Goal: Task Accomplishment & Management: Complete application form

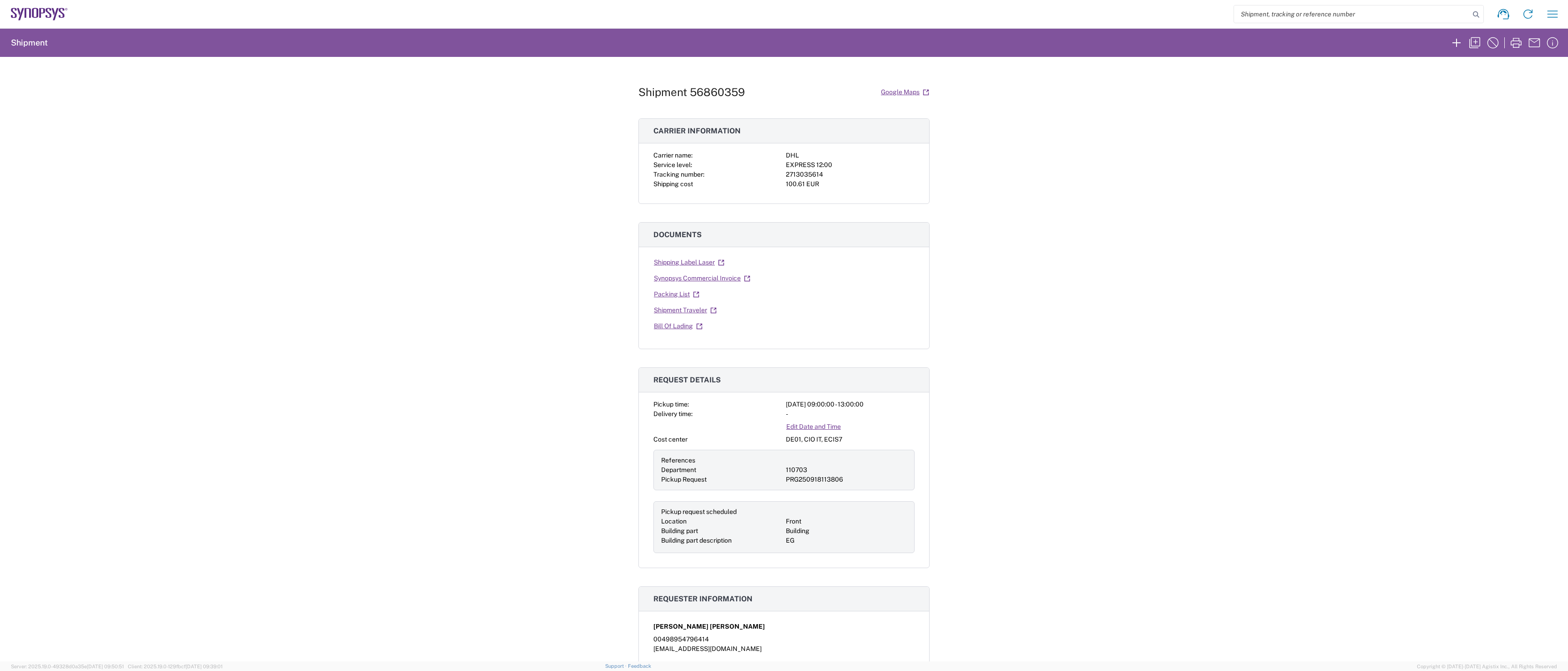
scroll to position [997, 0]
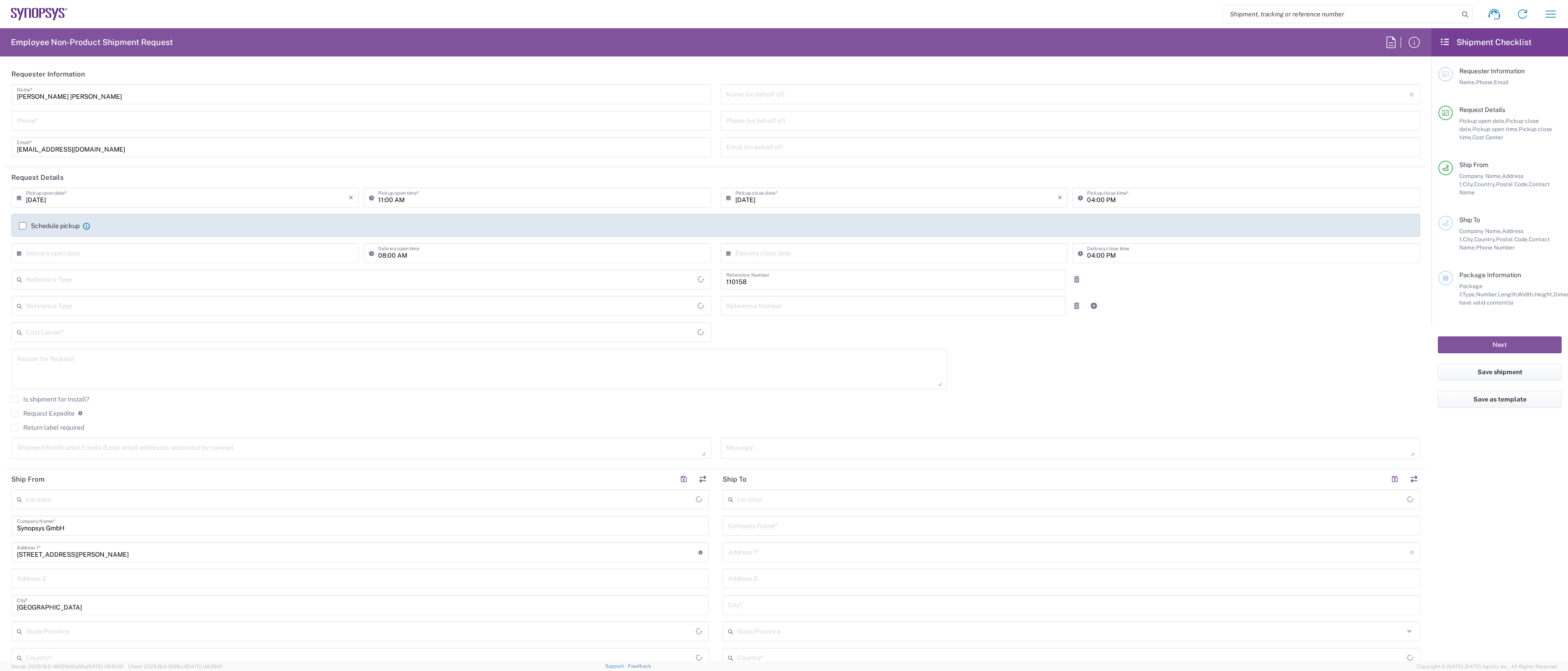
type input "Department"
type input "Delivered at Place"
type input "DE01, FAC, DE02, Munich 110158"
type input "[GEOGRAPHIC_DATA]"
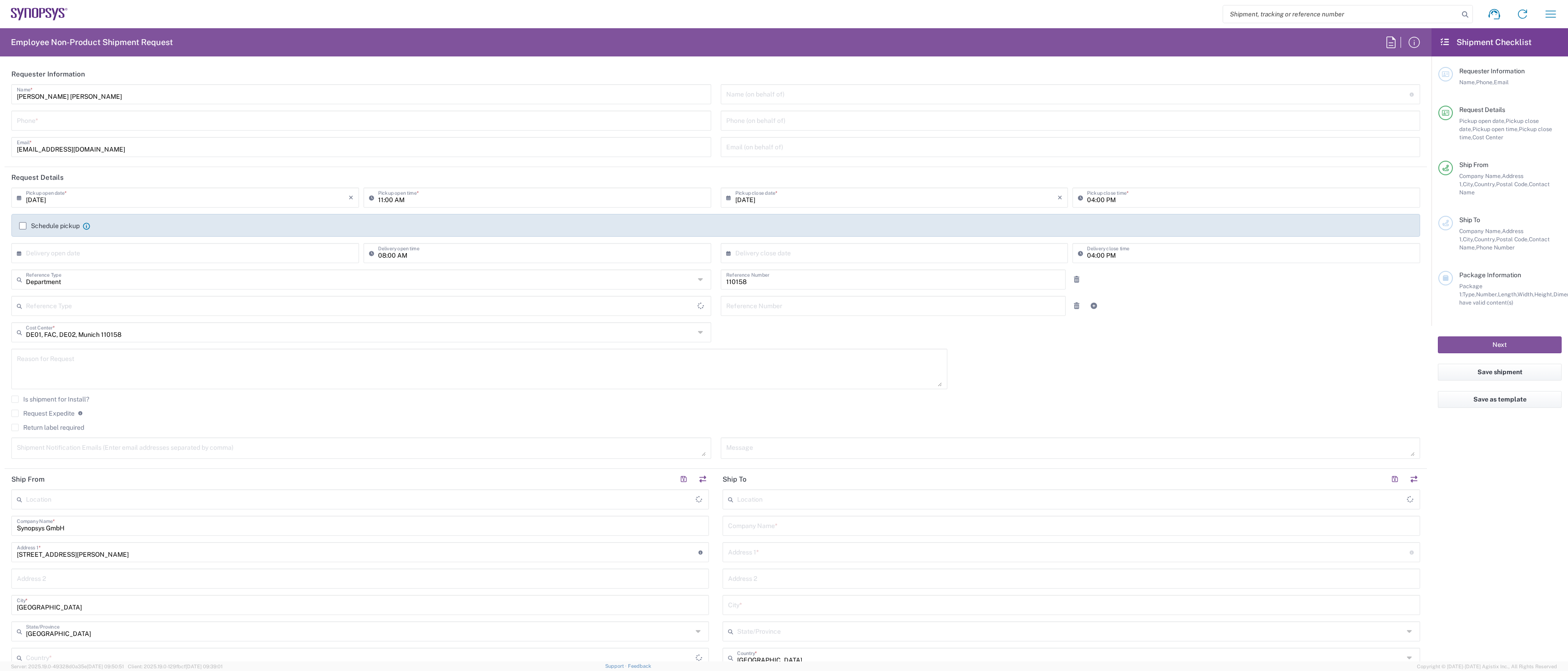
type input "[GEOGRAPHIC_DATA]"
type input "[GEOGRAPHIC_DATA] DE24"
click at [1392, 38] on icon at bounding box center [1391, 42] width 15 height 15
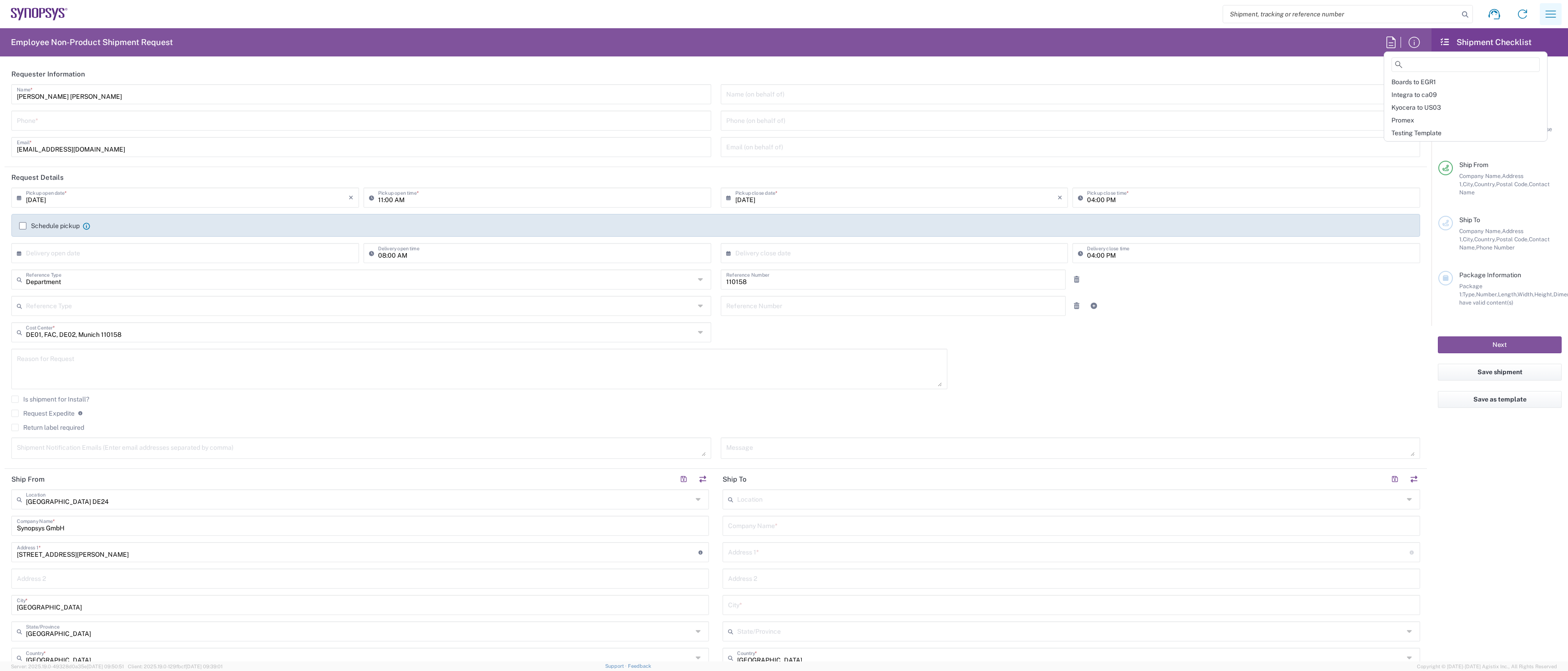
click at [1557, 10] on icon "button" at bounding box center [1551, 14] width 15 height 15
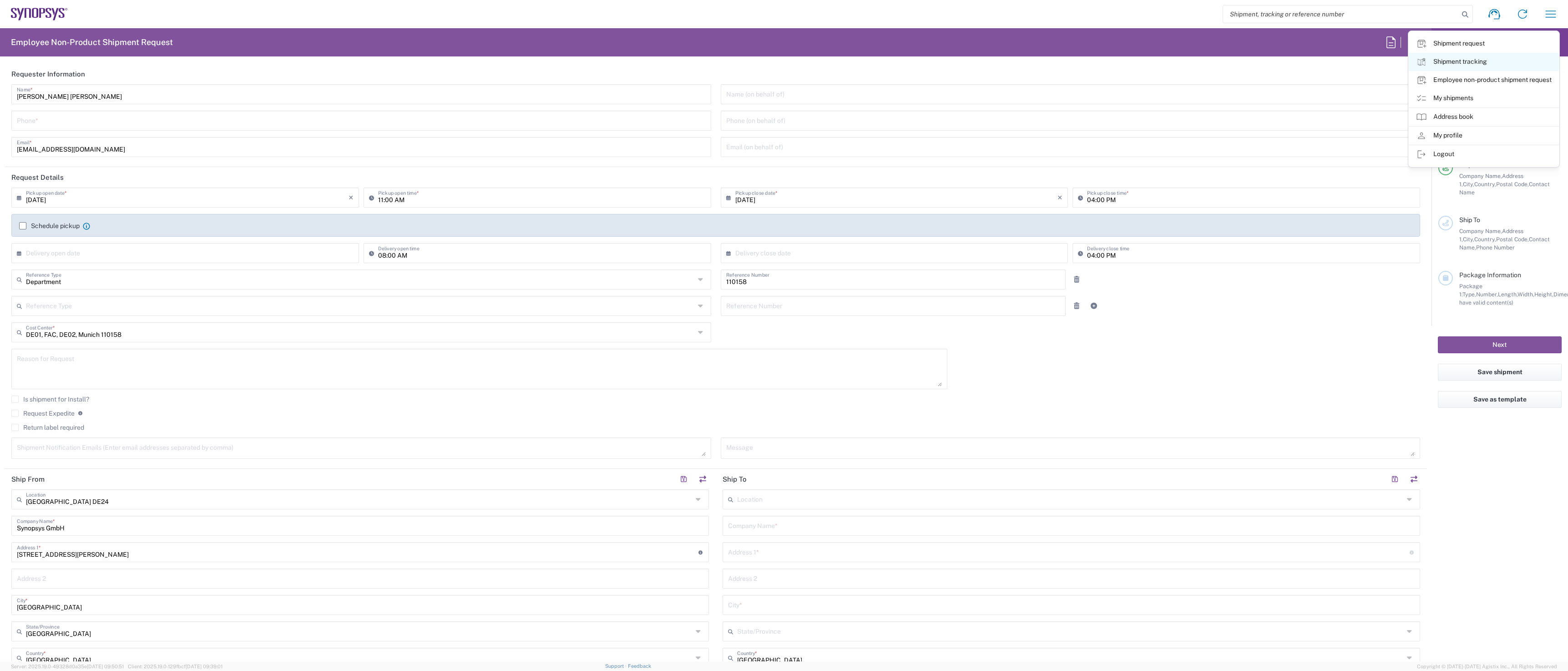
click at [1480, 62] on link "Shipment tracking" at bounding box center [1484, 62] width 150 height 18
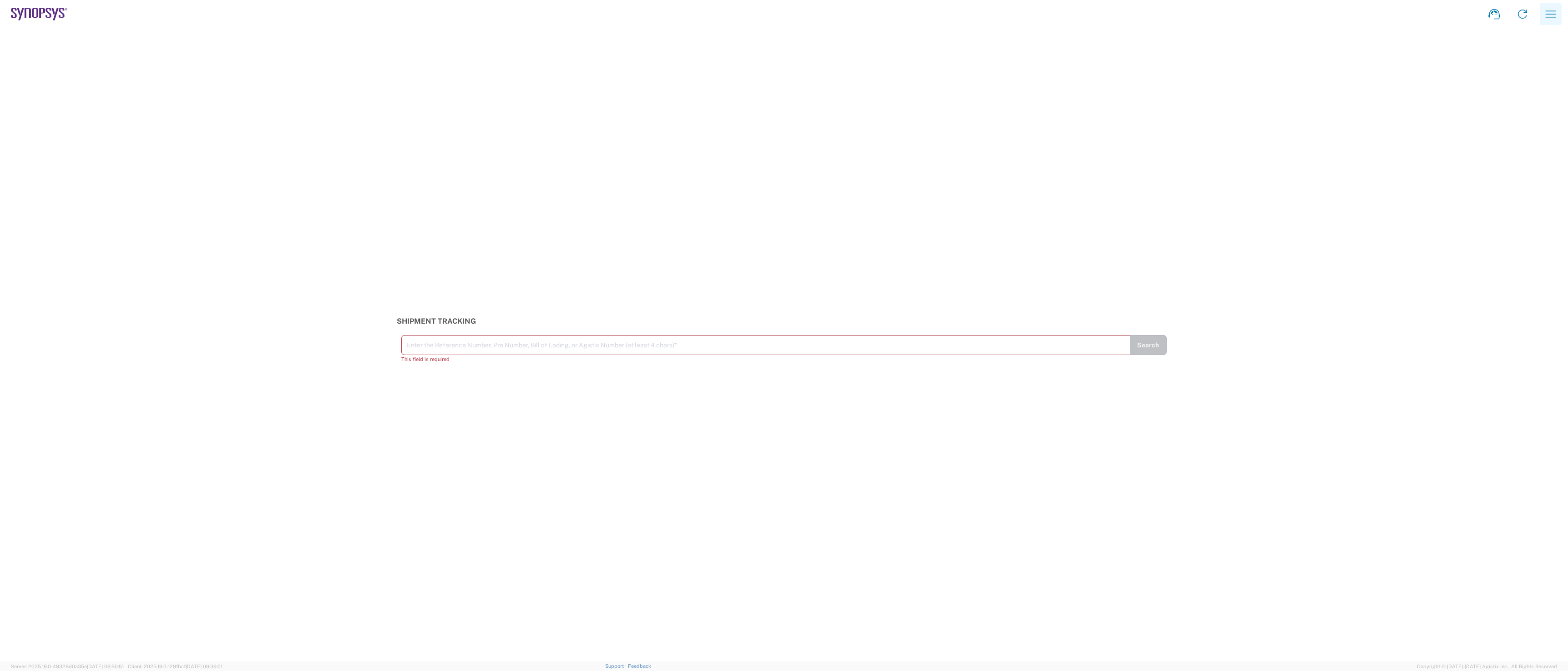
click at [1555, 13] on icon "button" at bounding box center [1551, 14] width 15 height 15
click at [1468, 94] on link "My shipments" at bounding box center [1484, 98] width 150 height 18
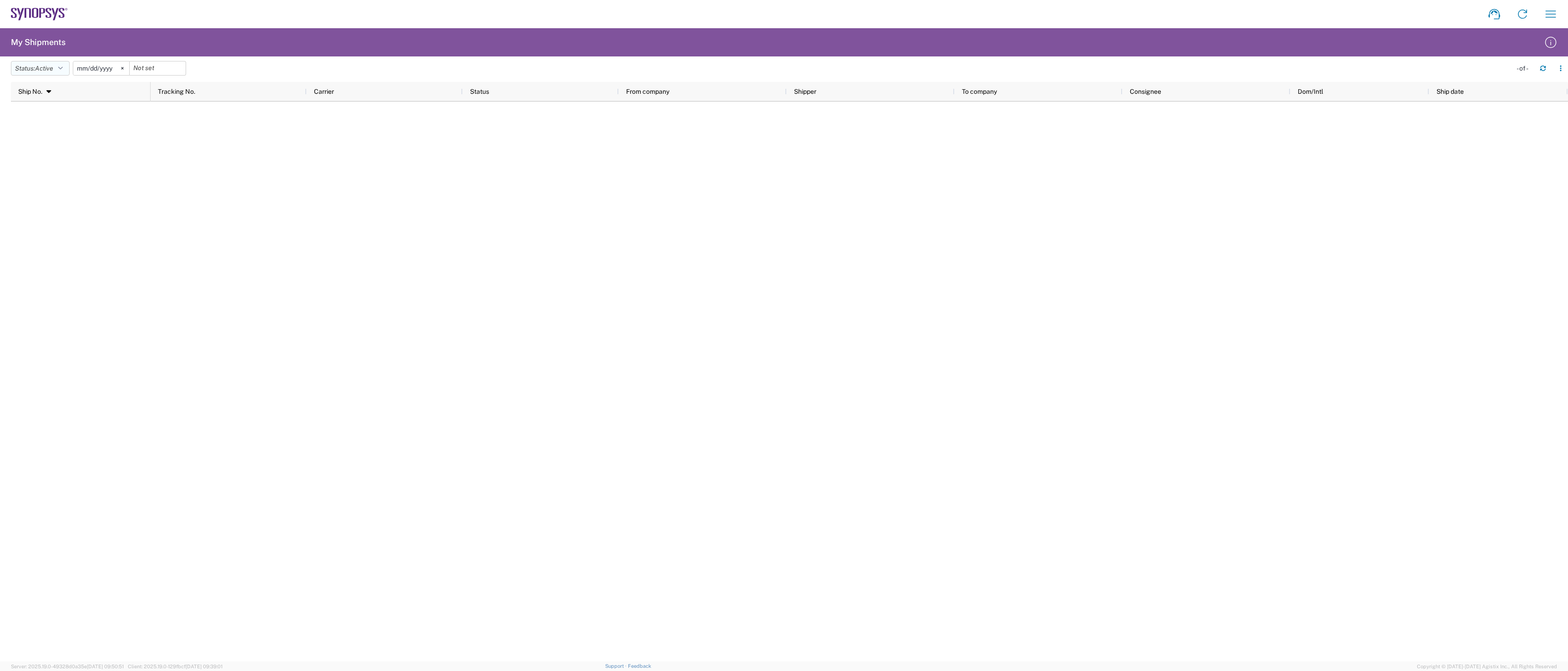
click at [66, 69] on button "Status: Active" at bounding box center [40, 68] width 59 height 15
click at [41, 115] on span "All" at bounding box center [64, 116] width 106 height 14
click at [113, 68] on icon at bounding box center [112, 68] width 2 height 2
click at [53, 69] on icon "button" at bounding box center [50, 68] width 5 height 7
click at [66, 117] on span "All" at bounding box center [64, 116] width 106 height 14
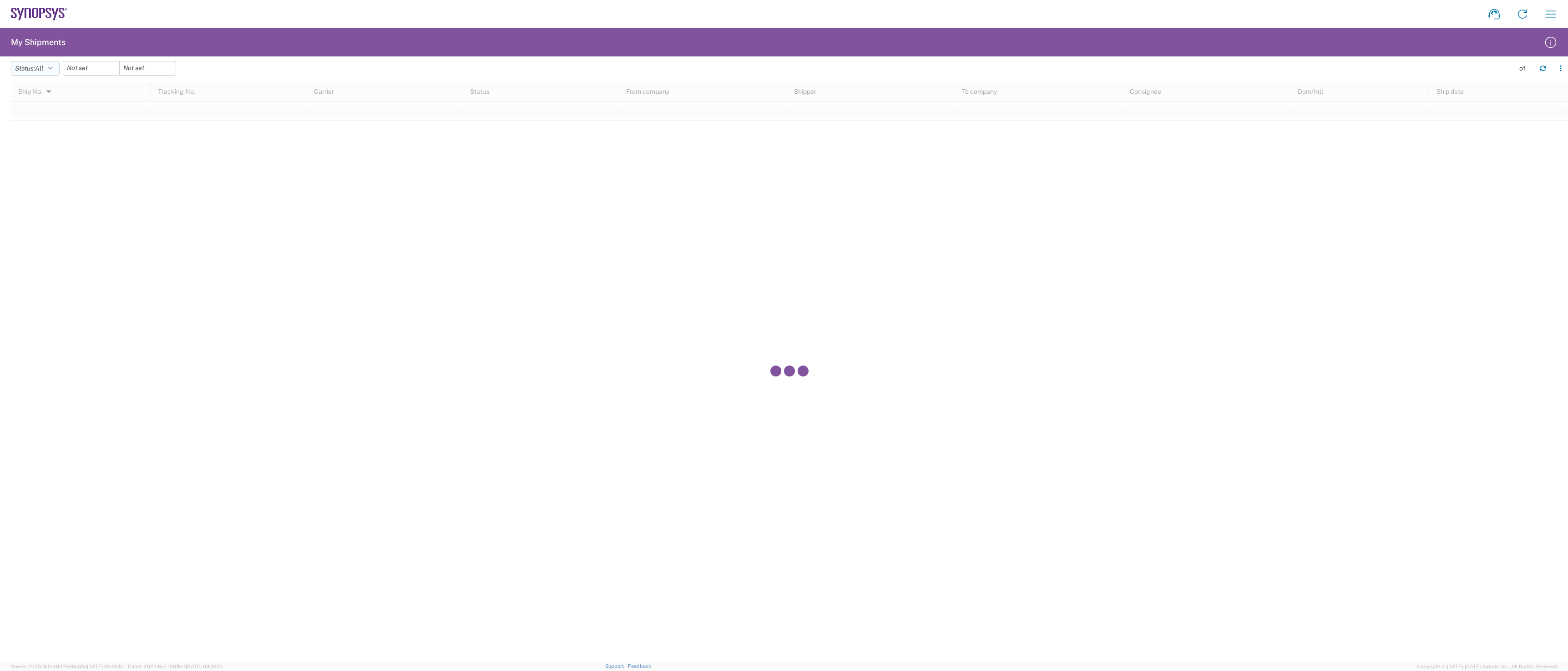
click at [58, 68] on button "Status: All" at bounding box center [34, 68] width 48 height 15
click at [51, 173] on span "Delivered" at bounding box center [64, 172] width 106 height 14
click at [121, 66] on input "date" at bounding box center [110, 68] width 56 height 14
click at [168, 140] on span "7" at bounding box center [161, 141] width 14 height 11
click at [221, 154] on span "18" at bounding box center [217, 154] width 14 height 11
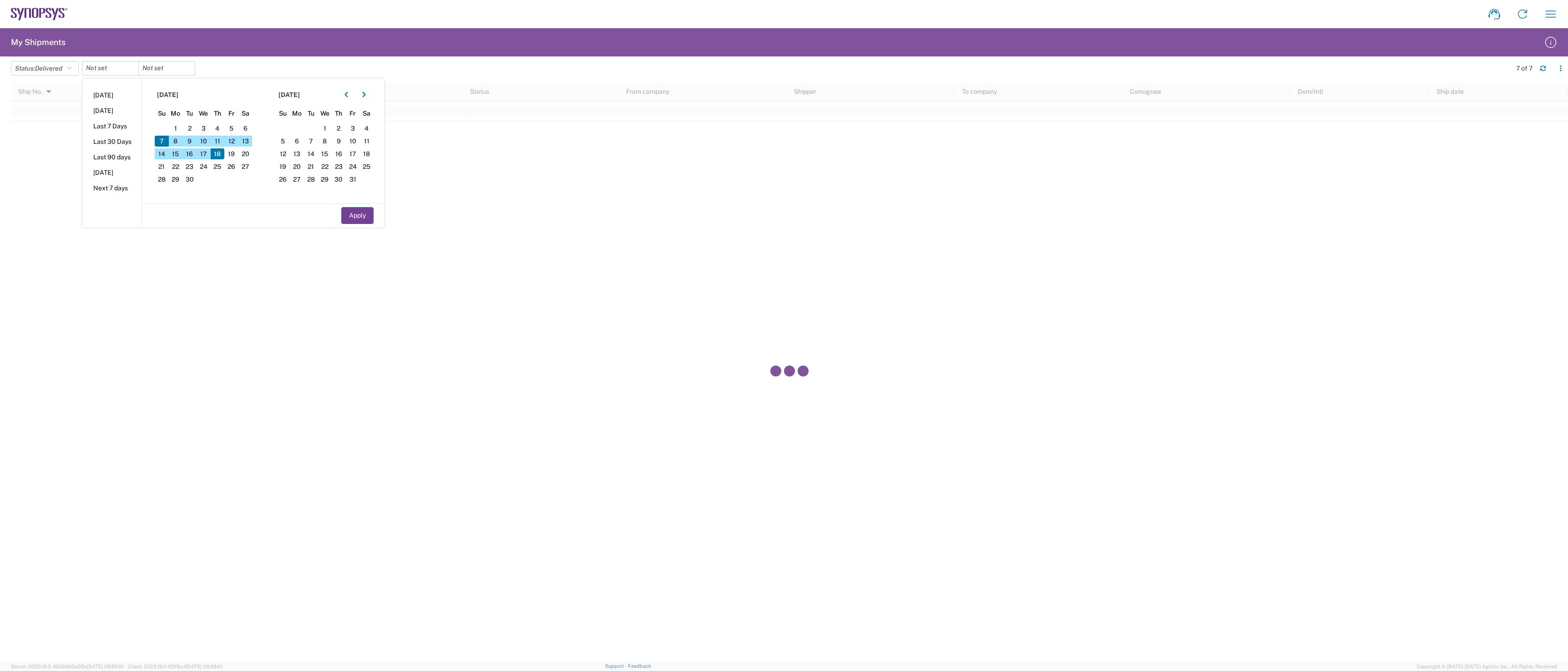
click at [359, 212] on button "Apply" at bounding box center [357, 215] width 32 height 17
type input "2025-09-07"
type input "2025-09-18"
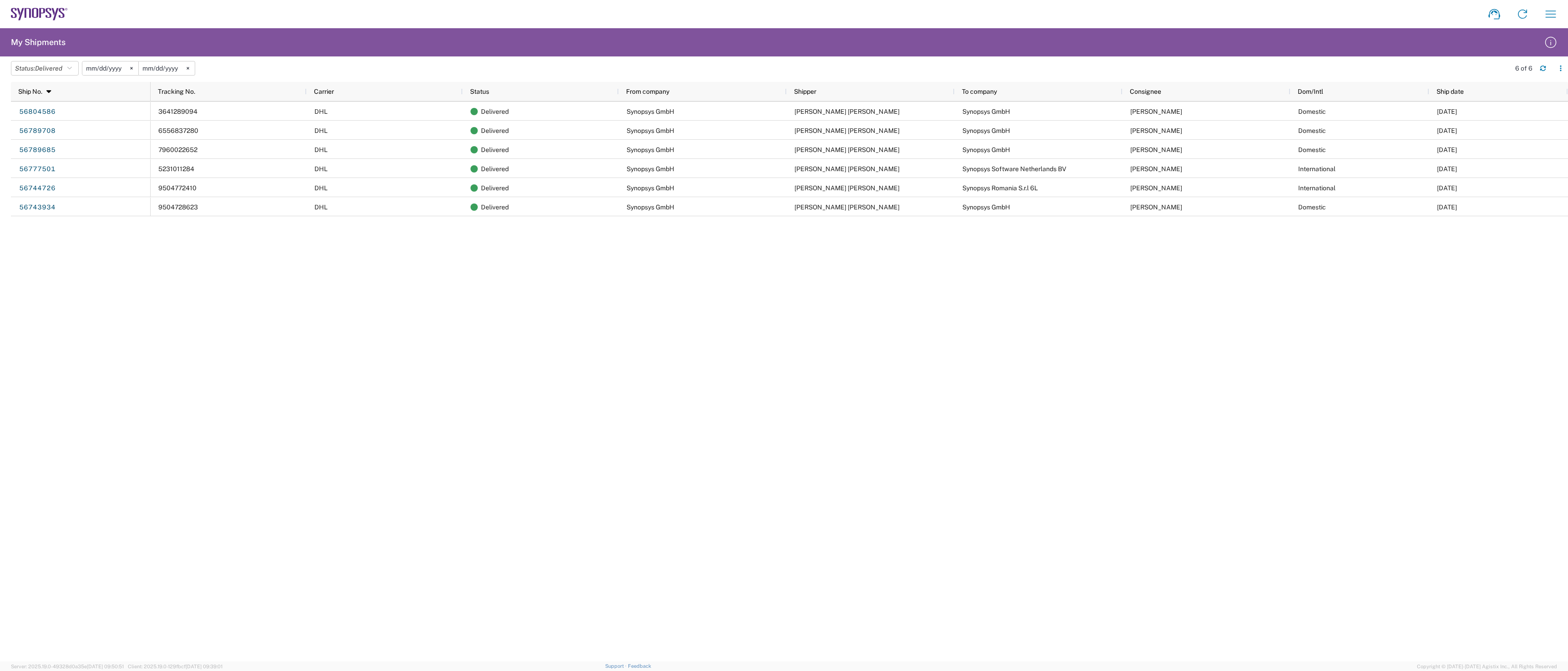
click at [490, 508] on div "3641289094 DHL Delivered Synopsys GmbH Silvana Mariana Matei Synopsys GmbH Loue…" at bounding box center [859, 381] width 1418 height 560
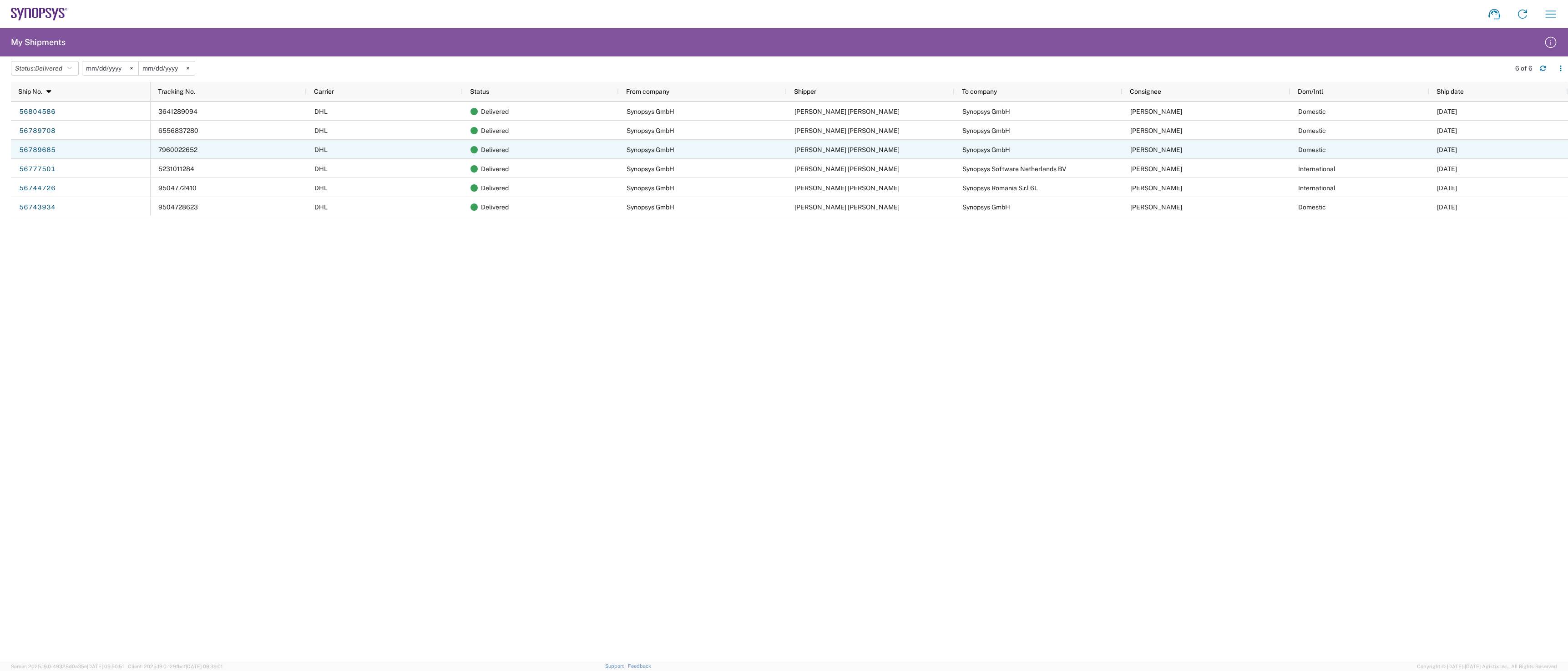
click at [1139, 151] on span "David DeMarcos" at bounding box center [1156, 149] width 52 height 7
click at [107, 153] on div "56789685" at bounding box center [80, 149] width 140 height 19
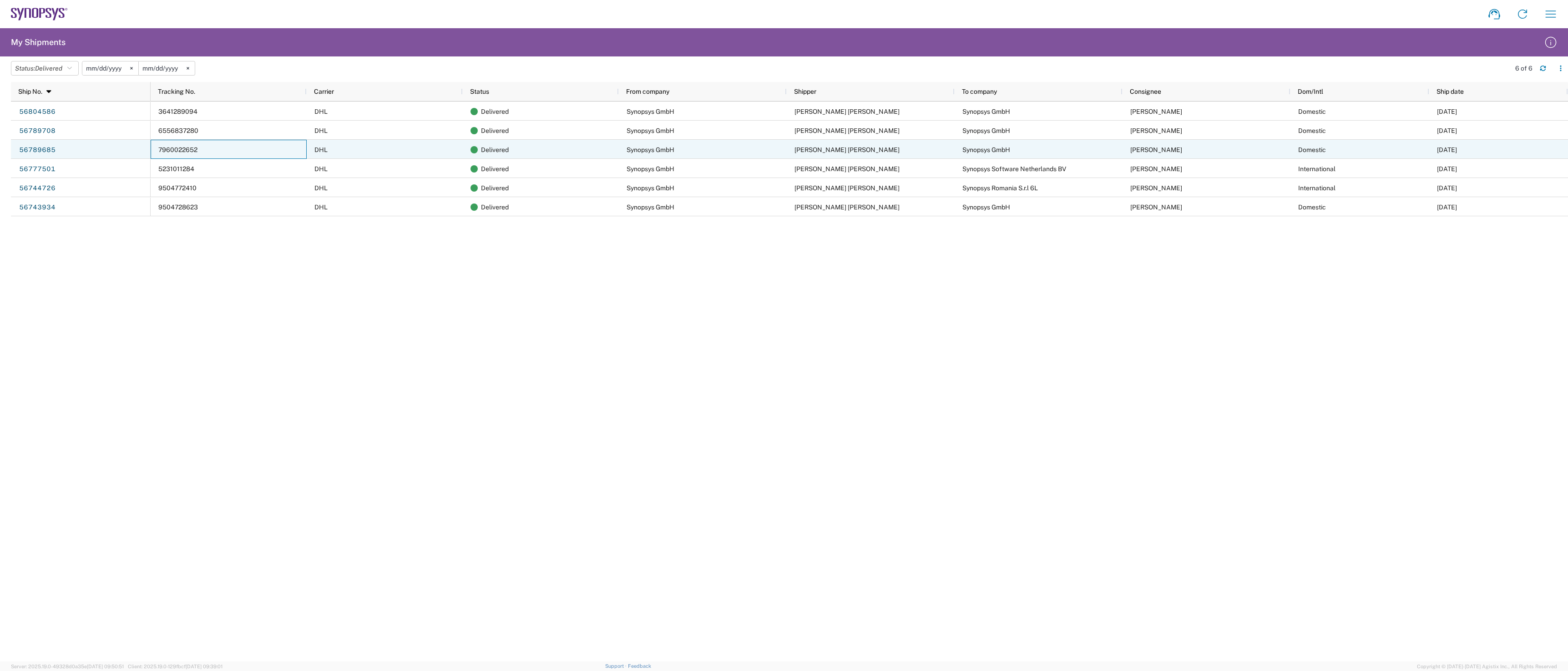
click at [232, 148] on div "7960022652" at bounding box center [229, 149] width 156 height 19
click at [358, 148] on div "DHL" at bounding box center [385, 149] width 156 height 19
click at [767, 146] on div "Synopsys GmbH" at bounding box center [702, 149] width 168 height 19
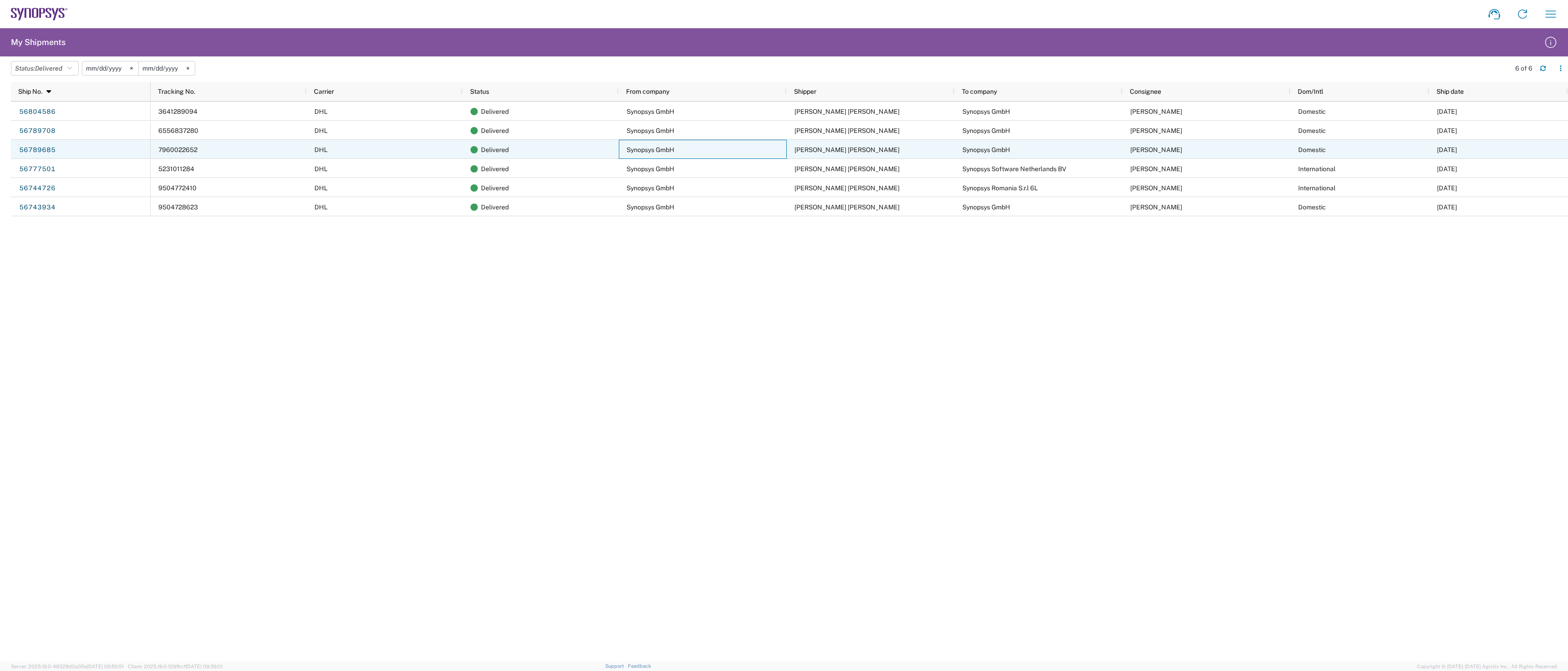
click at [767, 146] on div "Synopsys GmbH" at bounding box center [702, 149] width 168 height 19
click at [1166, 151] on span "David DeMarcos" at bounding box center [1156, 149] width 52 height 7
click at [1329, 149] on div "Domestic" at bounding box center [1360, 149] width 139 height 19
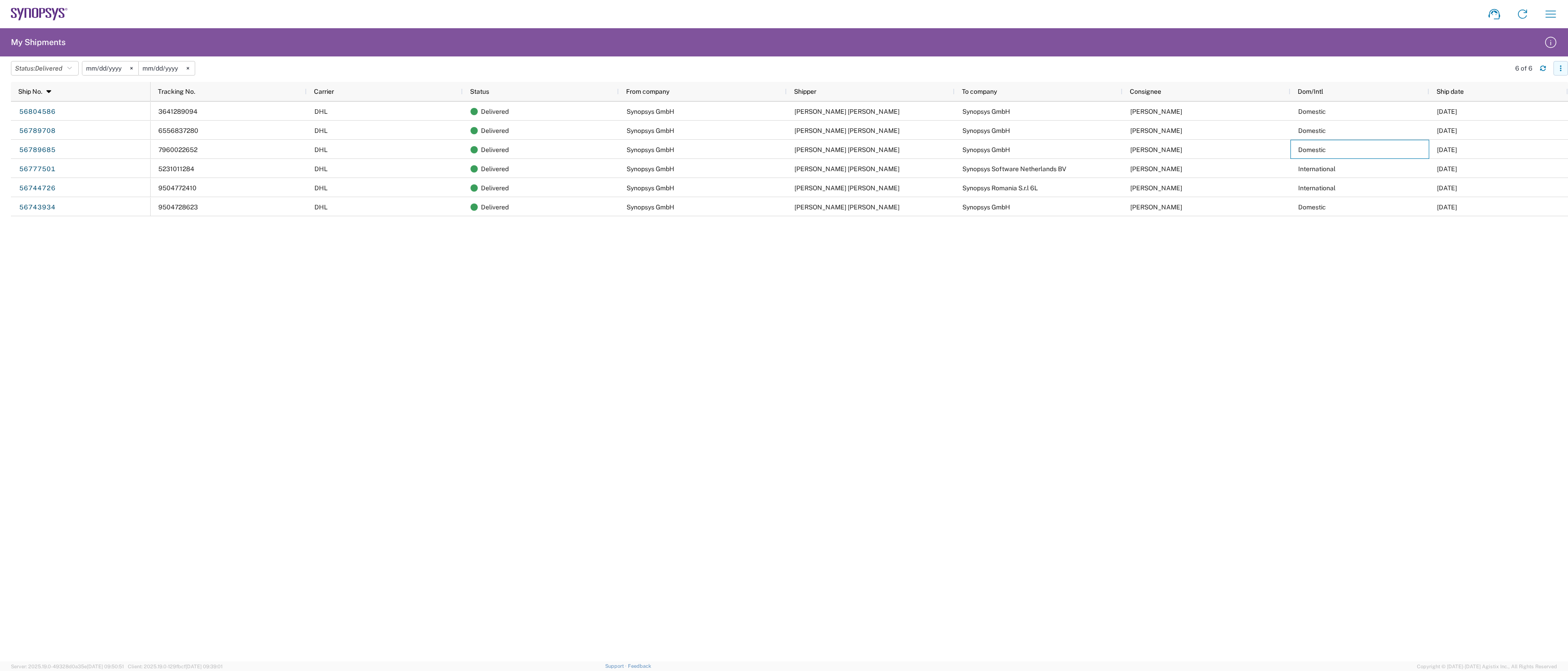
click at [1561, 67] on icon "button" at bounding box center [1561, 68] width 7 height 7
click at [1418, 413] on div "3641289094 DHL Delivered Synopsys GmbH Silvana Mariana Matei Synopsys GmbH Loue…" at bounding box center [859, 381] width 1418 height 560
click at [72, 69] on icon "button" at bounding box center [70, 68] width 5 height 7
click at [73, 120] on span "All" at bounding box center [64, 116] width 106 height 14
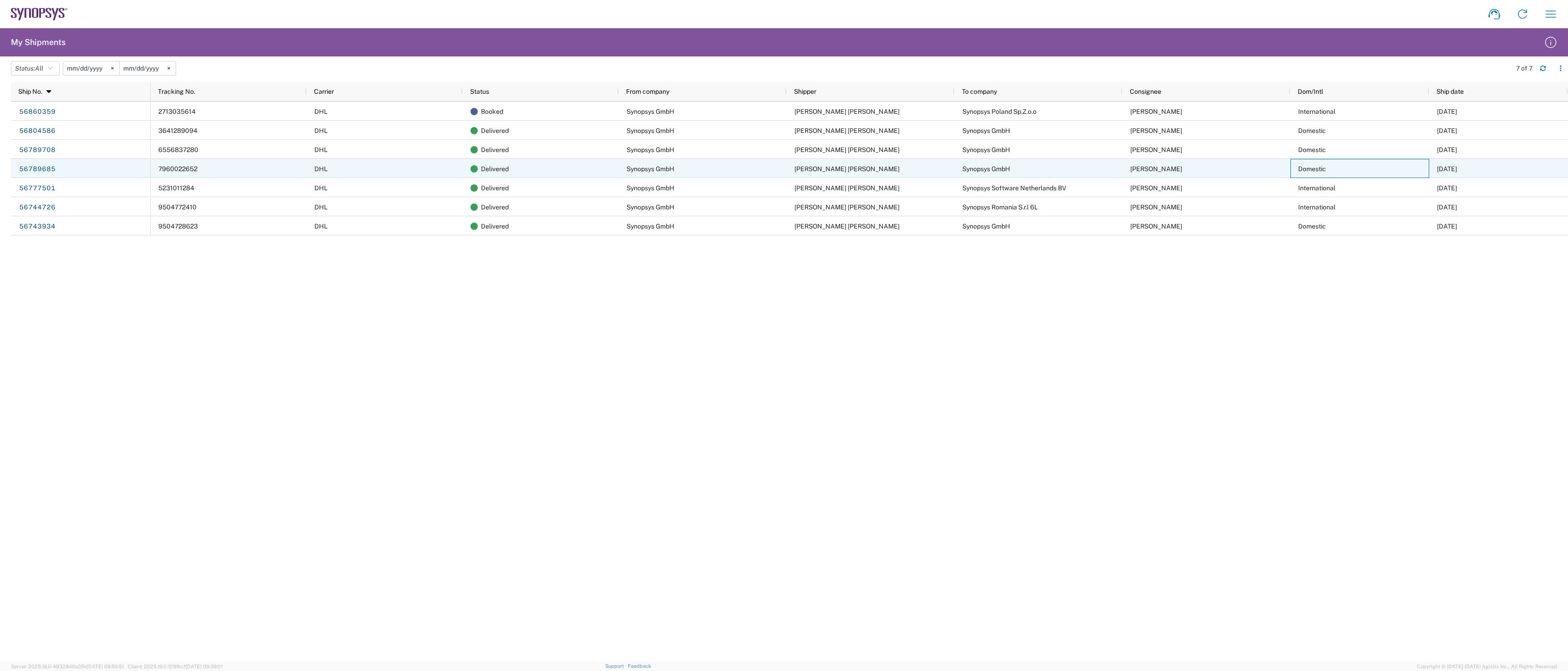
click at [1414, 162] on div "Domestic" at bounding box center [1360, 168] width 139 height 19
click at [1457, 168] on span "09/11/2025" at bounding box center [1447, 168] width 20 height 7
click at [1151, 169] on span "David DeMarcos" at bounding box center [1156, 168] width 52 height 7
click at [977, 168] on span "Synopsys GmbH" at bounding box center [986, 168] width 48 height 7
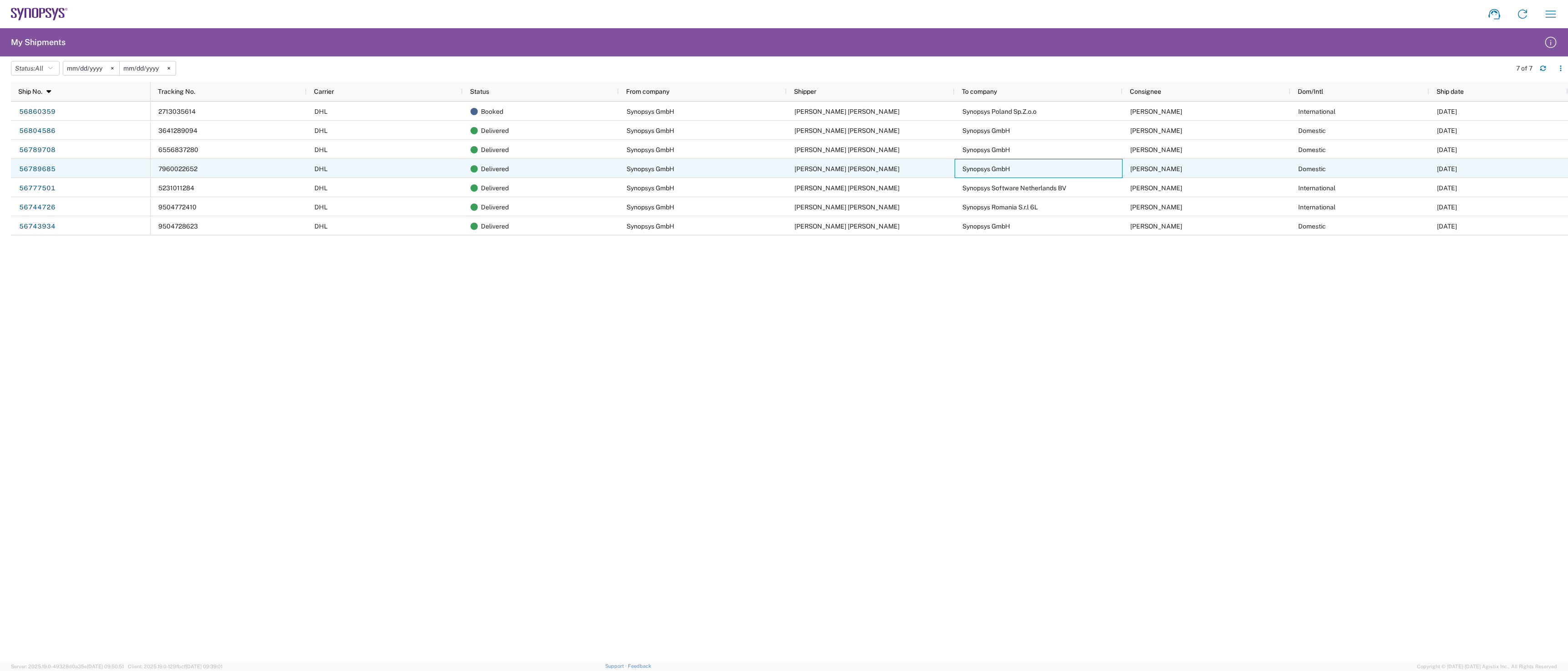
click at [977, 168] on span "Synopsys GmbH" at bounding box center [986, 168] width 48 height 7
click at [840, 168] on span "[PERSON_NAME] [PERSON_NAME]" at bounding box center [847, 168] width 105 height 7
click at [667, 167] on span "Synopsys GmbH" at bounding box center [651, 168] width 48 height 7
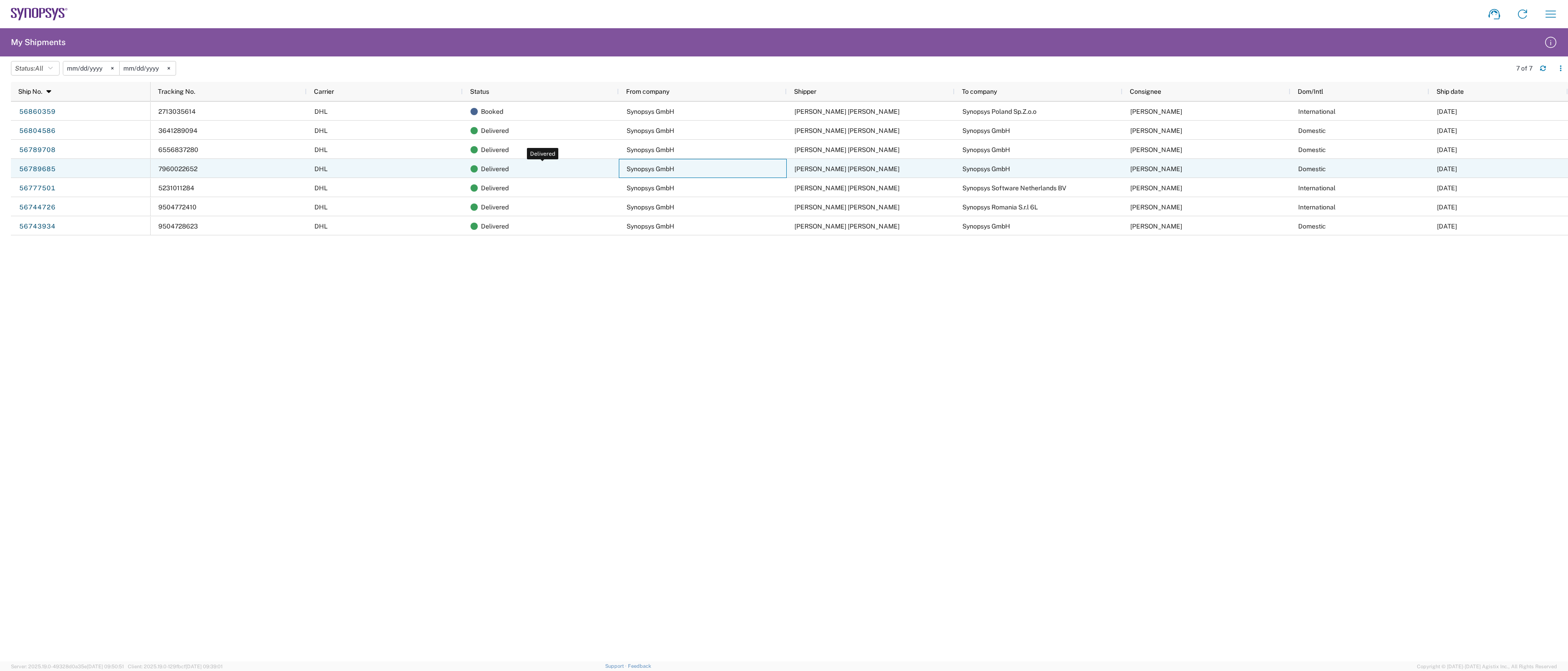
click at [476, 168] on span at bounding box center [474, 168] width 7 height 7
click at [311, 170] on div "DHL" at bounding box center [385, 168] width 156 height 19
click at [174, 166] on span "7960022652" at bounding box center [178, 168] width 39 height 7
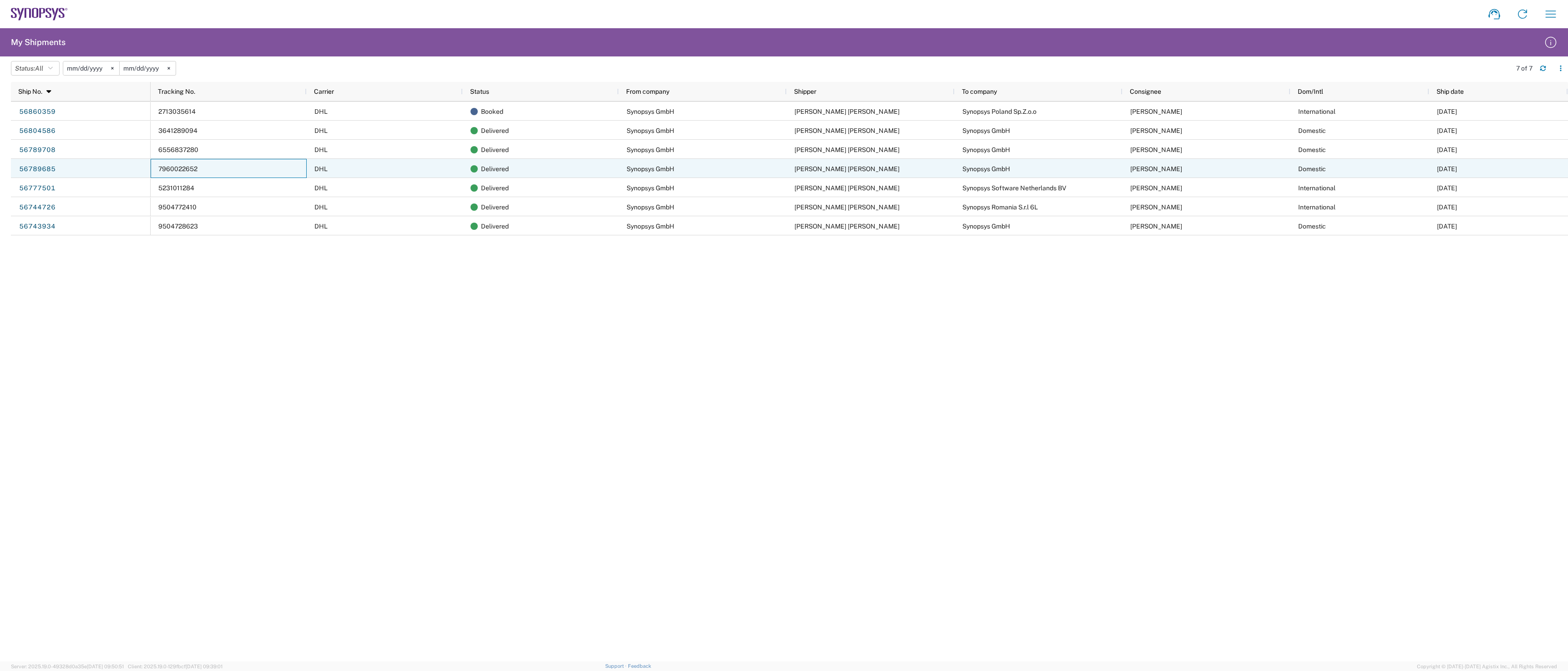
click at [174, 166] on span "7960022652" at bounding box center [178, 168] width 39 height 7
click at [62, 164] on div "56789685" at bounding box center [80, 168] width 140 height 19
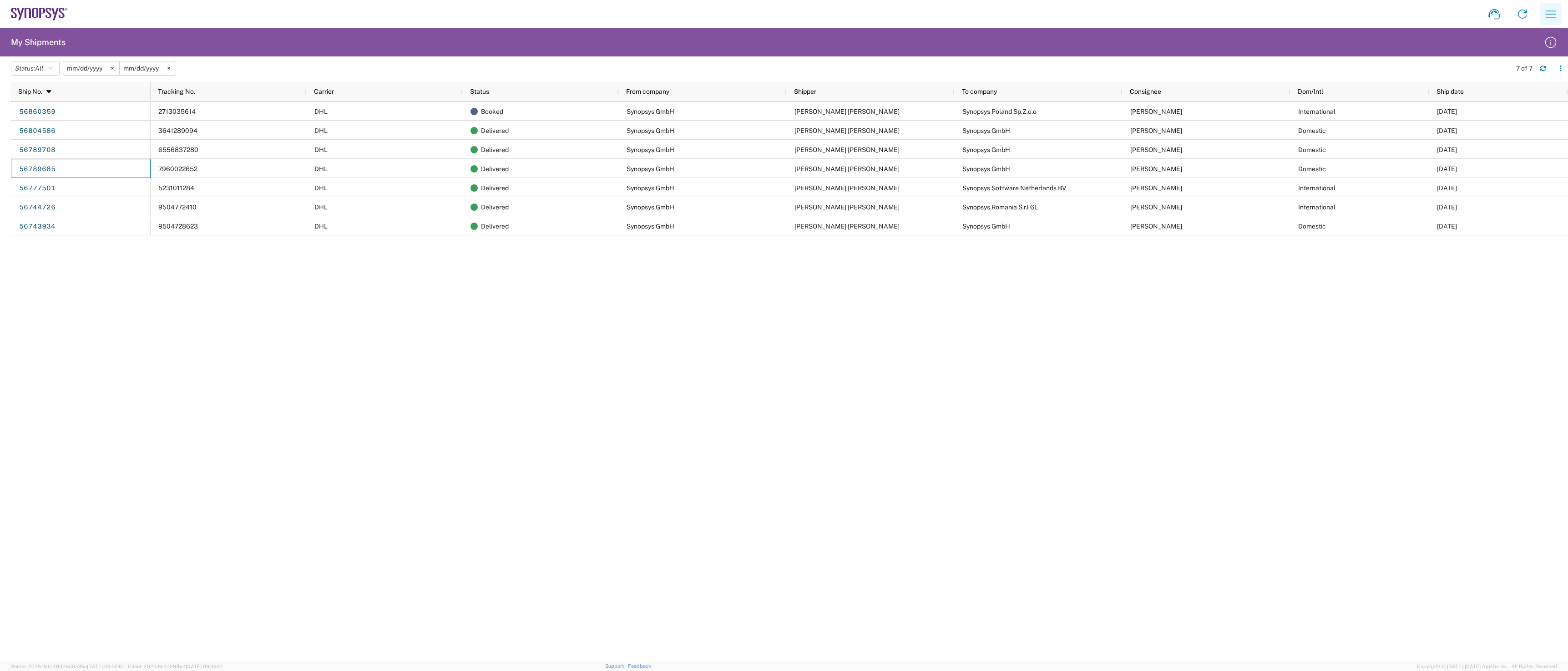
click at [1558, 17] on icon "button" at bounding box center [1551, 14] width 15 height 15
click at [1526, 44] on link "Shipment request" at bounding box center [1484, 43] width 150 height 18
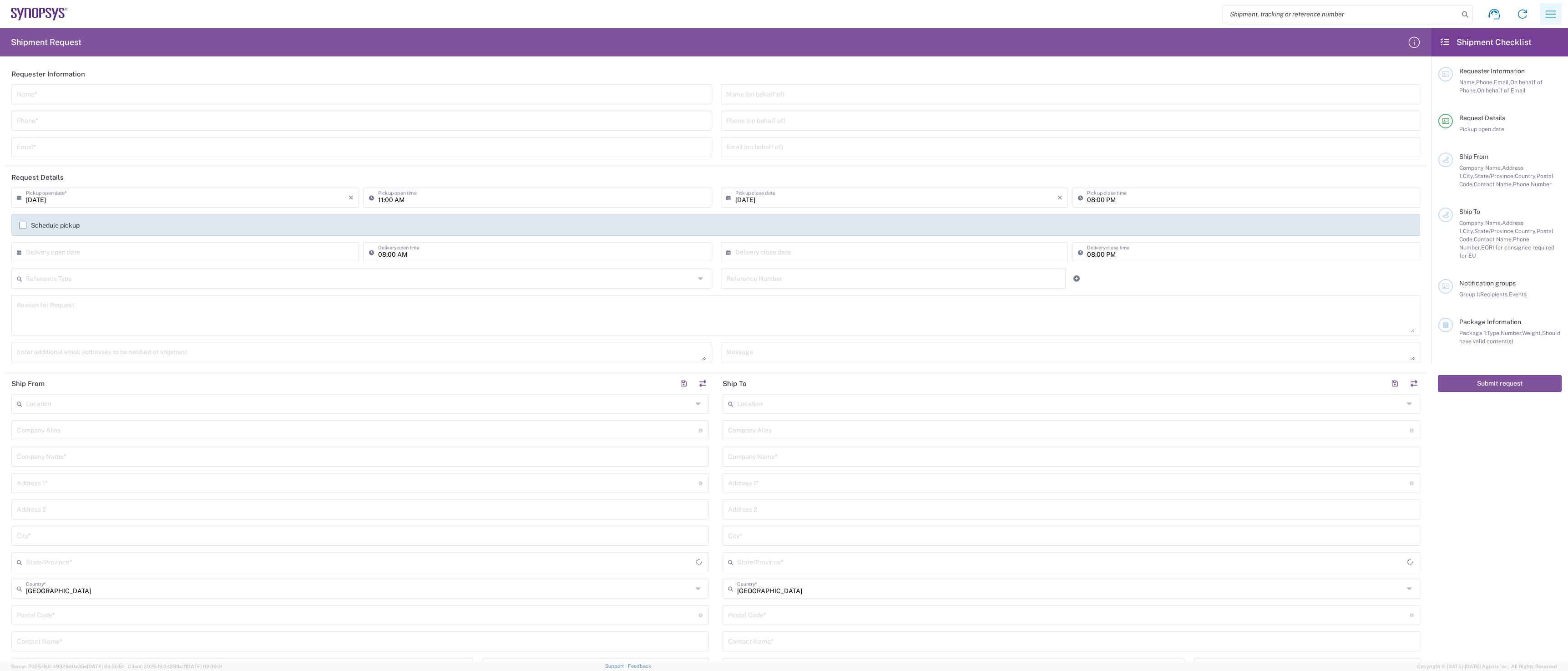
click at [1553, 17] on icon "button" at bounding box center [1551, 14] width 15 height 15
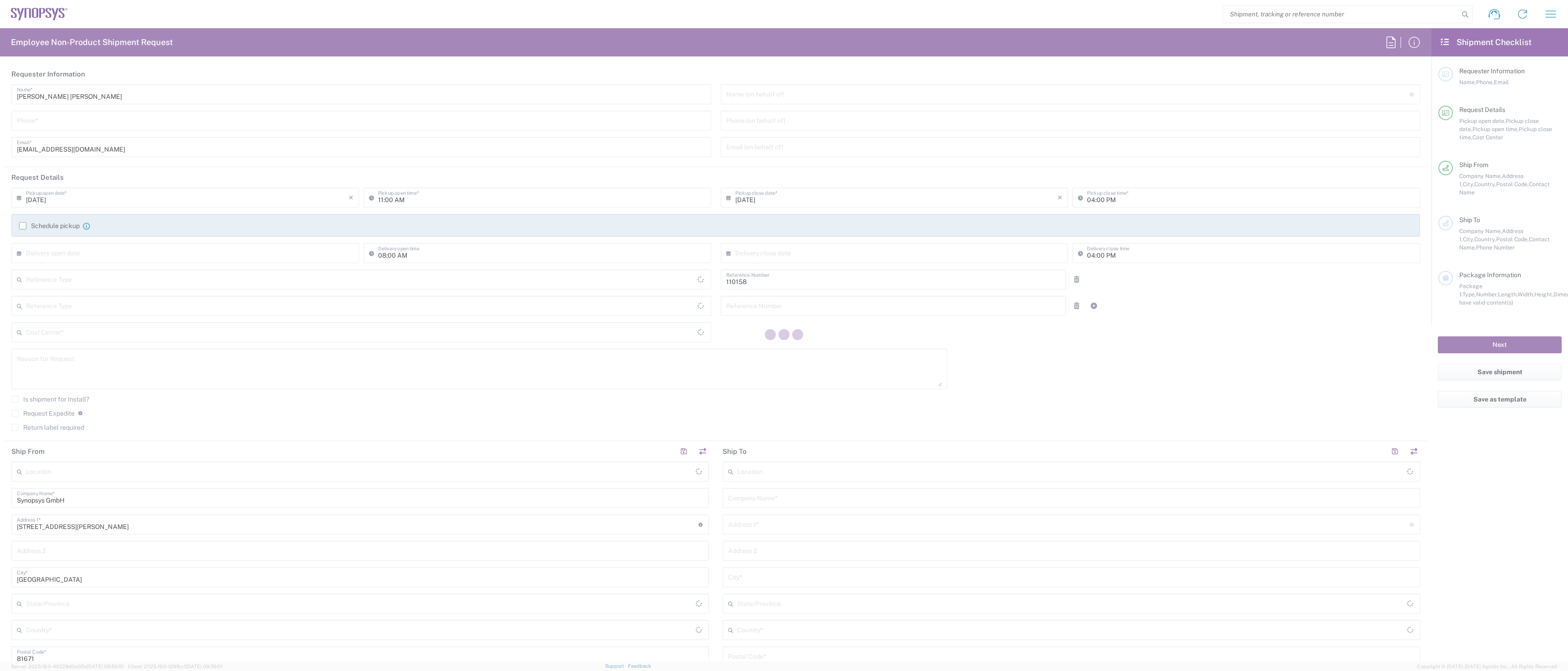
type input "Department"
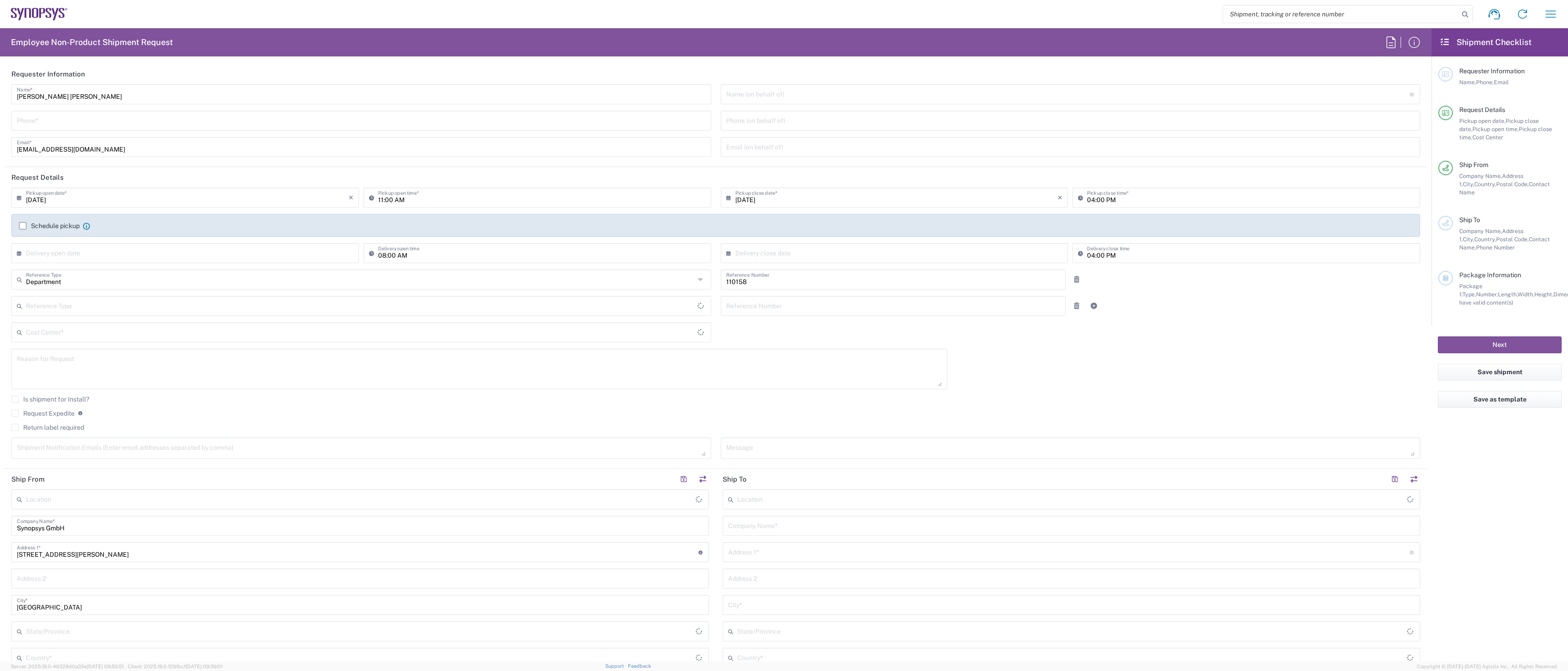
type input "DE01, FAC, DE02, Munich 110158"
type input "Bavaria"
type input "Delivered at Place"
type input "Germany"
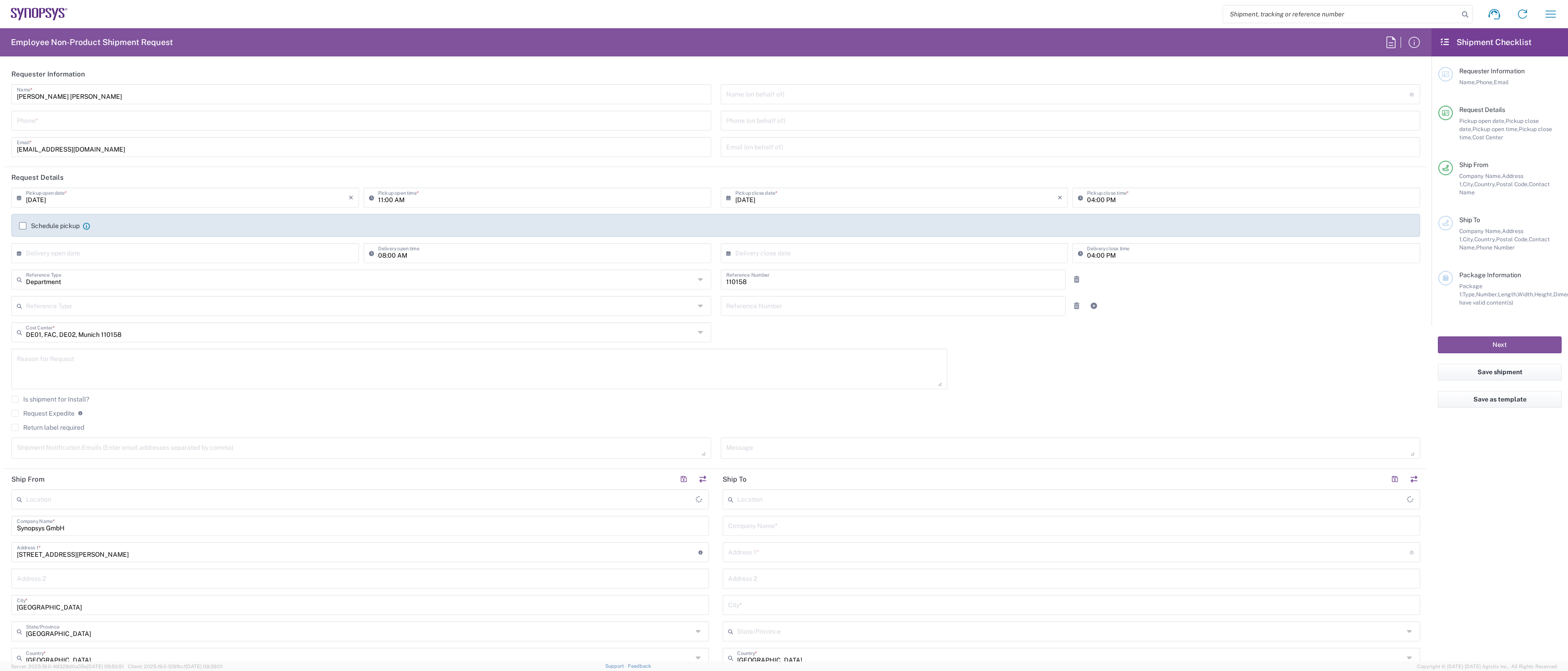
type input "Munich DE24"
click at [195, 97] on input "Silvana Mariana Matei" at bounding box center [361, 93] width 689 height 16
drag, startPoint x: 195, startPoint y: 97, endPoint x: -2, endPoint y: 79, distance: 197.8
click at [0, 79] on html "Shipment request Shipment tracking Employee non-product shipment request My shi…" at bounding box center [784, 336] width 1568 height 671
paste input "David DeMarcos"
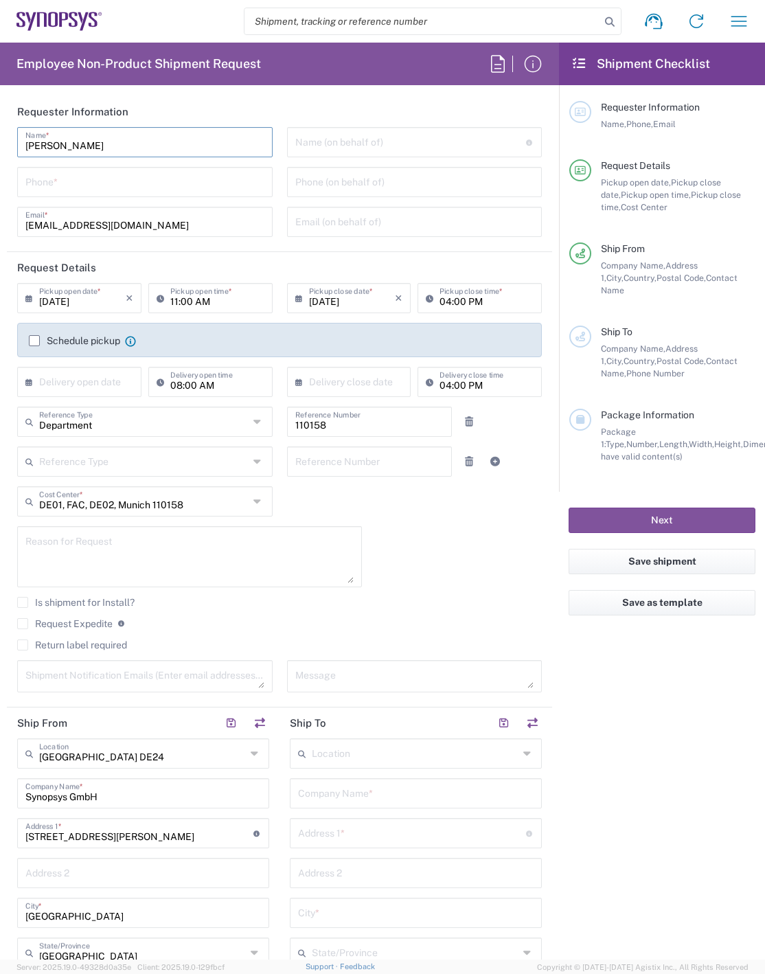
type input "David DeMarcos"
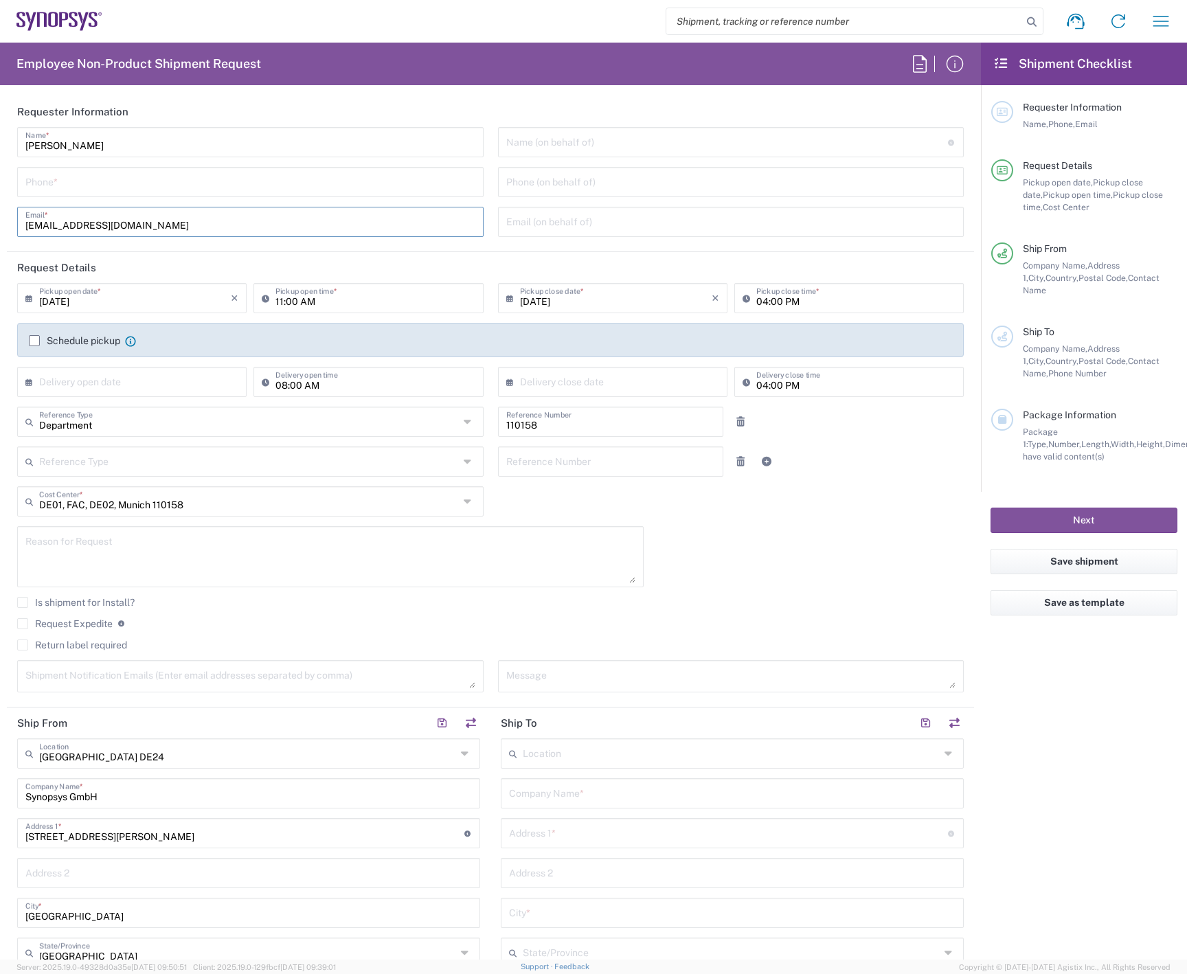
drag, startPoint x: 181, startPoint y: 230, endPoint x: -43, endPoint y: 230, distance: 223.2
click at [0, 230] on html "Shipment request Shipment tracking Employee non-product shipment request My shi…" at bounding box center [593, 487] width 1187 height 974
click at [160, 230] on input "[EMAIL_ADDRESS][DOMAIN_NAME]" at bounding box center [250, 221] width 450 height 24
drag, startPoint x: 93, startPoint y: 225, endPoint x: -5, endPoint y: 230, distance: 97.6
click at [0, 230] on html "Shipment request Shipment tracking Employee non-product shipment request My shi…" at bounding box center [593, 487] width 1187 height 974
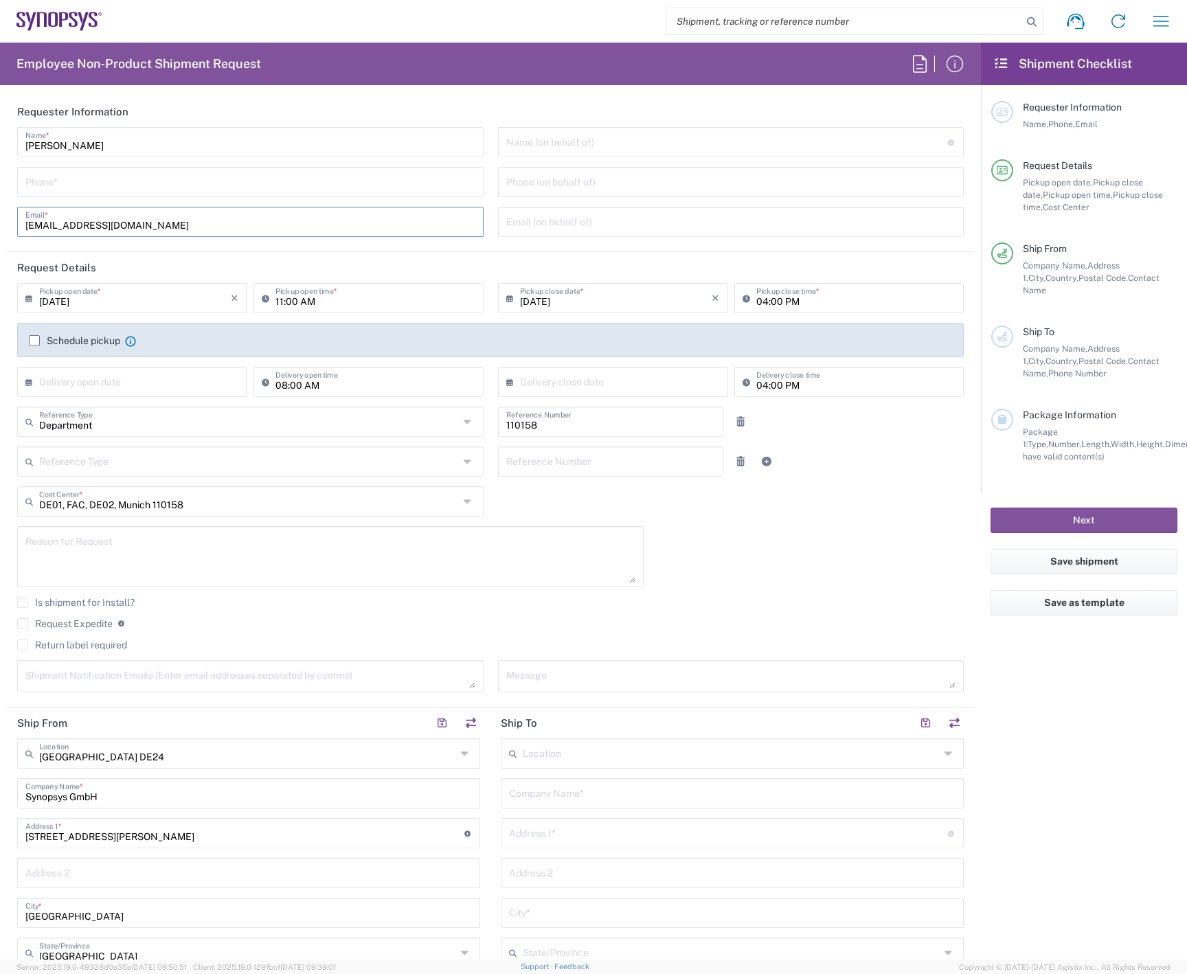
paste input "demarcos@synopsys.com"
type input "demarcos@synopsys.com"
drag, startPoint x: 71, startPoint y: 179, endPoint x: 134, endPoint y: 184, distance: 62.7
click at [71, 179] on input "tel" at bounding box center [250, 181] width 450 height 24
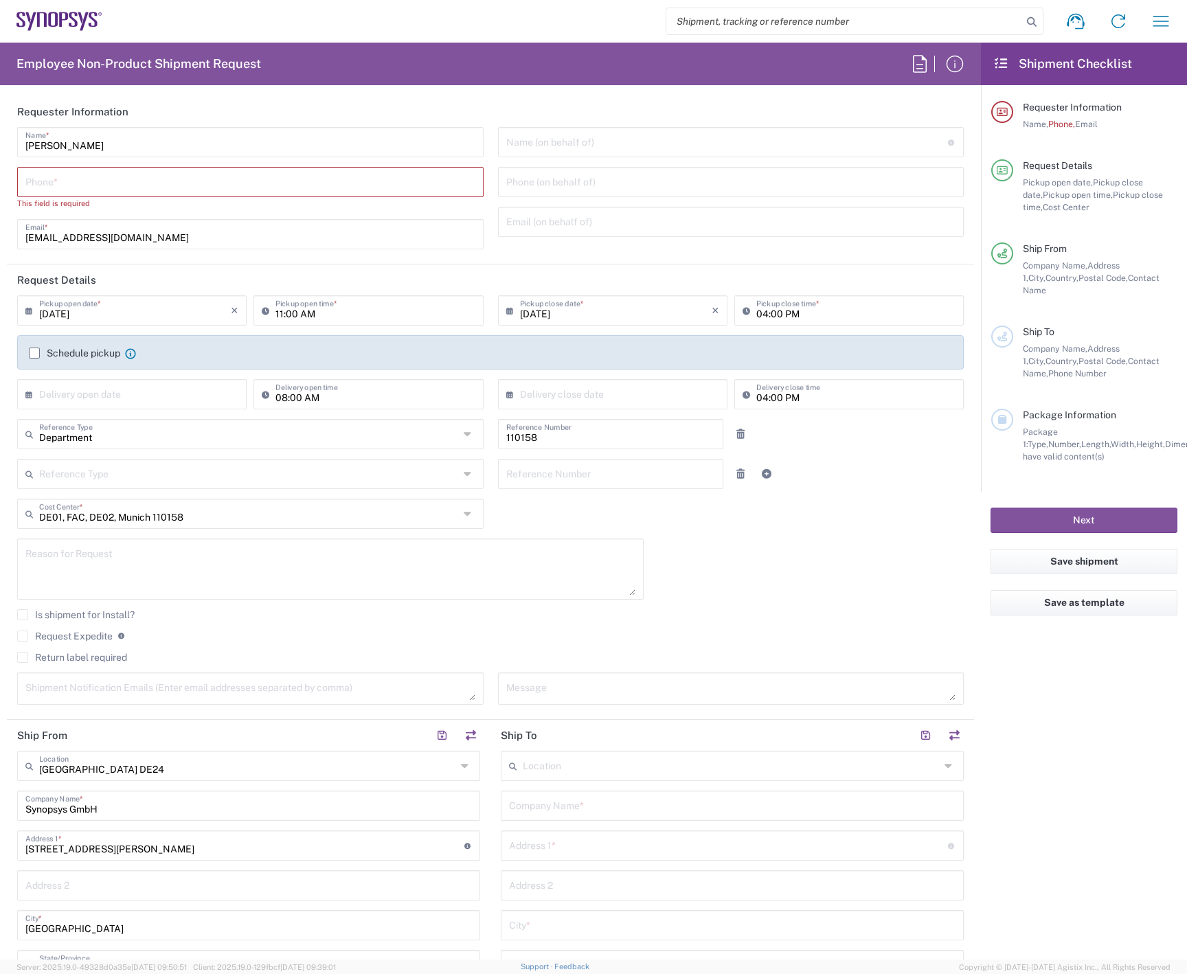
click at [288, 181] on input "tel" at bounding box center [250, 181] width 450 height 24
paste input "0172.8199048"
click at [49, 183] on input "0172.8199048" at bounding box center [250, 181] width 450 height 24
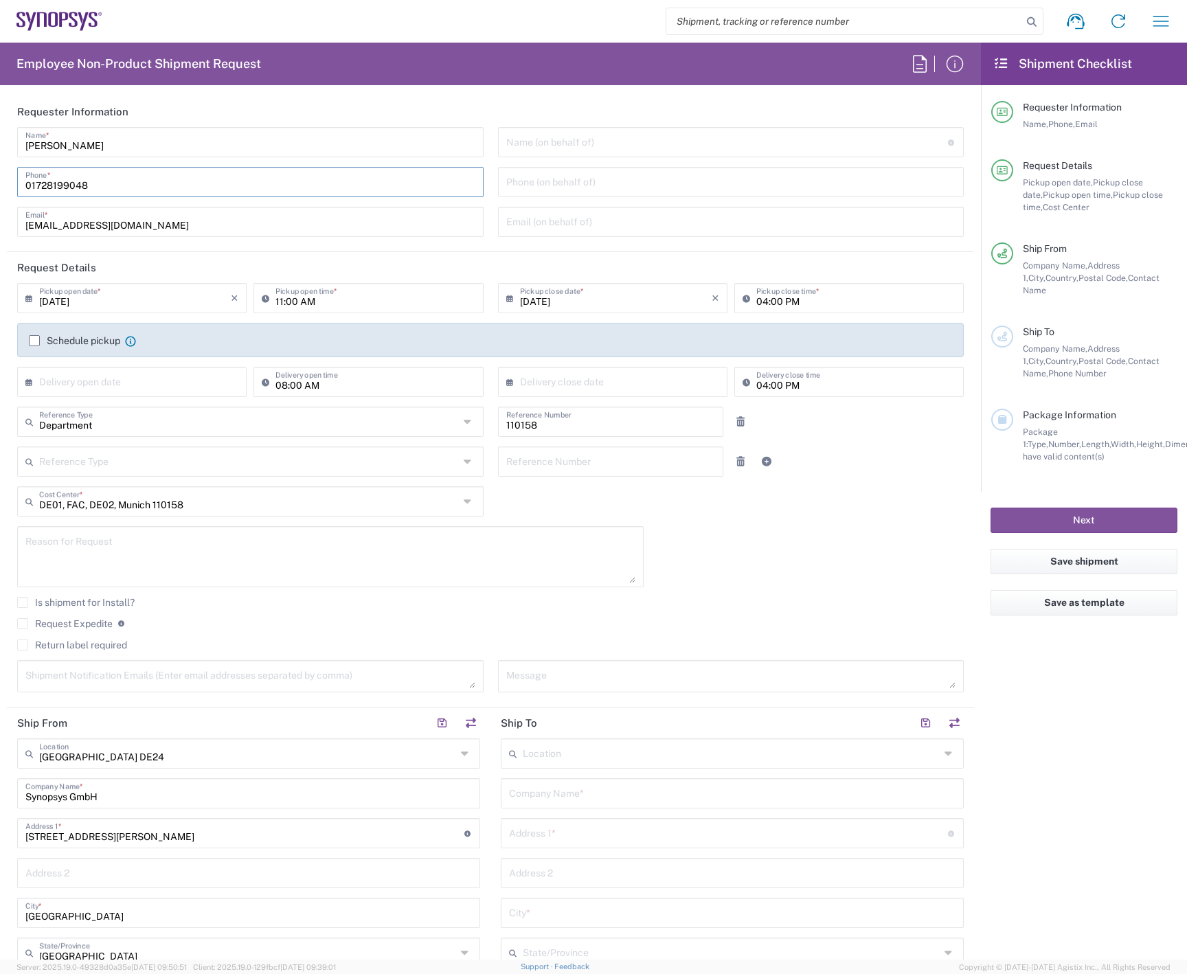
click at [27, 185] on input "01728199048" at bounding box center [250, 181] width 450 height 24
click at [54, 184] on input "004901728199048" at bounding box center [250, 181] width 450 height 24
type input "00491728199048"
click at [25, 298] on div "09/18/2025 × Pickup open date *" at bounding box center [131, 298] width 229 height 30
click at [26, 296] on icon at bounding box center [32, 298] width 14 height 22
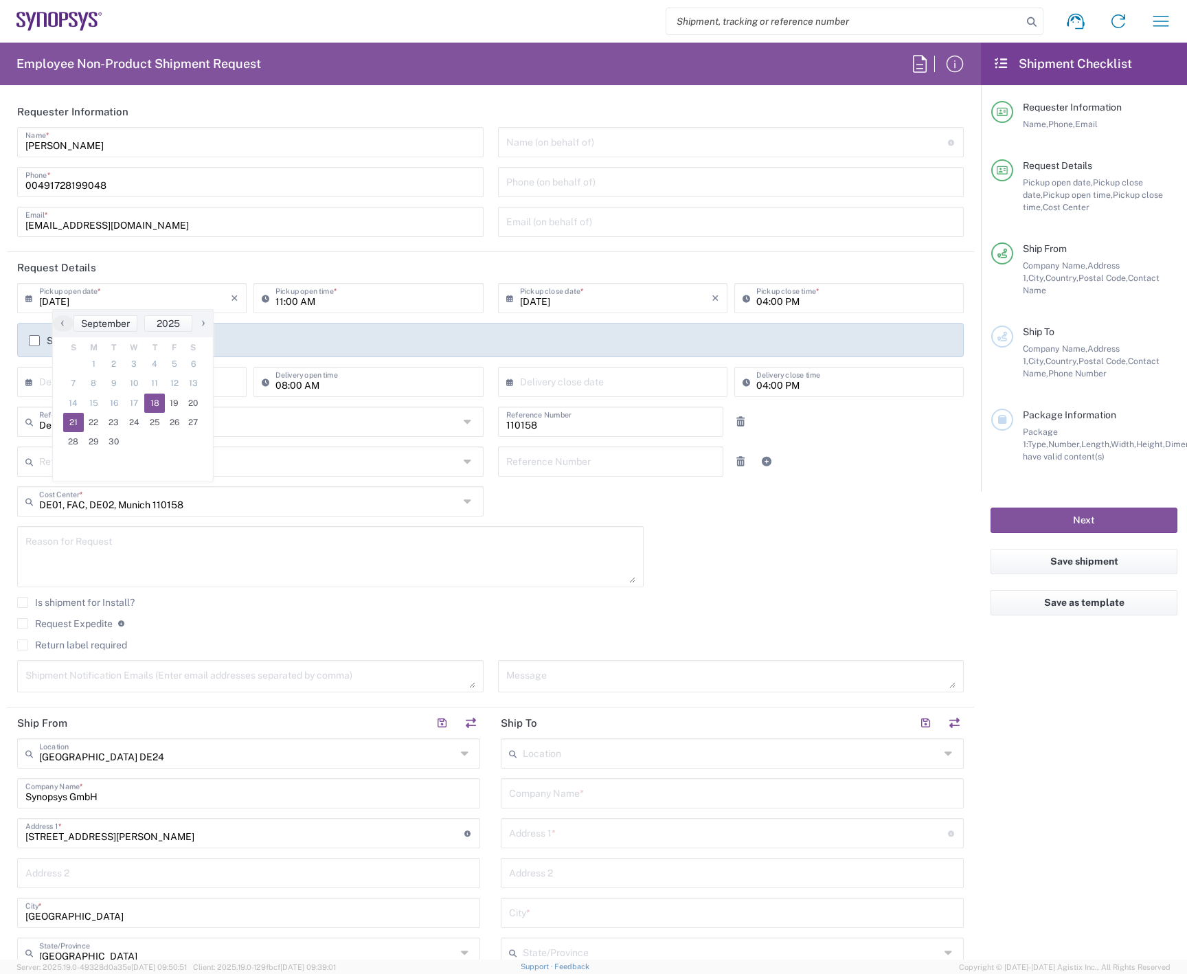
click at [71, 425] on span "21" at bounding box center [73, 422] width 21 height 19
type input "09/21/2025"
click at [30, 299] on icon at bounding box center [32, 298] width 14 height 22
click at [74, 418] on span "21" at bounding box center [73, 422] width 21 height 19
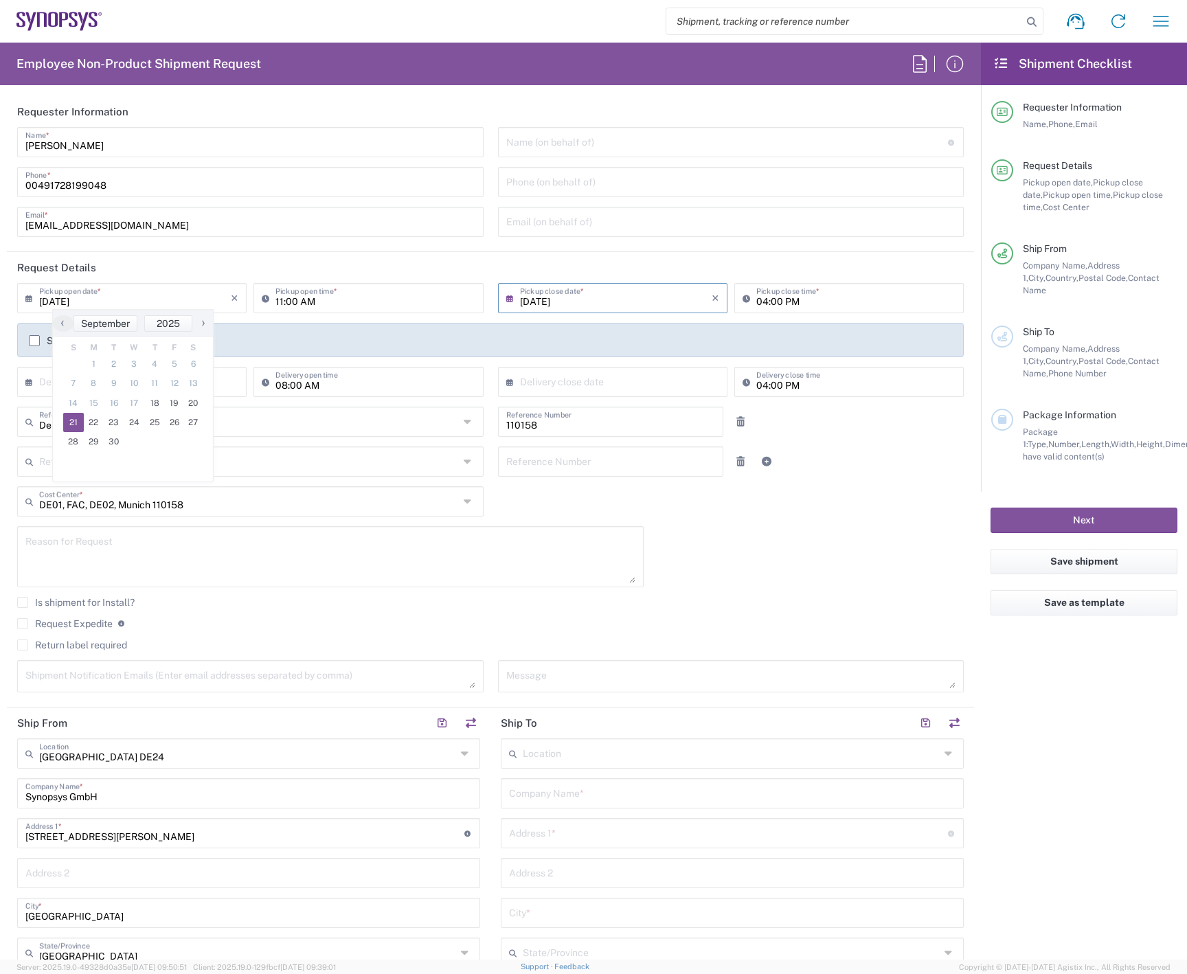
click at [74, 418] on span "21" at bounding box center [73, 422] width 21 height 19
click at [162, 290] on input "09/21/2025" at bounding box center [135, 297] width 192 height 24
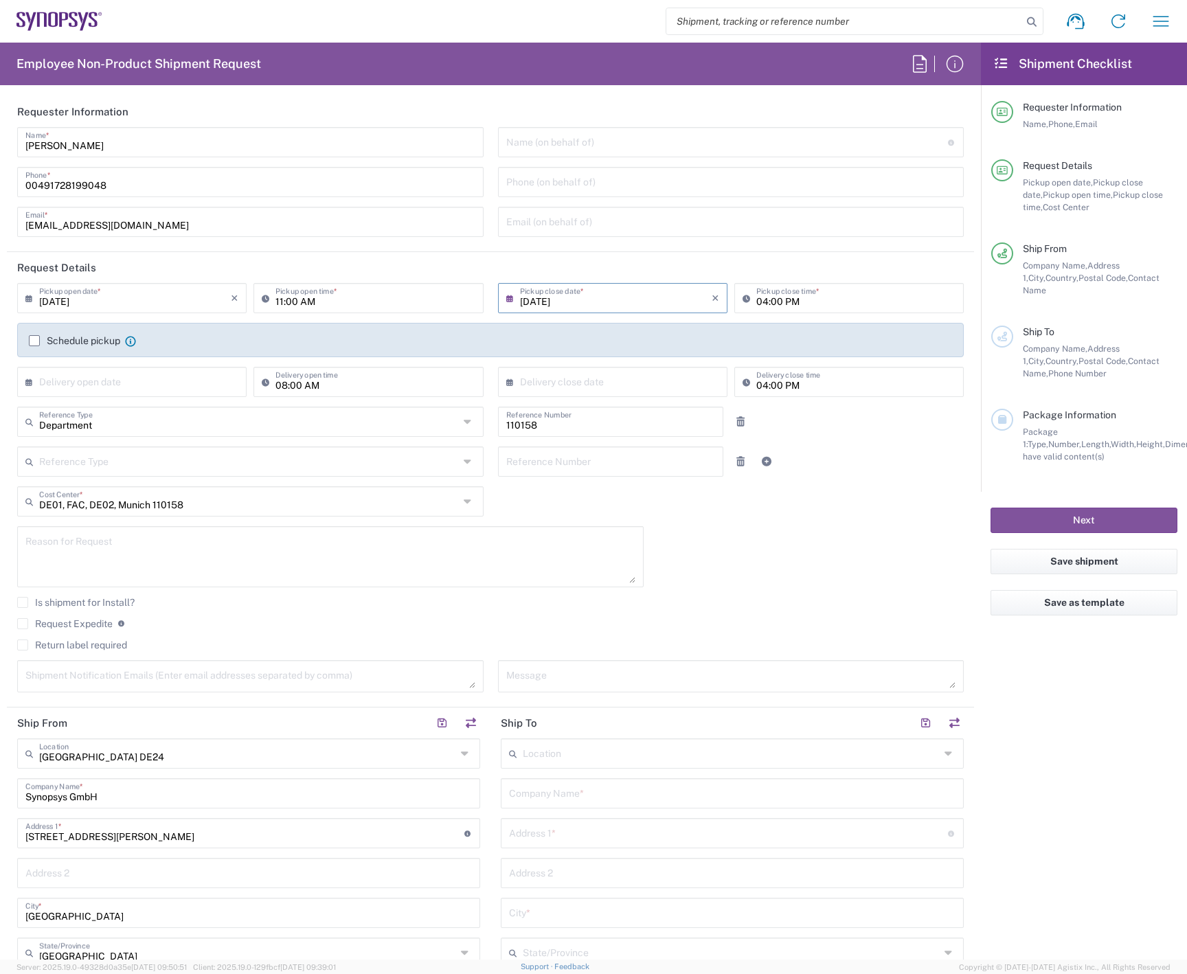
click at [758, 301] on input "04:00 PM" at bounding box center [855, 297] width 199 height 24
type input "03:00 PM"
click at [637, 305] on input "09/21/2025" at bounding box center [616, 297] width 192 height 24
click at [542, 421] on span "21" at bounding box center [548, 422] width 21 height 19
click at [727, 504] on div "09/21/2025 × Pickup open date * Cancel Apply 11:00 AM Pickup open time * 09/21/…" at bounding box center [490, 492] width 961 height 419
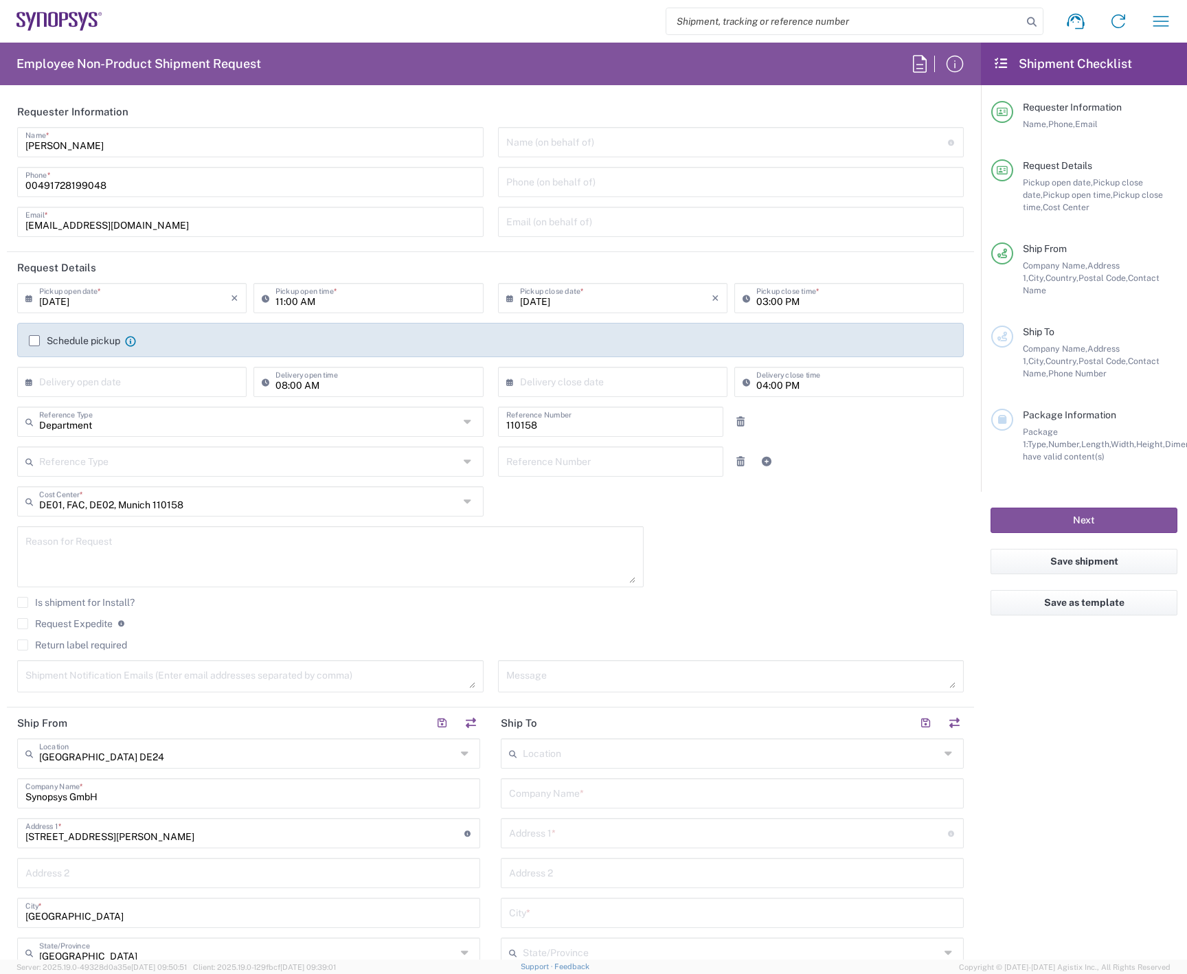
click at [30, 343] on label "Schedule pickup" at bounding box center [74, 340] width 91 height 11
click at [34, 341] on input "Schedule pickup" at bounding box center [34, 341] width 0 height 0
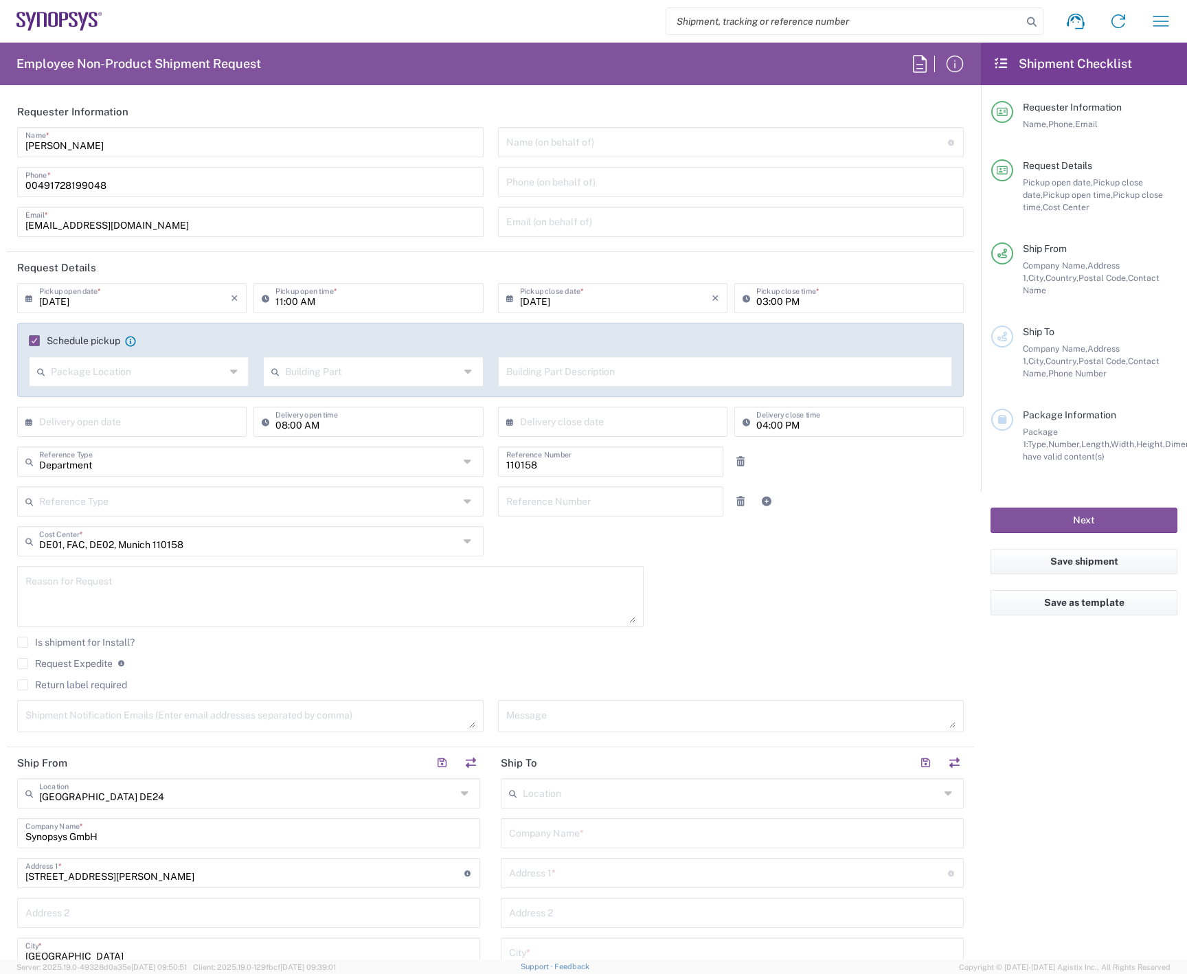
click at [591, 146] on input "text" at bounding box center [727, 141] width 442 height 24
drag, startPoint x: 122, startPoint y: 145, endPoint x: 18, endPoint y: 144, distance: 104.4
click at [18, 144] on div "David DeMarcos Name *" at bounding box center [250, 142] width 466 height 30
click at [685, 137] on input "text" at bounding box center [727, 141] width 442 height 24
paste input "0172.8199048"
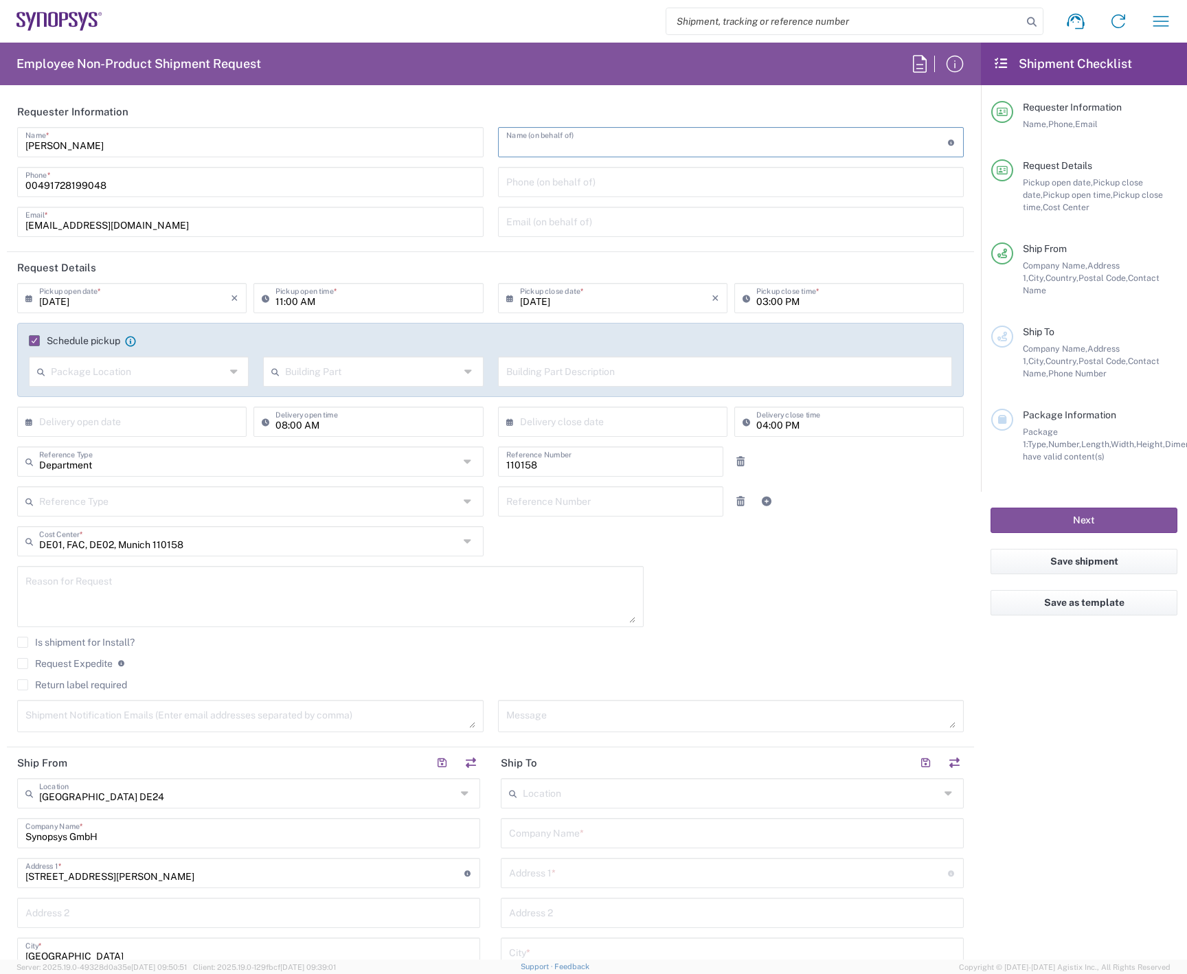
type input "0172.8199048"
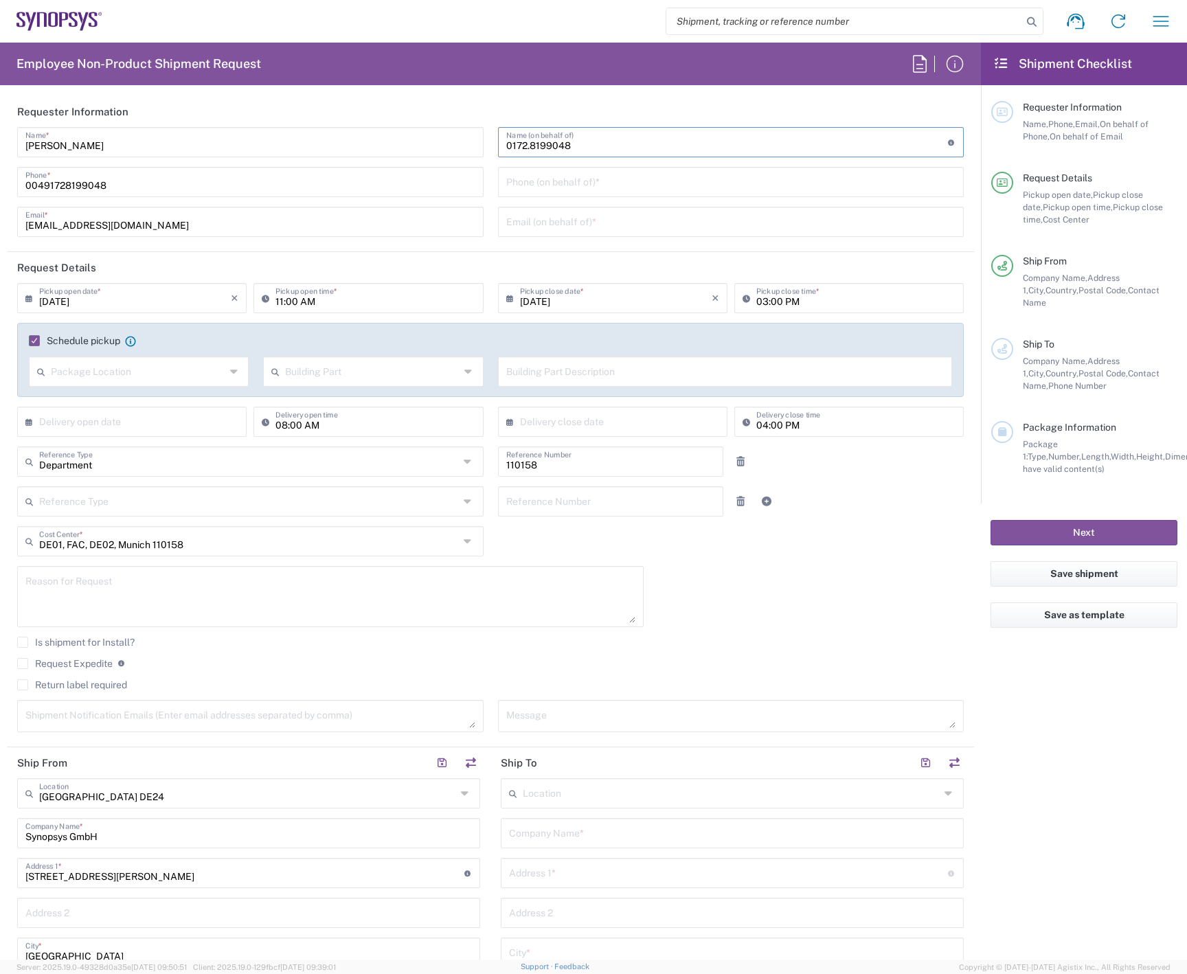
drag, startPoint x: 654, startPoint y: 157, endPoint x: 494, endPoint y: 149, distance: 159.5
click at [498, 149] on div "0172.8199048 Name (on behalf of) Expedite requests must include authorized appr…" at bounding box center [731, 142] width 466 height 30
click at [525, 145] on input "David DeMarcos" at bounding box center [727, 141] width 442 height 24
type input "David DeMarcos"
click at [233, 371] on icon at bounding box center [235, 372] width 10 height 22
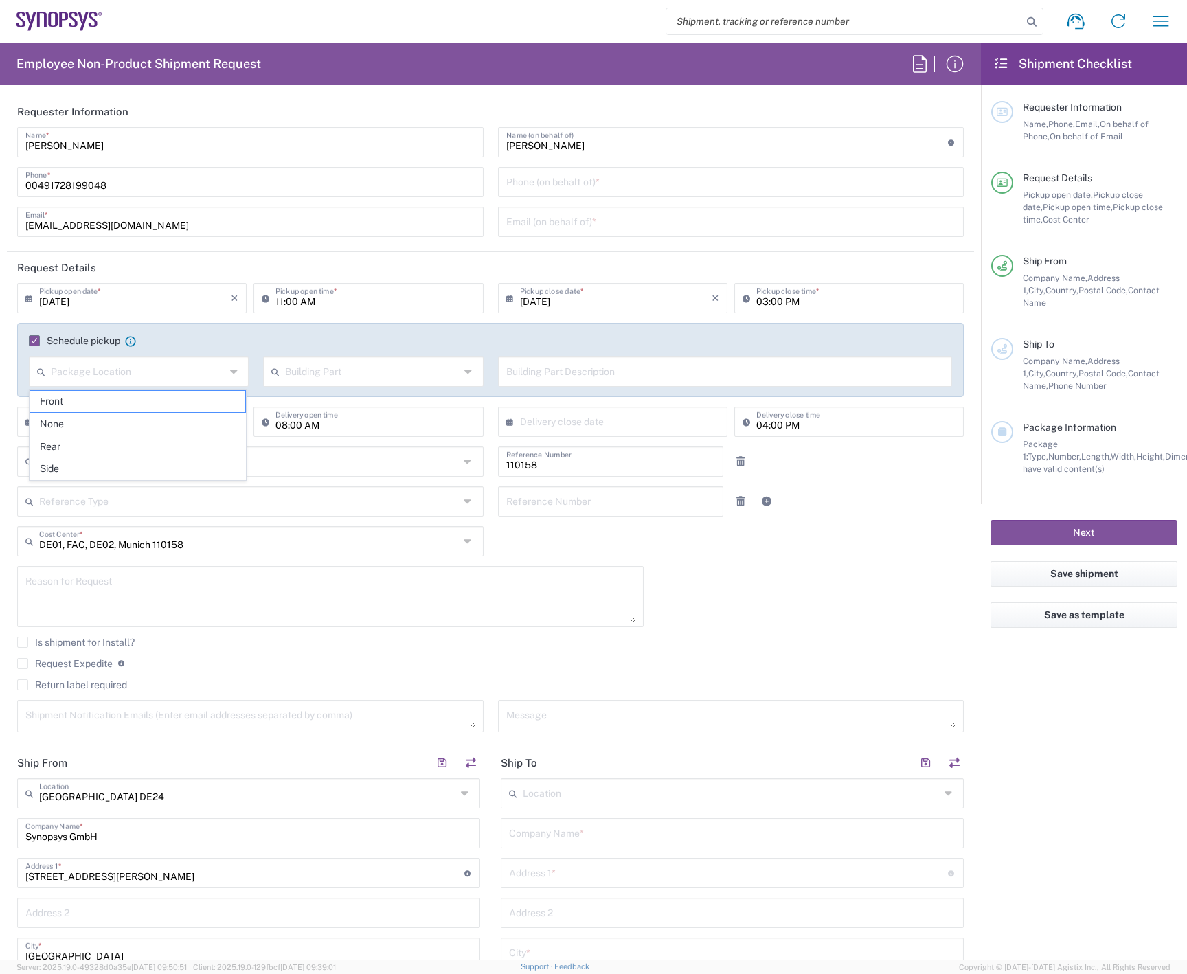
drag, startPoint x: 184, startPoint y: 397, endPoint x: 201, endPoint y: 396, distance: 17.2
click at [184, 397] on span "Front" at bounding box center [137, 401] width 215 height 21
type input "Front"
click at [467, 372] on icon at bounding box center [469, 372] width 10 height 22
click at [392, 418] on span "Building" at bounding box center [369, 423] width 215 height 21
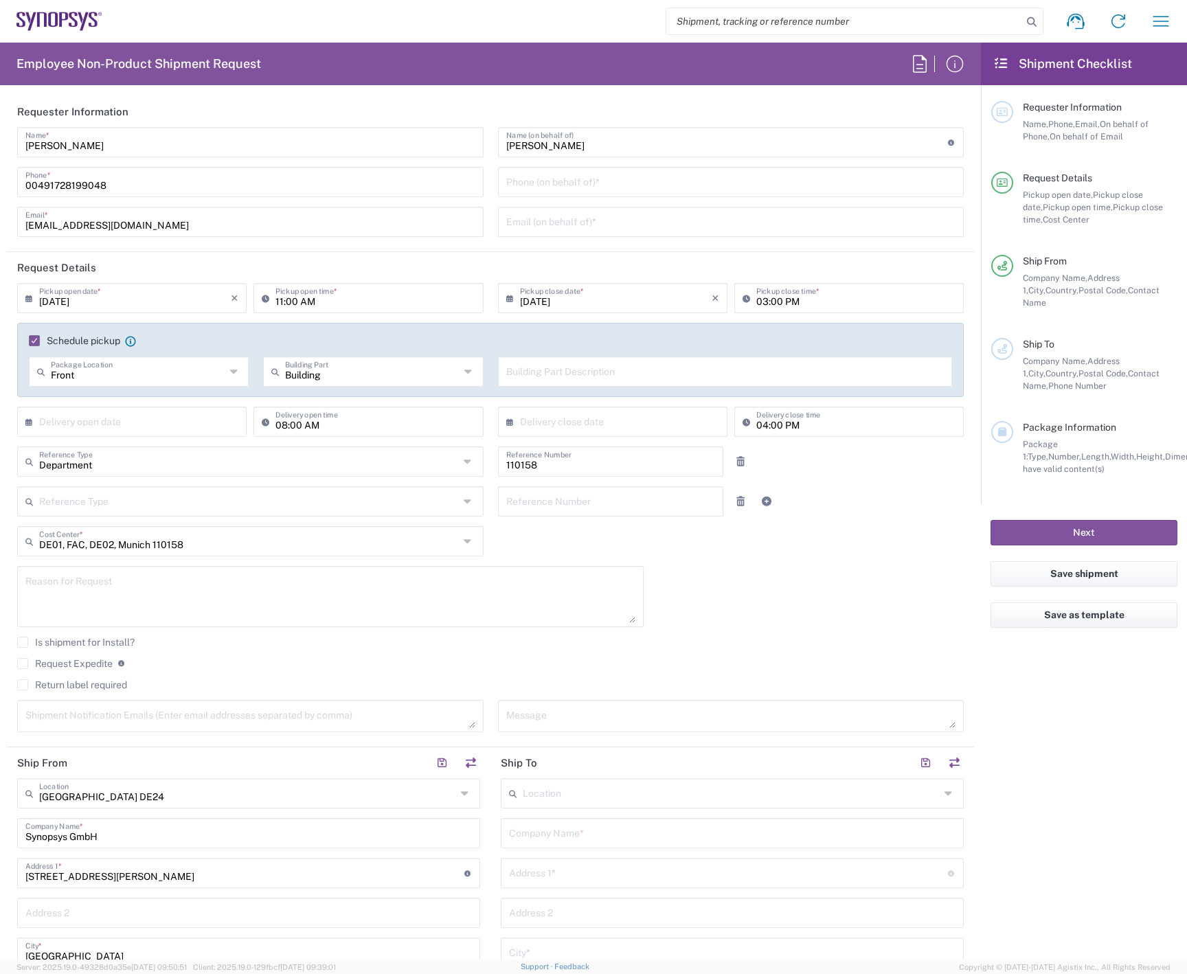
click at [464, 372] on icon at bounding box center [469, 372] width 10 height 22
click at [422, 421] on span "Apartment" at bounding box center [369, 423] width 215 height 21
type input "Apartment"
click at [554, 374] on input "text" at bounding box center [725, 370] width 438 height 24
click at [464, 538] on icon at bounding box center [469, 541] width 11 height 22
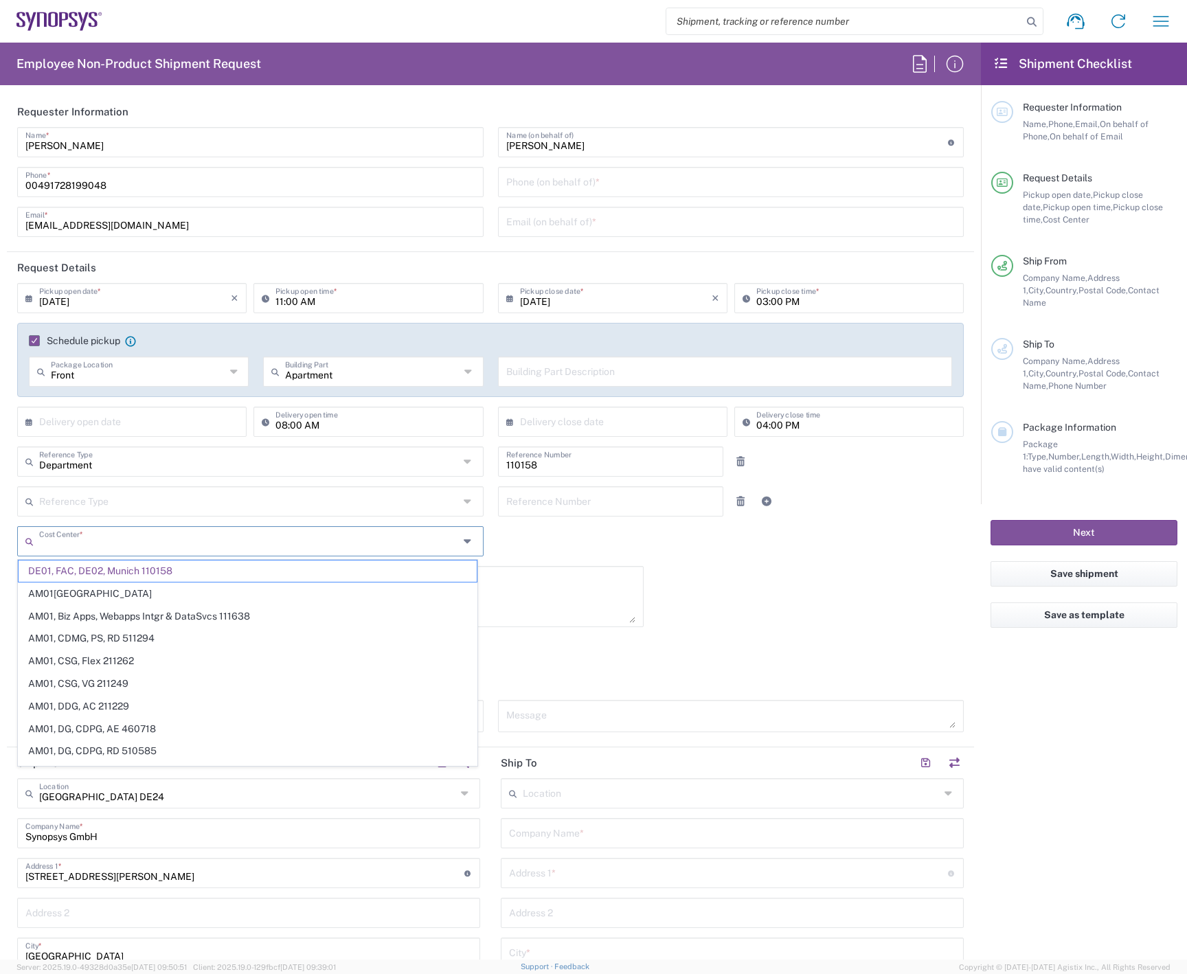
paste input "DE01, DDG, AC GERMAN"
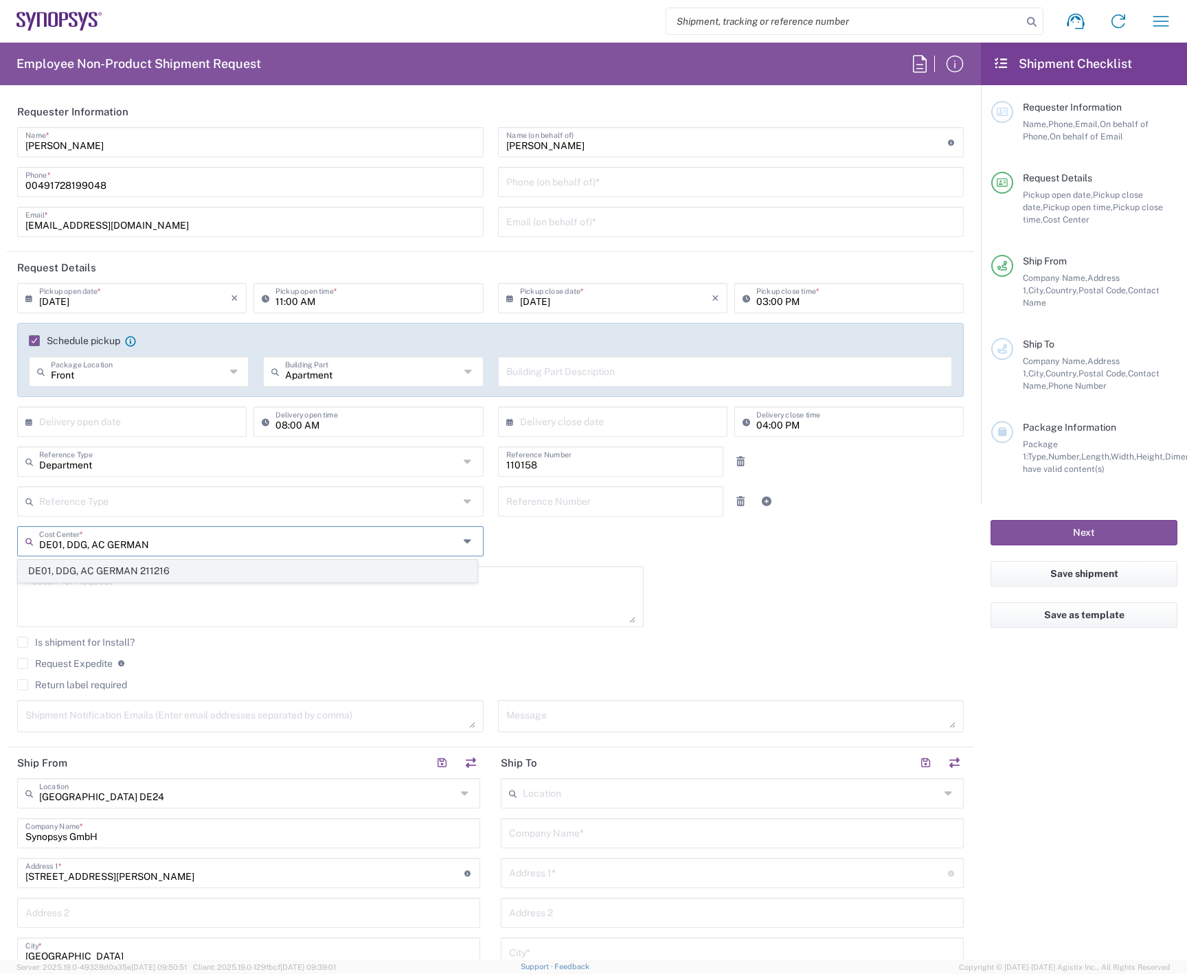
type input "DE01, DDG, AC GERMAN"
click at [405, 564] on span "DE01, DDG, AC GERMAN 211216" at bounding box center [248, 570] width 458 height 21
type input "211216"
type input "DE01, DDG, AC GERMAN 211216"
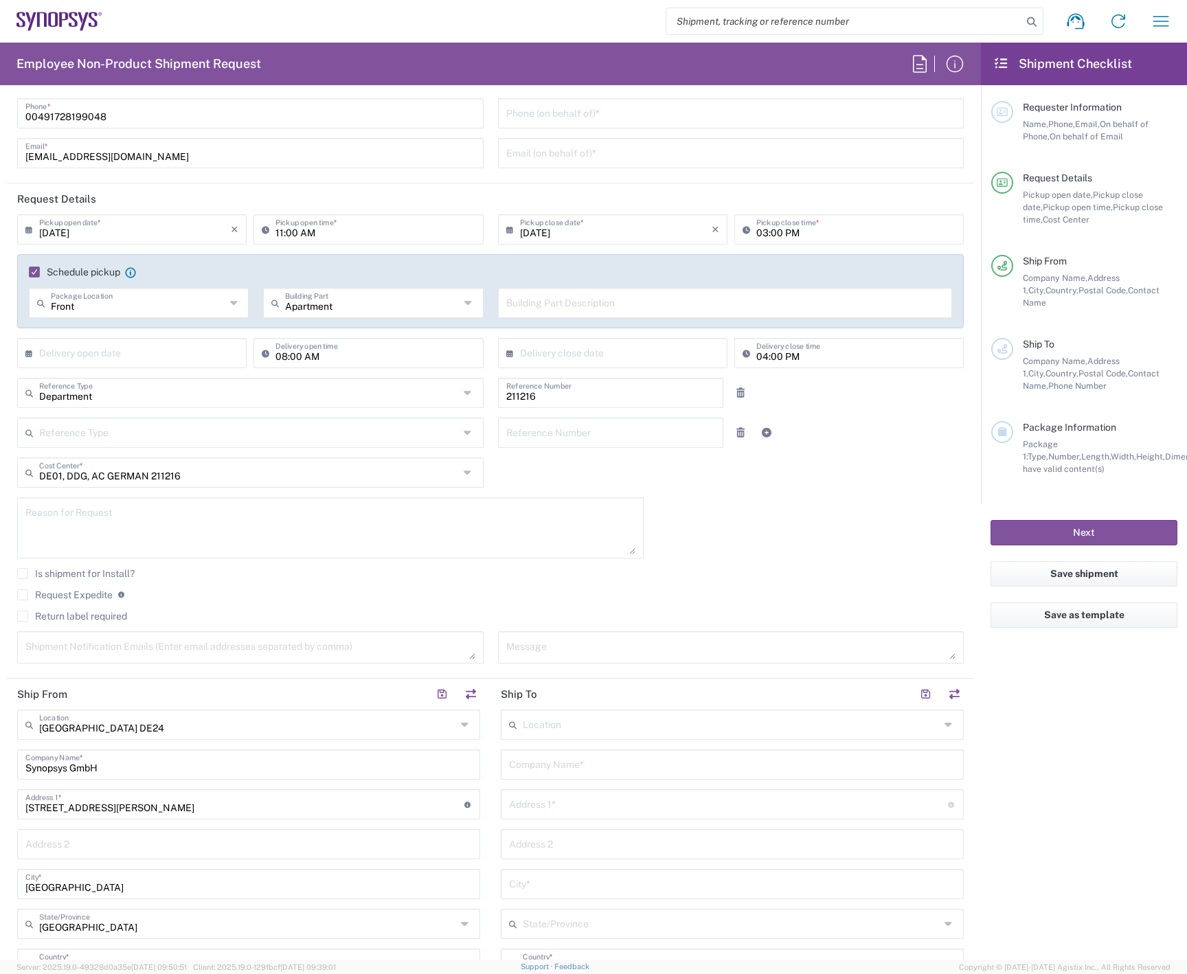
scroll to position [137, 0]
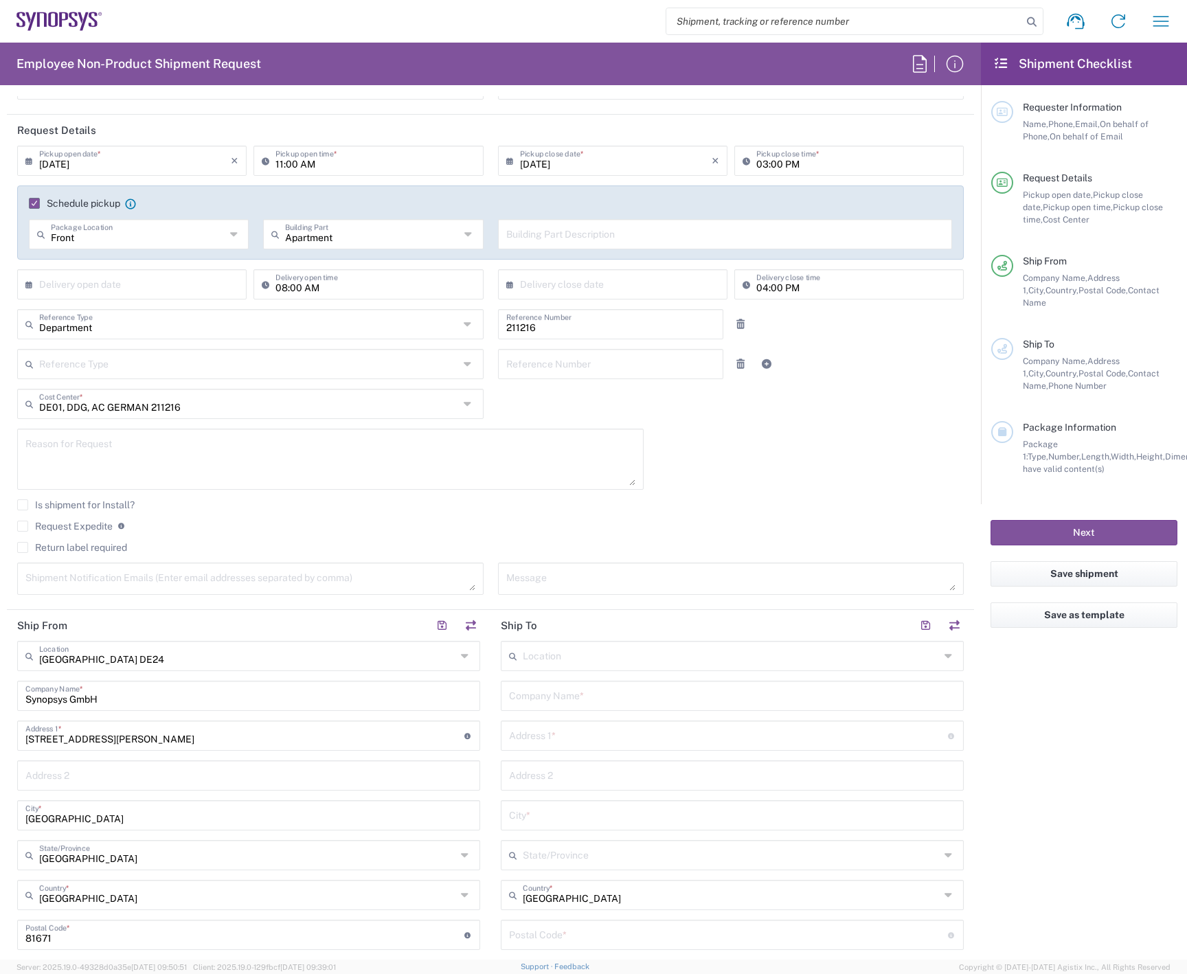
type input "Apartment"
drag, startPoint x: 418, startPoint y: 235, endPoint x: 233, endPoint y: 229, distance: 184.8
click at [233, 229] on div "Front Package Location Front None Rear Side Apartment Building Part Apartment B…" at bounding box center [490, 239] width 937 height 40
click at [764, 441] on div "09/21/2025 × Pickup open date * Cancel Apply 11:00 AM Pickup open time * 09/21/…" at bounding box center [490, 375] width 961 height 459
type input "Apartment"
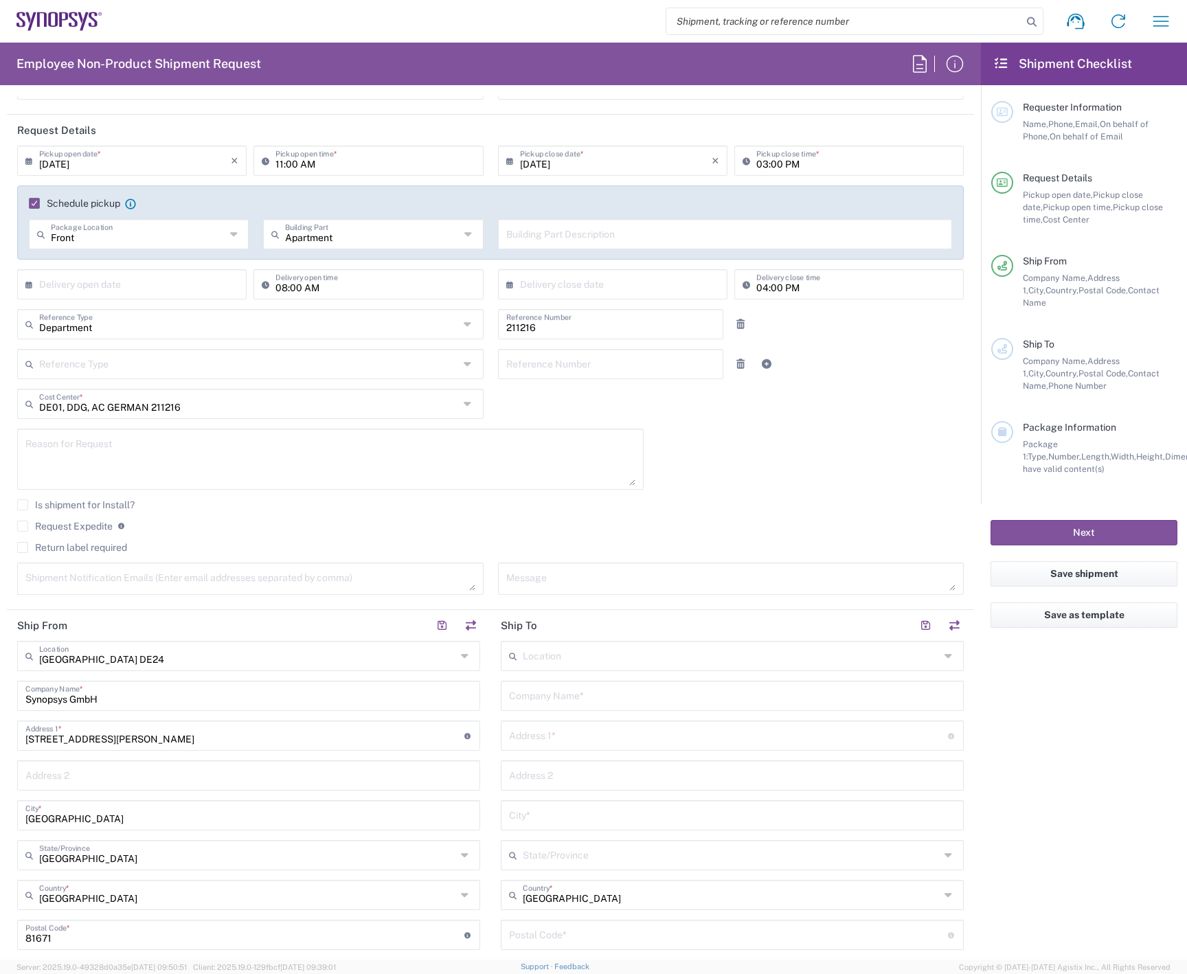
click at [464, 235] on icon at bounding box center [469, 234] width 10 height 22
click at [345, 270] on span "Apartment" at bounding box center [369, 263] width 215 height 21
click at [718, 479] on div "09/21/2025 × Pickup open date * Cancel Apply 11:00 AM Pickup open time * 09/21/…" at bounding box center [490, 375] width 961 height 459
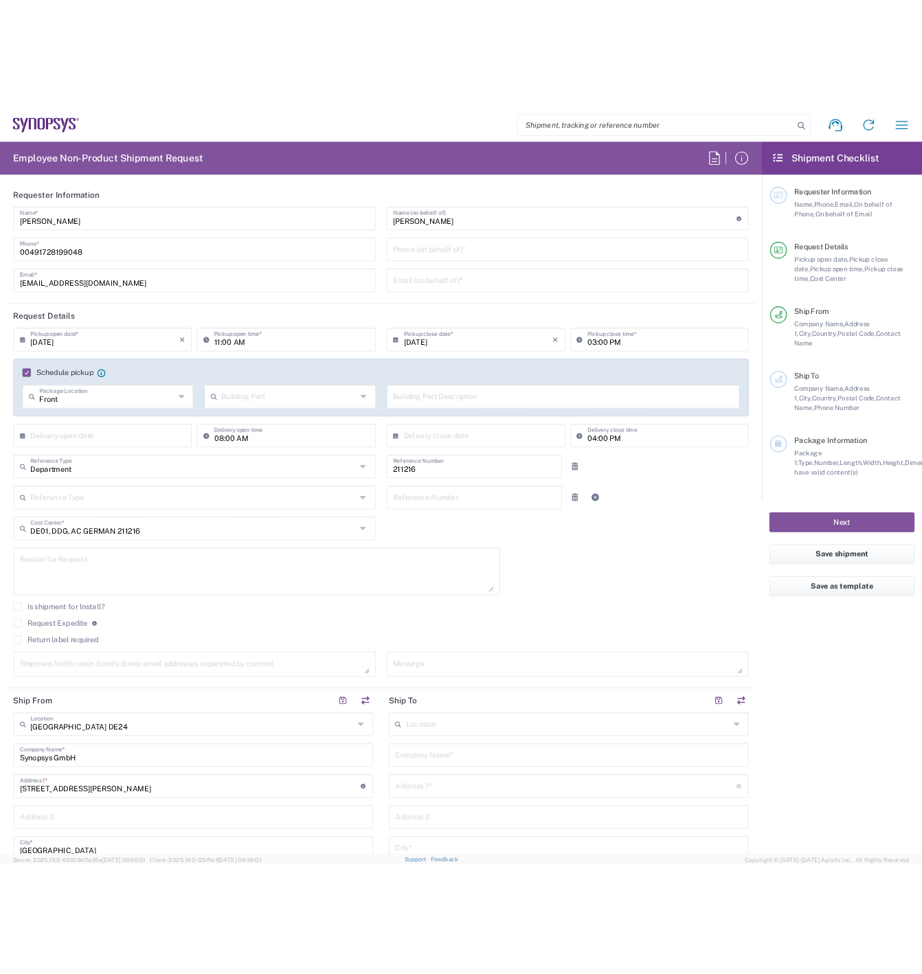
scroll to position [0, 0]
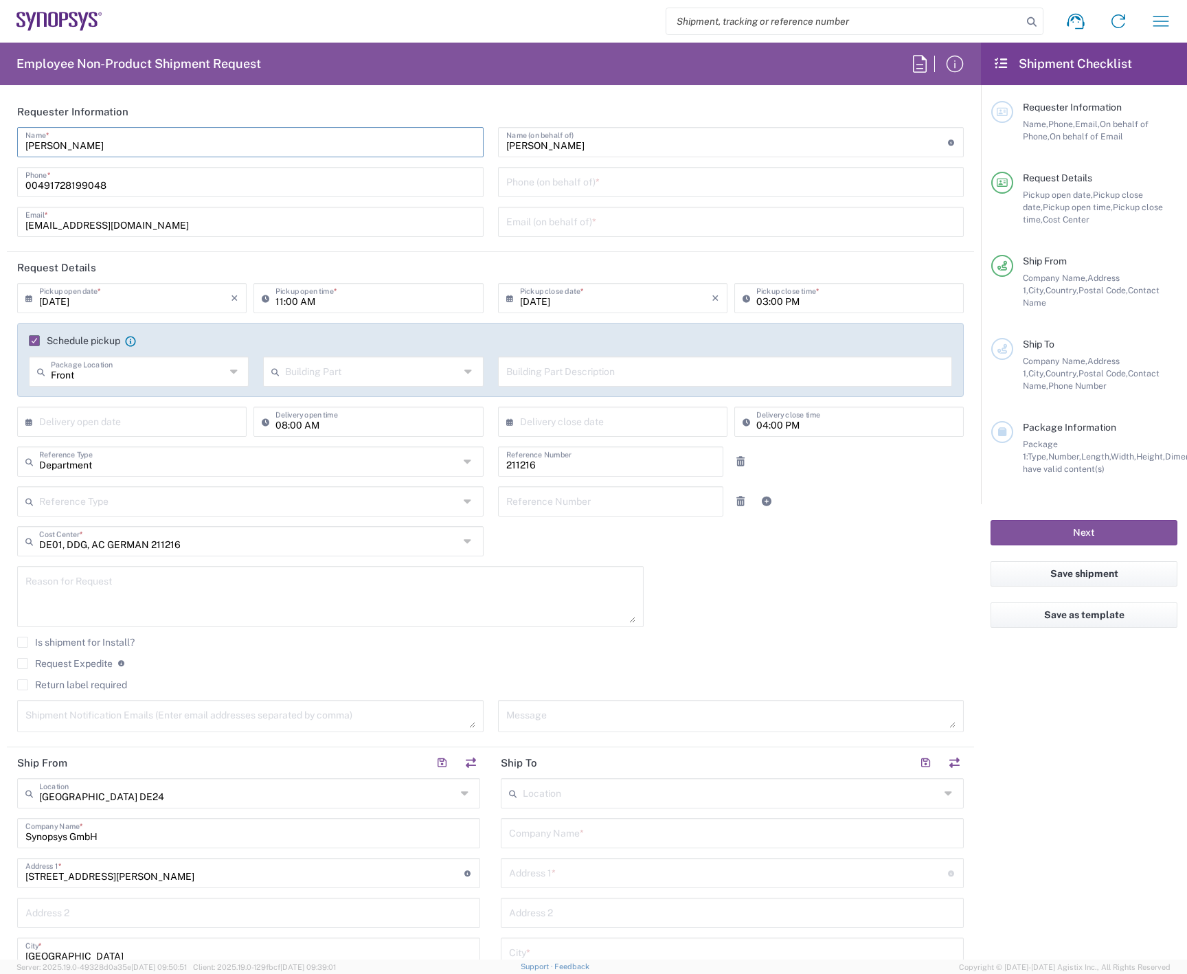
drag, startPoint x: 155, startPoint y: 144, endPoint x: 10, endPoint y: 144, distance: 145.6
click at [10, 144] on div "David DeMarcos Name * 00491728199048 Phone * demarcos@synopsys.com Email *" at bounding box center [250, 186] width 481 height 119
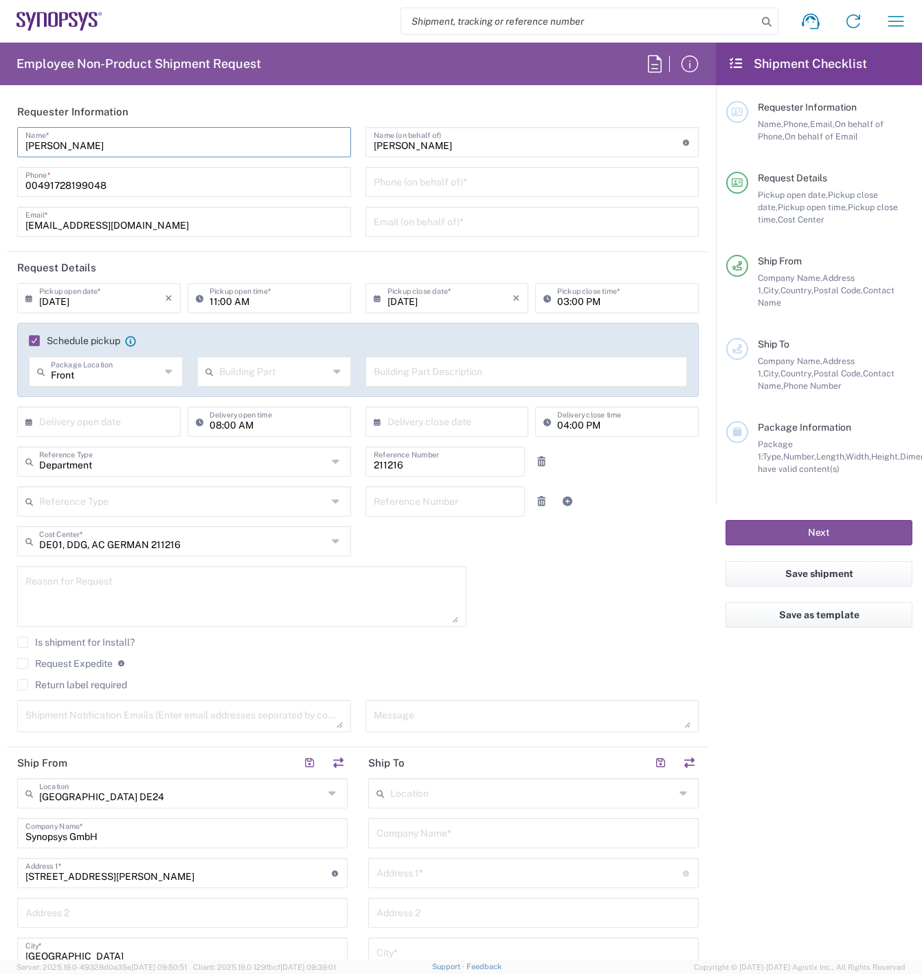
click at [137, 139] on input "David DeMarcos" at bounding box center [183, 141] width 317 height 24
click at [135, 142] on input "David DeMarcos" at bounding box center [183, 141] width 317 height 24
click at [353, 269] on header "Request Details" at bounding box center [358, 267] width 702 height 31
drag, startPoint x: 176, startPoint y: 142, endPoint x: 19, endPoint y: 127, distance: 158.0
click at [19, 127] on div "David DeMarcos Name *" at bounding box center [184, 142] width 334 height 30
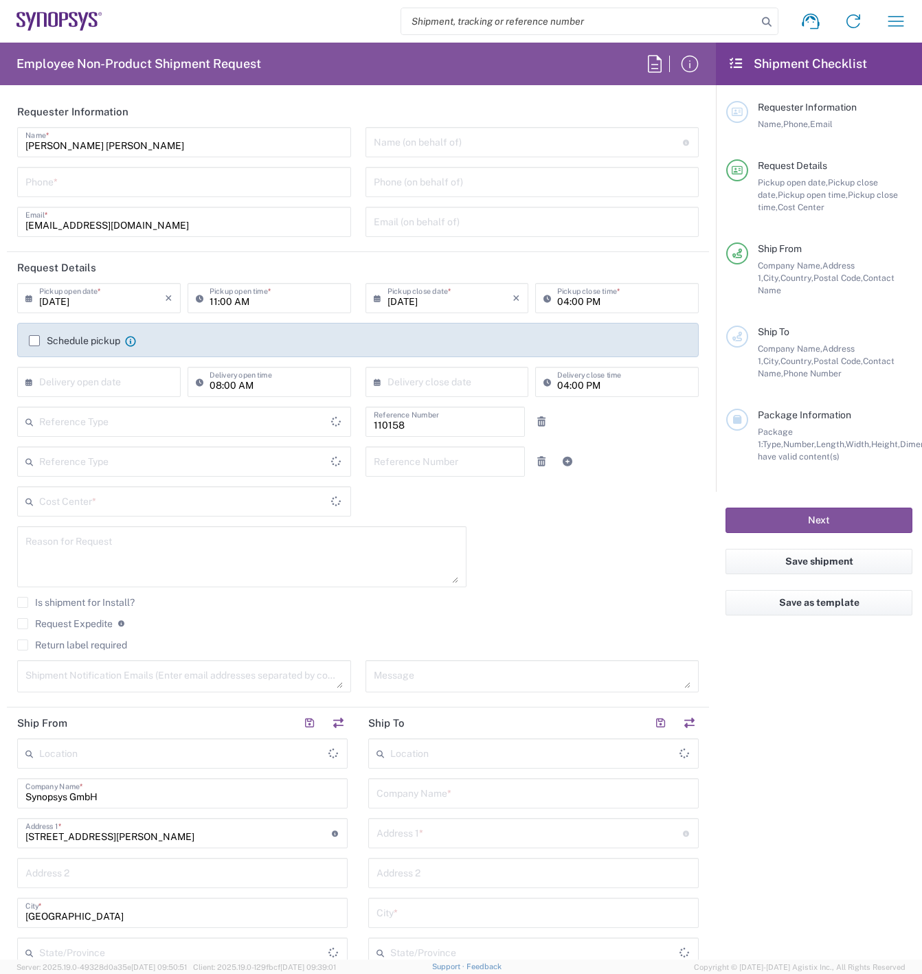
type input "DE01, FAC, DE02, Munich 110158"
type input "Delivered at Place"
type input "[GEOGRAPHIC_DATA]"
type input "Department"
type input "Bavaria"
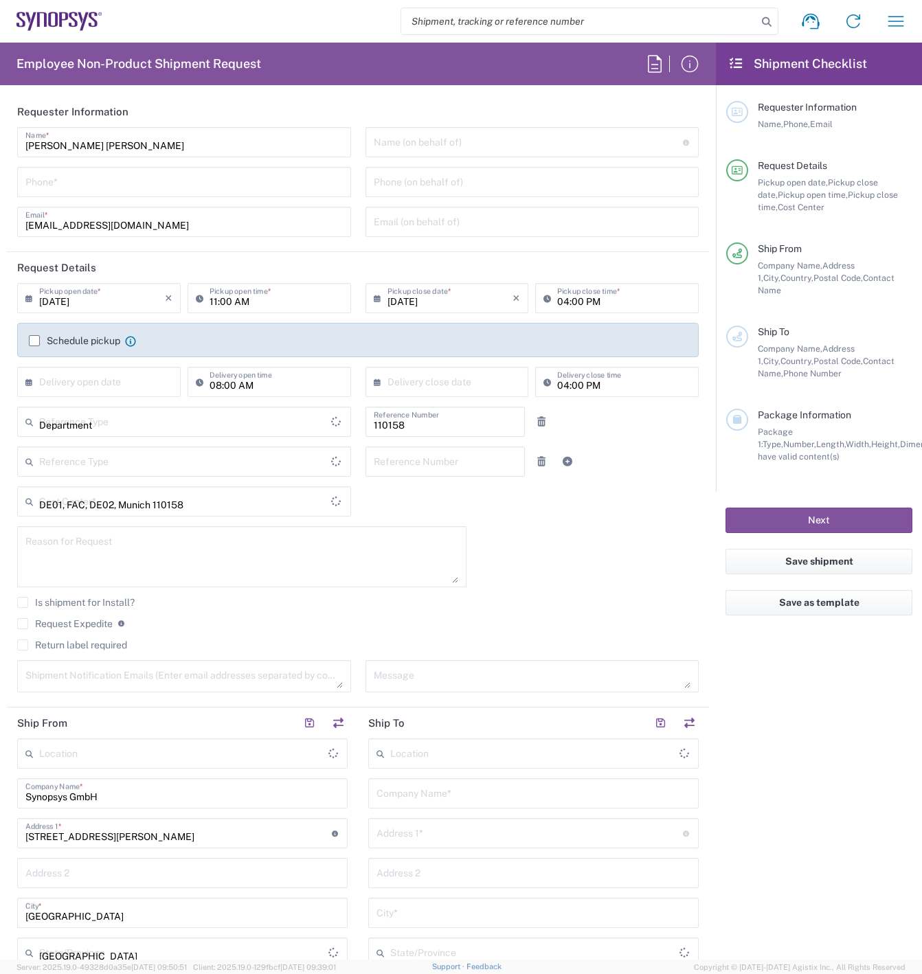
type input "Germany"
type input "Munich DE24"
click at [155, 176] on input "tel" at bounding box center [183, 181] width 317 height 24
type input "08954796414"
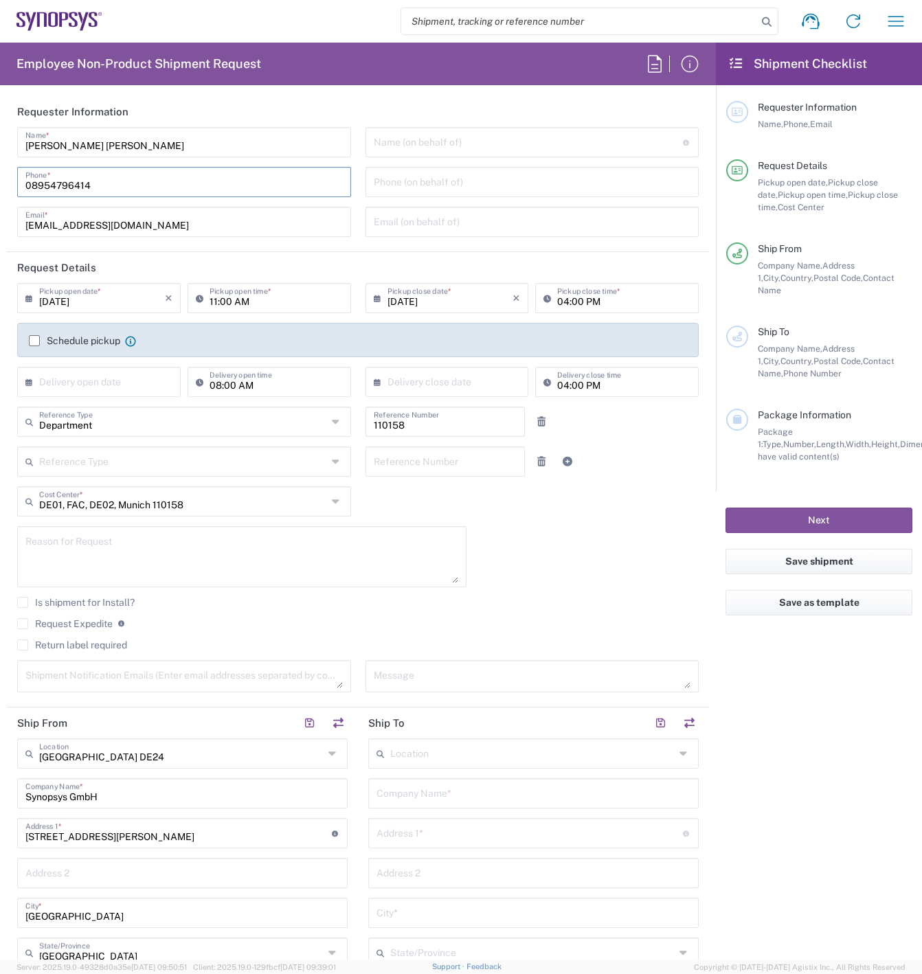
type input "[GEOGRAPHIC_DATA]"
type input "08954796414"
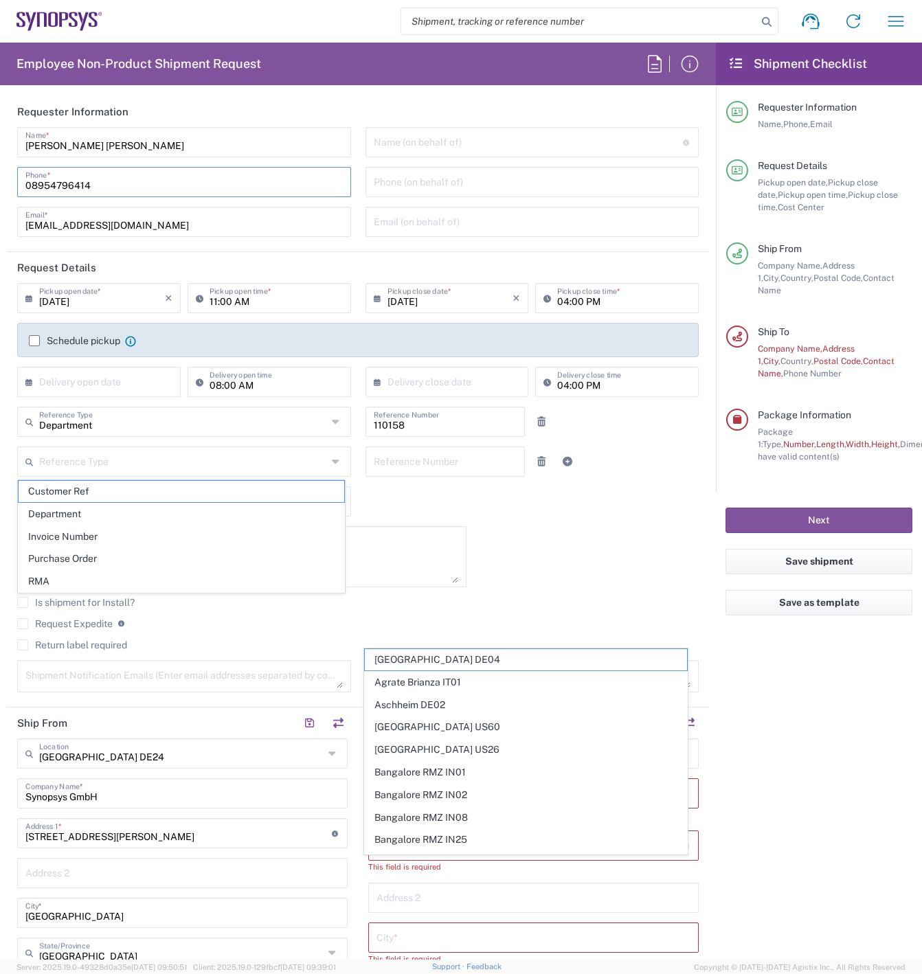
click at [25, 181] on input "08954796414" at bounding box center [183, 181] width 317 height 24
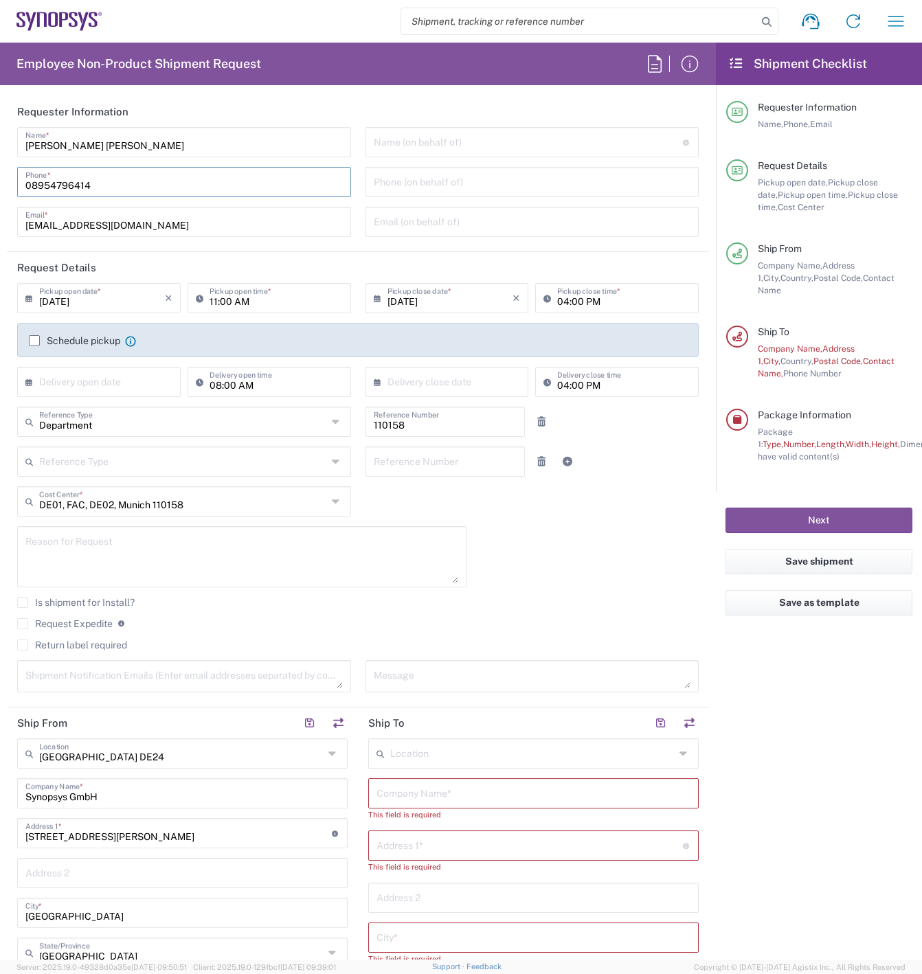
click at [30, 181] on input "08954796414" at bounding box center [183, 181] width 317 height 24
type input "00498954796414"
click at [439, 137] on input "text" at bounding box center [528, 141] width 309 height 24
click at [475, 146] on input "text" at bounding box center [528, 141] width 309 height 24
paste input "David DeMarcos"
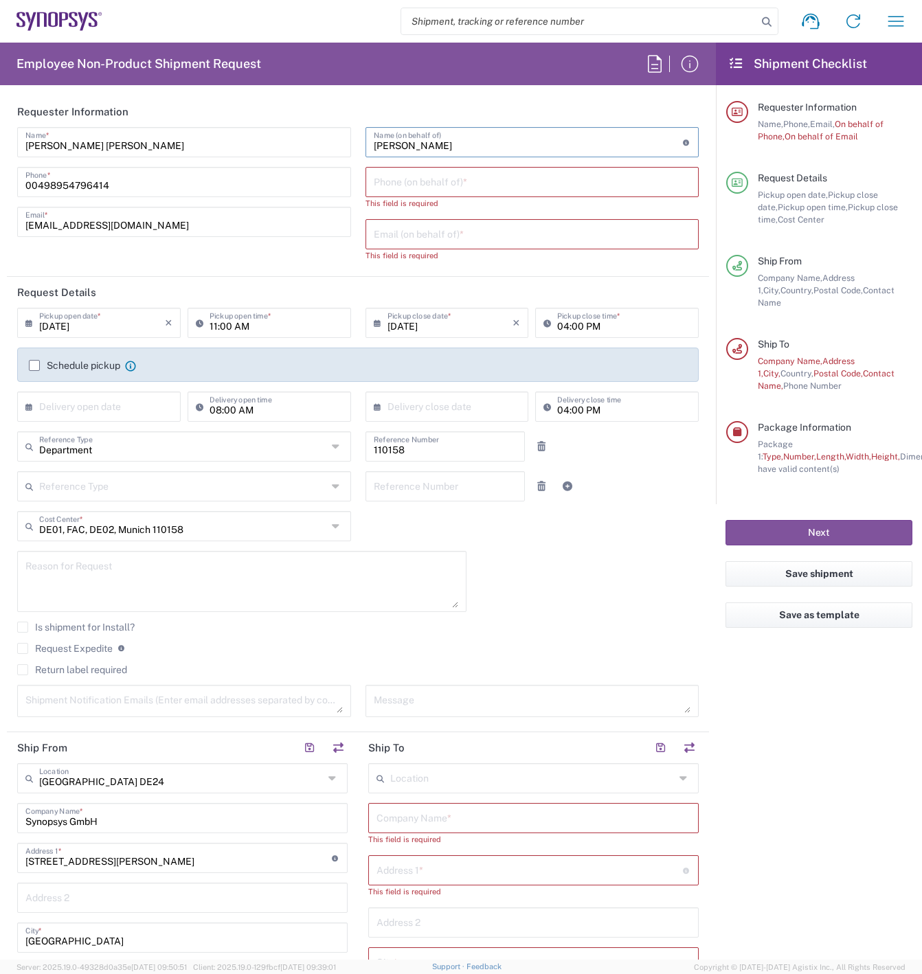
type input "David DeMarcos"
click at [400, 180] on input "tel" at bounding box center [532, 181] width 317 height 24
click at [403, 182] on input "tel" at bounding box center [532, 181] width 317 height 24
paste input "+49.172.8199048"
type input "+49.172.8199048"
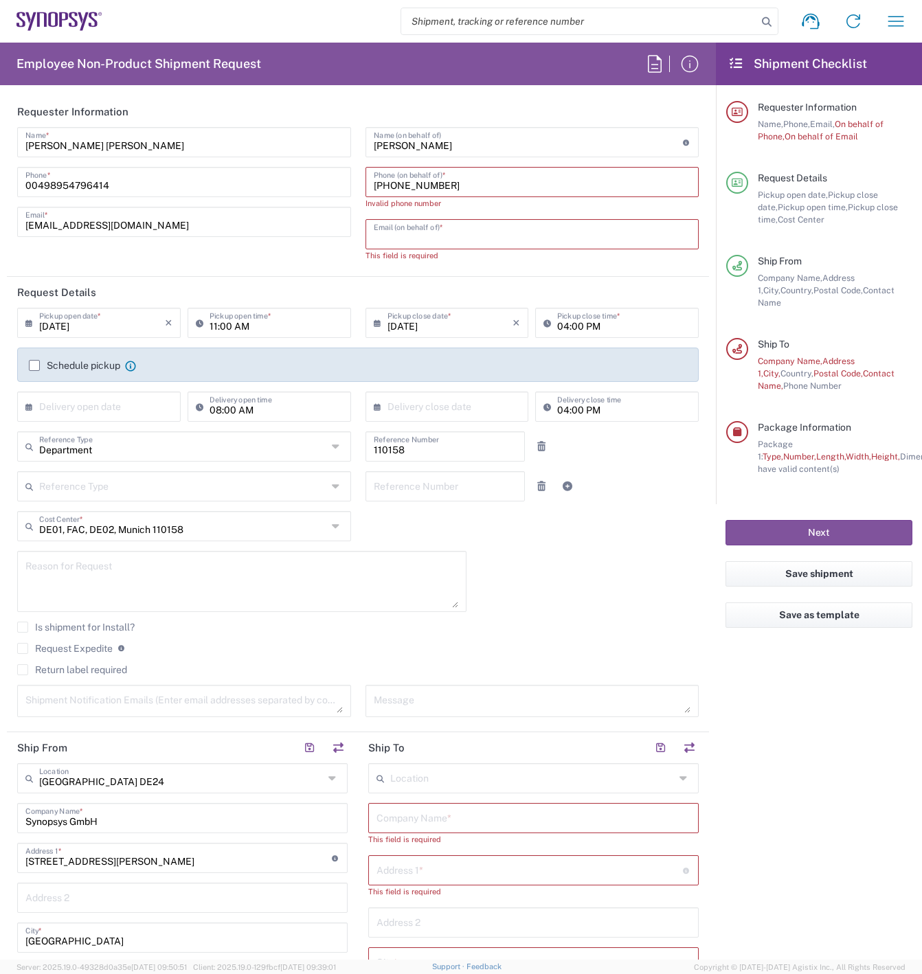
drag, startPoint x: 415, startPoint y: 234, endPoint x: 440, endPoint y: 238, distance: 25.7
click at [415, 234] on input "text" at bounding box center [532, 233] width 317 height 24
click at [520, 228] on input "text" at bounding box center [532, 233] width 317 height 24
paste input "demarcos@synopsys.com"
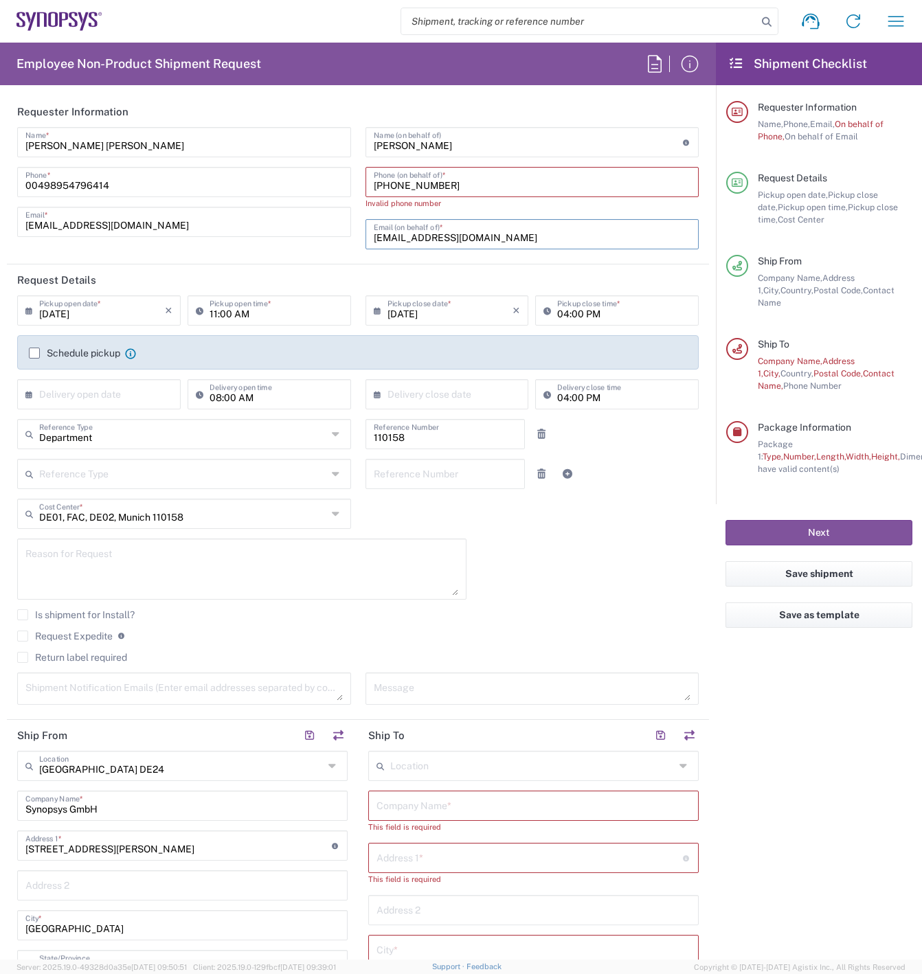
type input "demarcos@synopsys.com"
click at [387, 182] on input "+49.172.8199048" at bounding box center [532, 181] width 317 height 24
click at [404, 186] on input "+49172.8199048" at bounding box center [532, 181] width 317 height 24
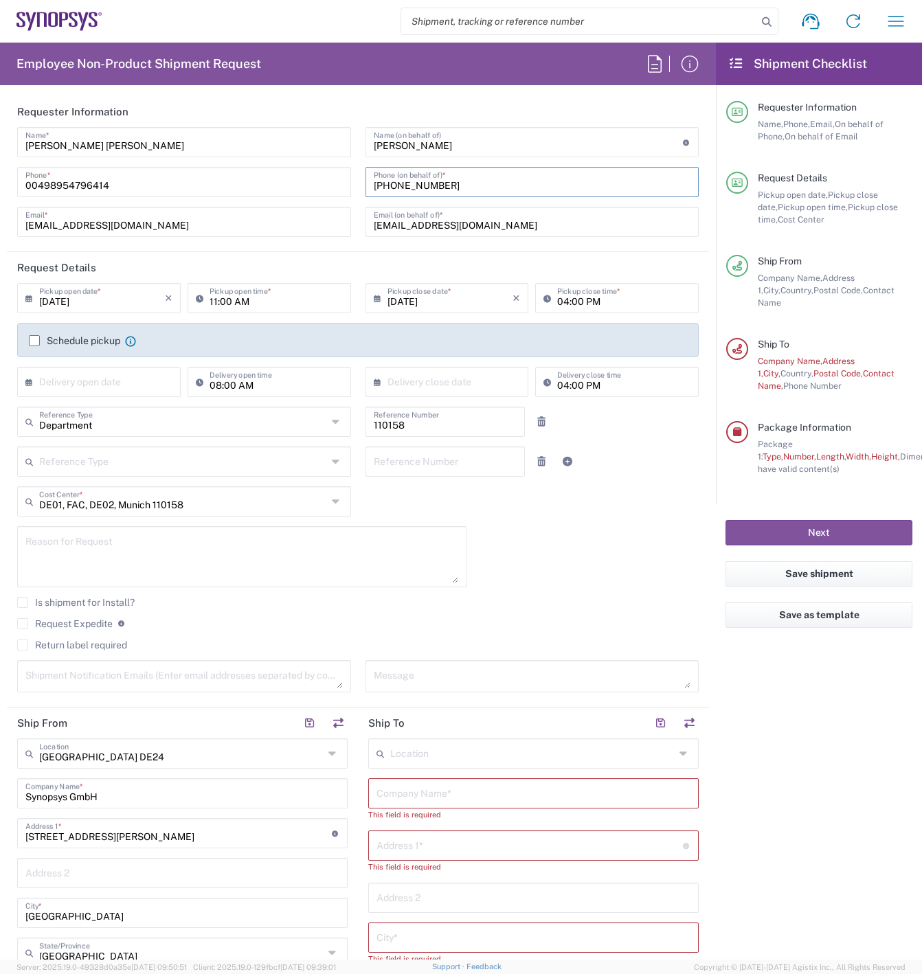
type input "+491728199048"
click at [29, 299] on icon at bounding box center [32, 298] width 14 height 22
click at [43, 418] on span "21" at bounding box center [40, 422] width 21 height 19
type input "09/21/2025"
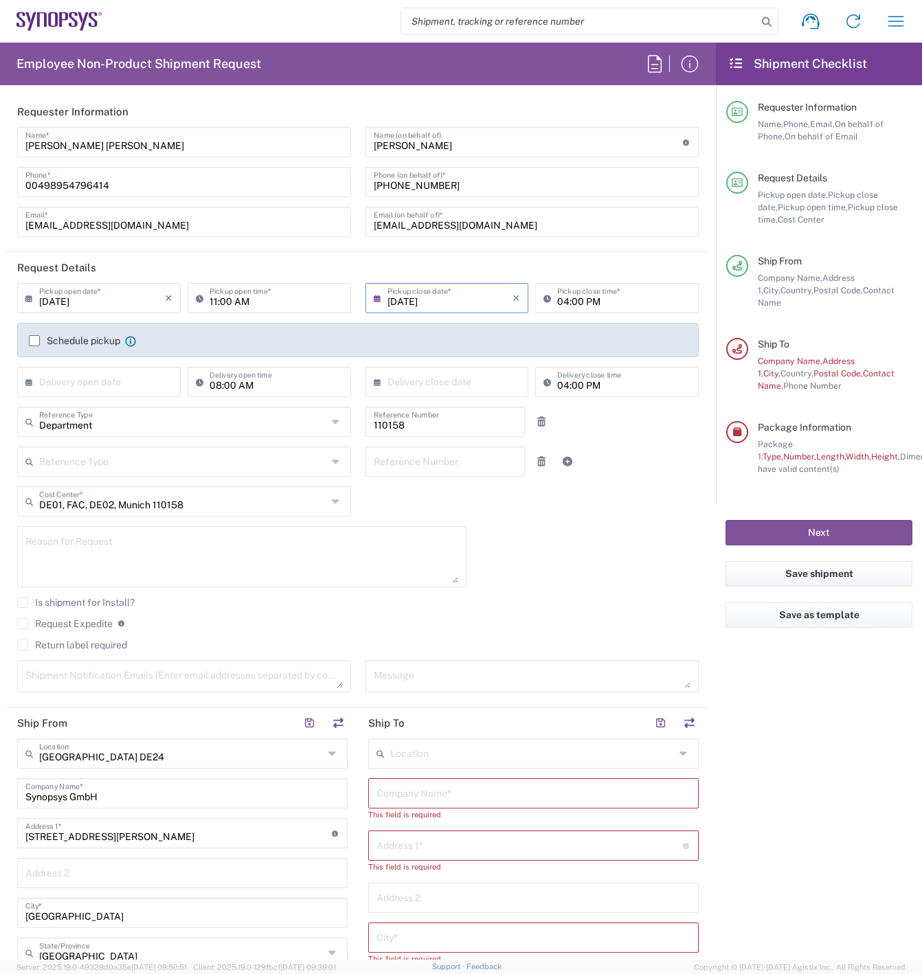
click at [374, 295] on icon at bounding box center [381, 298] width 14 height 22
click at [384, 420] on span "21" at bounding box center [383, 422] width 21 height 19
click at [589, 571] on div "09/21/2025 × Pickup open date * Cancel Apply 11:00 AM Pickup open time * 09/21/…" at bounding box center [358, 492] width 696 height 419
click at [31, 340] on label "Schedule pickup" at bounding box center [74, 340] width 91 height 11
click at [34, 341] on input "Schedule pickup" at bounding box center [34, 341] width 0 height 0
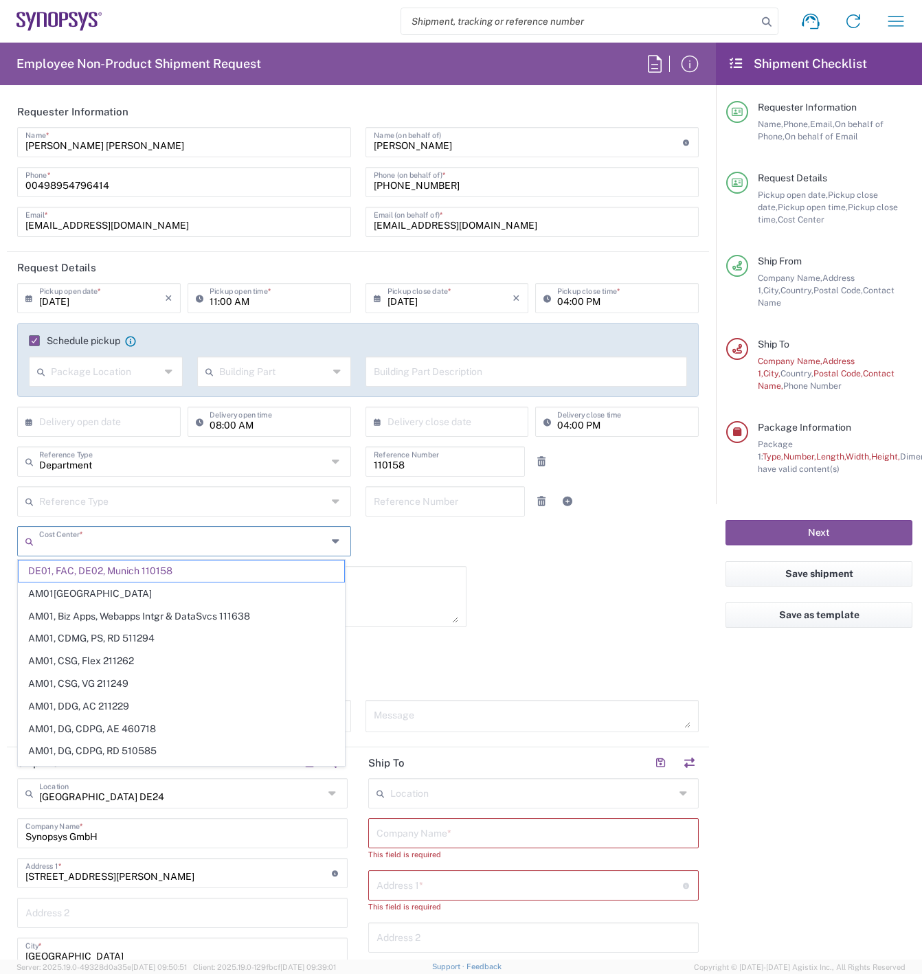
drag, startPoint x: 228, startPoint y: 536, endPoint x: 80, endPoint y: 549, distance: 148.9
click at [80, 549] on input "text" at bounding box center [183, 540] width 288 height 24
paste input "DE01, DDG, AC GERMAN"
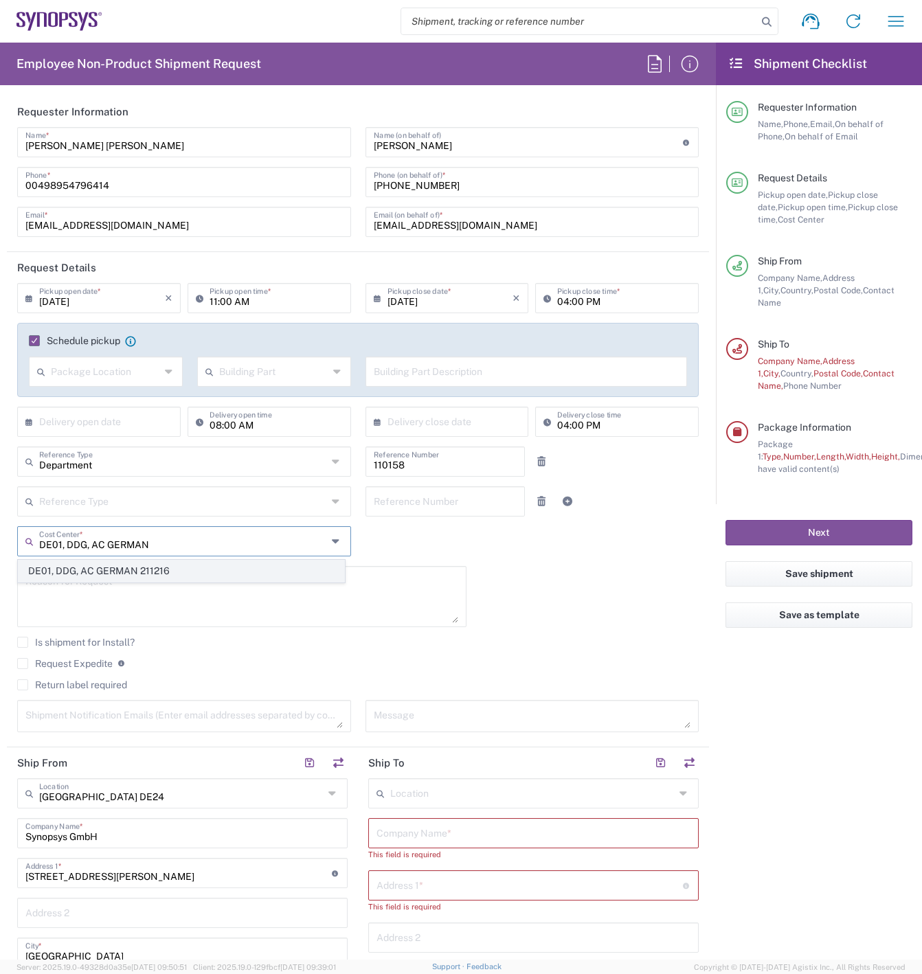
type input "DE01, DDG, AC GERMAN"
click at [179, 569] on span "DE01, DDG, AC GERMAN 211216" at bounding box center [182, 570] width 326 height 21
type input "211216"
type input "DE01, DDG, AC GERMAN 211216"
click at [597, 591] on div "09/21/2025 × Pickup open date * Cancel Apply 11:00 AM Pickup open time * 09/21/…" at bounding box center [358, 512] width 696 height 459
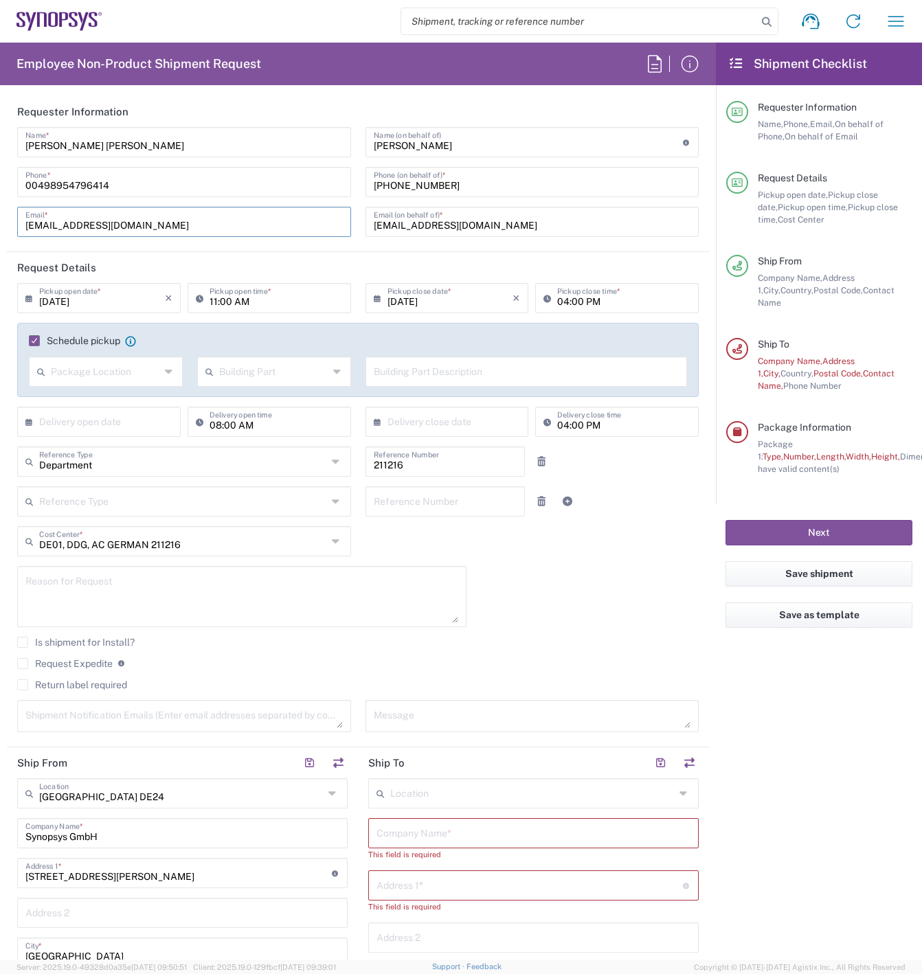
drag, startPoint x: 146, startPoint y: 222, endPoint x: -16, endPoint y: 212, distance: 163.1
click at [0, 212] on html "Shipment request Shipment tracking Employee non-product shipment request My shi…" at bounding box center [461, 487] width 922 height 974
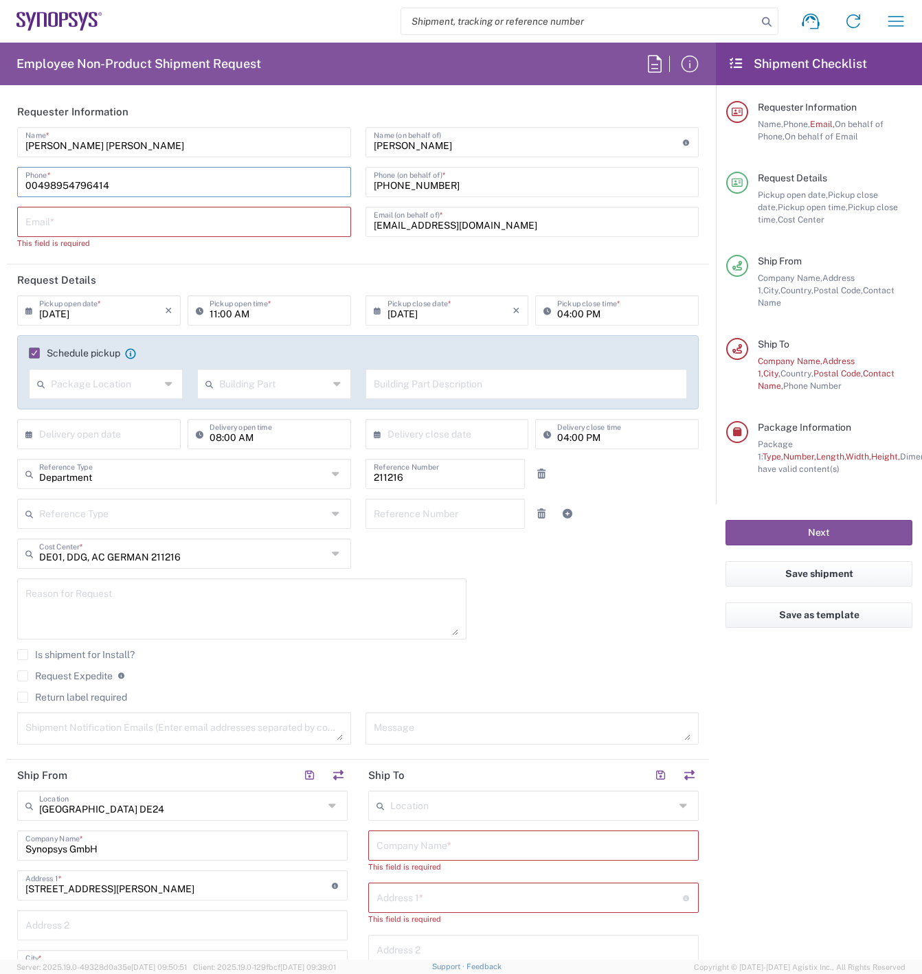
drag, startPoint x: 25, startPoint y: 184, endPoint x: -42, endPoint y: 174, distance: 68.0
click at [0, 174] on html "Shipment request Shipment tracking Employee non-product shipment request My shi…" at bounding box center [461, 487] width 922 height 974
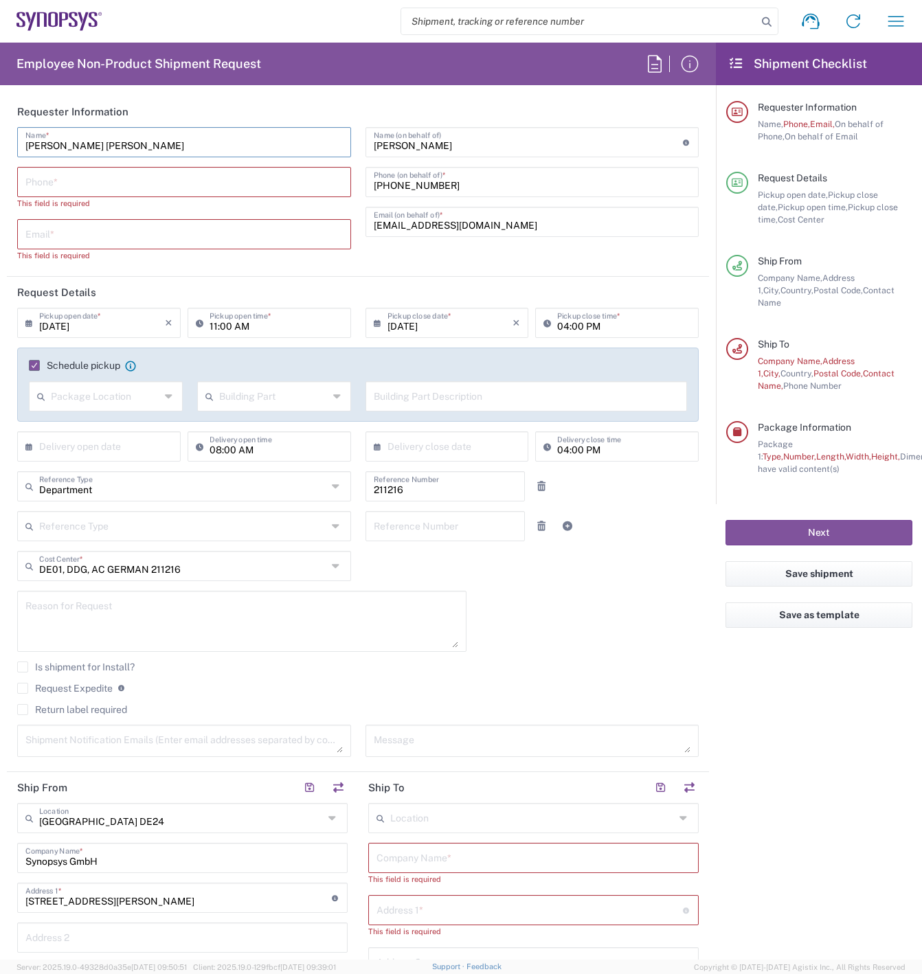
drag, startPoint x: 138, startPoint y: 146, endPoint x: -45, endPoint y: 143, distance: 182.7
click at [0, 143] on html "Shipment request Shipment tracking Employee non-product shipment request My shi…" at bounding box center [461, 487] width 922 height 974
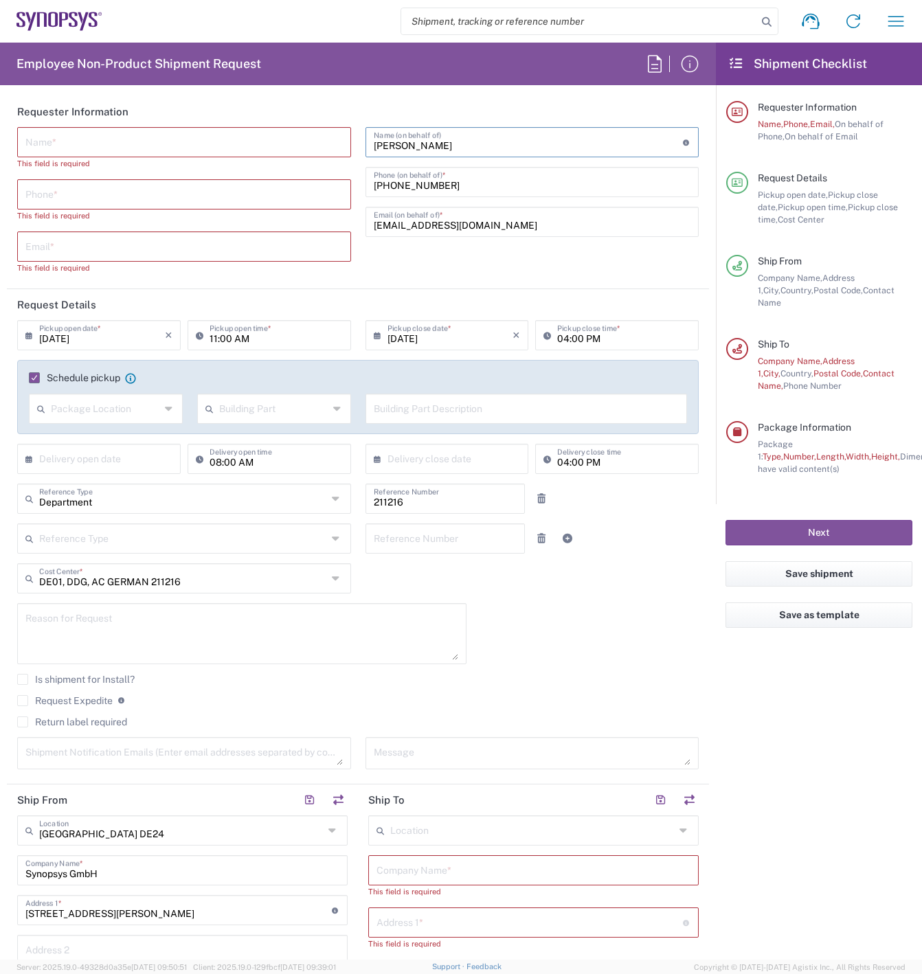
drag, startPoint x: 455, startPoint y: 148, endPoint x: 344, endPoint y: 141, distance: 111.5
click at [344, 141] on div "Name * This field is required Phone * This field is required Email * This field…" at bounding box center [358, 205] width 696 height 157
click at [241, 142] on input "text" at bounding box center [183, 141] width 317 height 24
paste input "David DeMarcos"
type input "David DeMarcos"
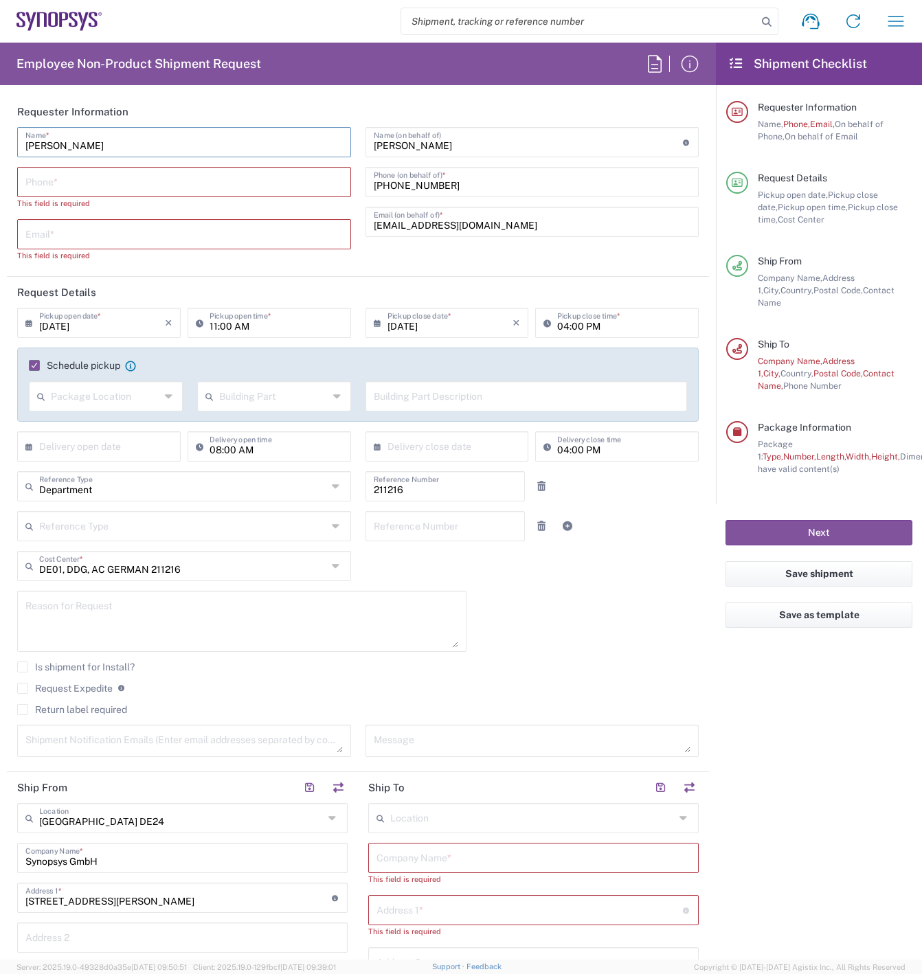
type input "David DeMarcos"
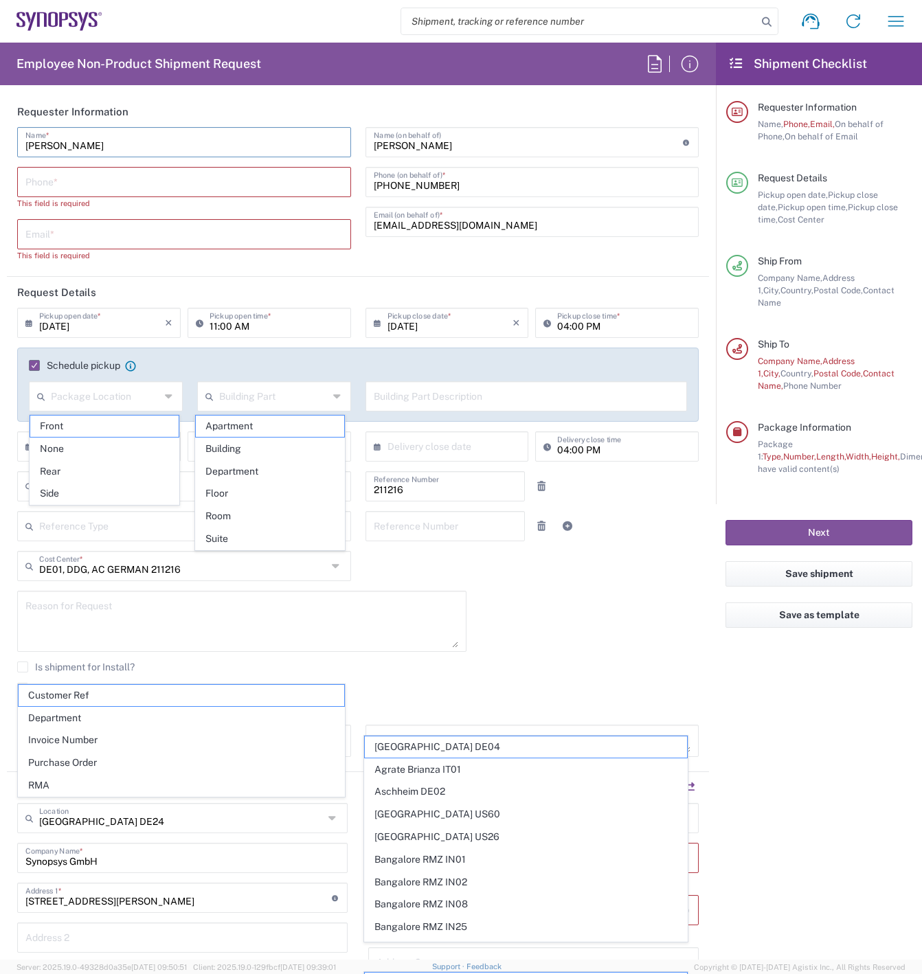
type input "David DeMarcos"
click at [208, 186] on input "tel" at bounding box center [183, 181] width 317 height 24
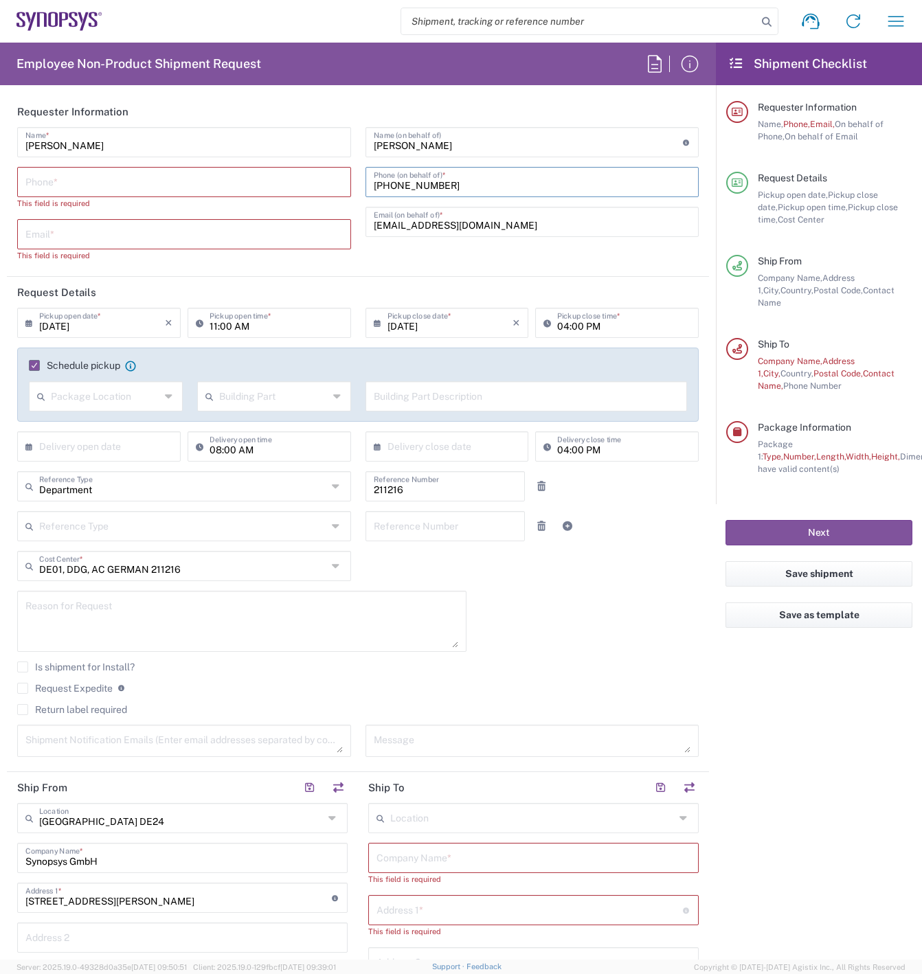
drag, startPoint x: 479, startPoint y: 186, endPoint x: 367, endPoint y: 184, distance: 111.3
click at [367, 184] on div "+491728199048 Phone (on behalf of) *" at bounding box center [532, 182] width 334 height 30
click at [96, 176] on input "tel" at bounding box center [183, 181] width 317 height 24
paste input "+491728199048"
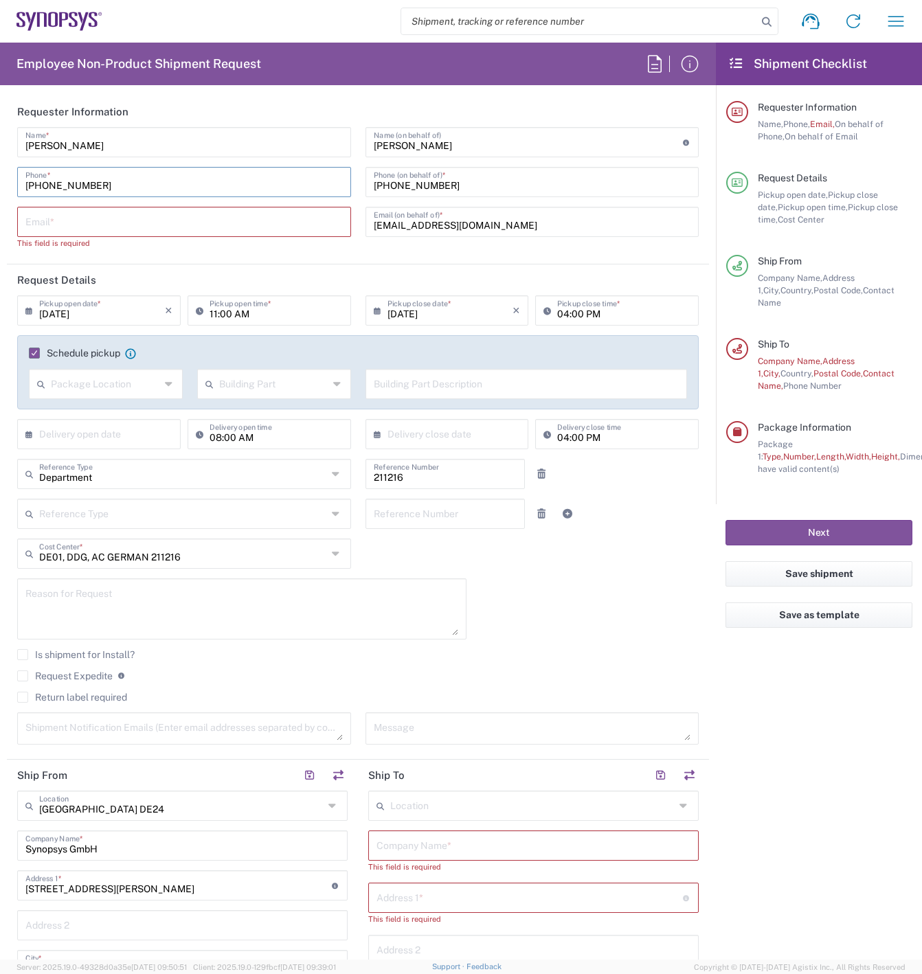
type input "+491728199048"
click at [311, 223] on input "text" at bounding box center [183, 221] width 317 height 24
drag, startPoint x: 484, startPoint y: 226, endPoint x: 369, endPoint y: 222, distance: 115.4
click at [374, 222] on input "demarcos@synopsys.com" at bounding box center [532, 221] width 317 height 24
paste input "+491728199048"
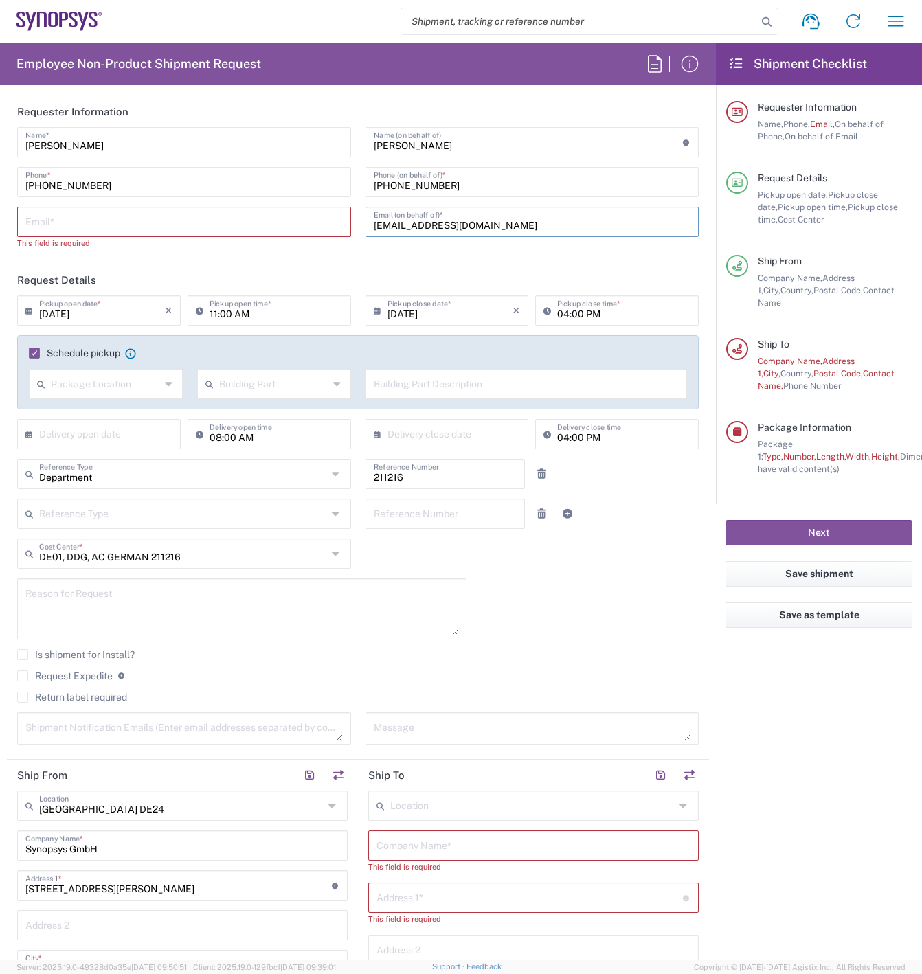
type input "+491728199048"
drag, startPoint x: 442, startPoint y: 220, endPoint x: 339, endPoint y: 218, distance: 103.0
click at [341, 218] on div "David DeMarcos Name * +491728199048 Phone * Email * This field is required Davi…" at bounding box center [358, 193] width 696 height 132
click at [452, 217] on input "text" at bounding box center [532, 221] width 317 height 24
paste input "demarcos@synopsys.com"
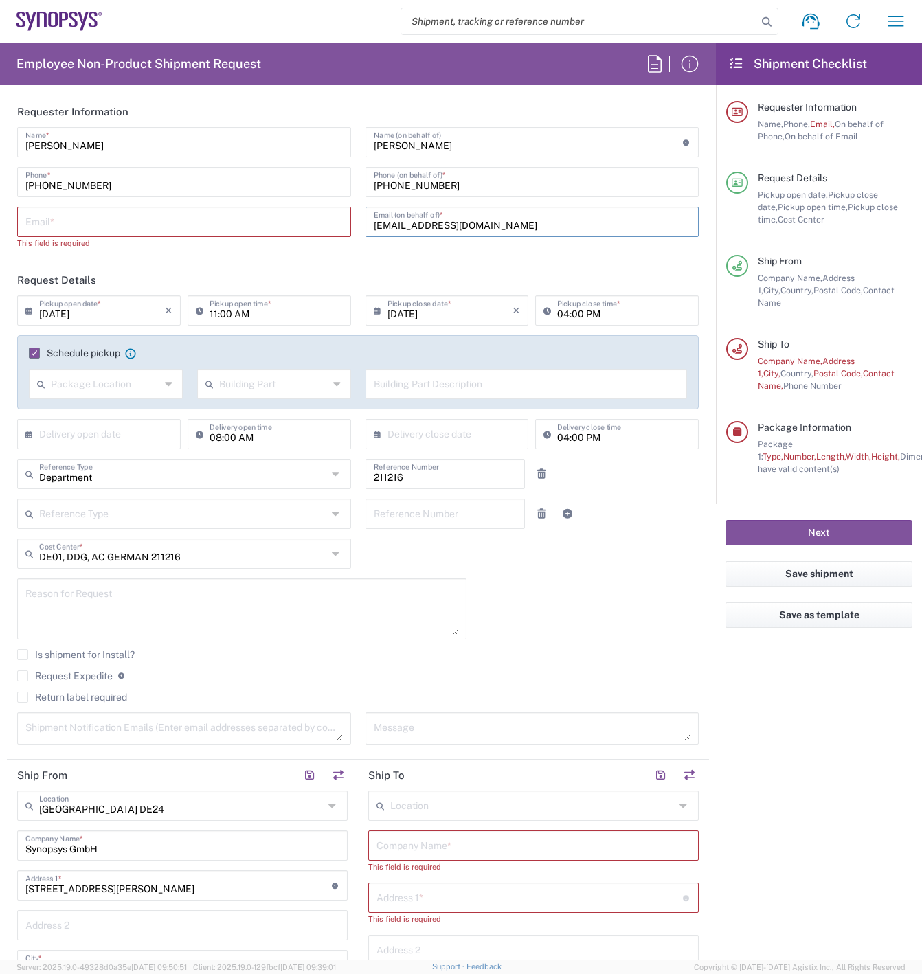
type input "demarcos@synopsys.com"
click at [231, 227] on input "text" at bounding box center [183, 221] width 317 height 24
paste input "demarcos@synopsys.com"
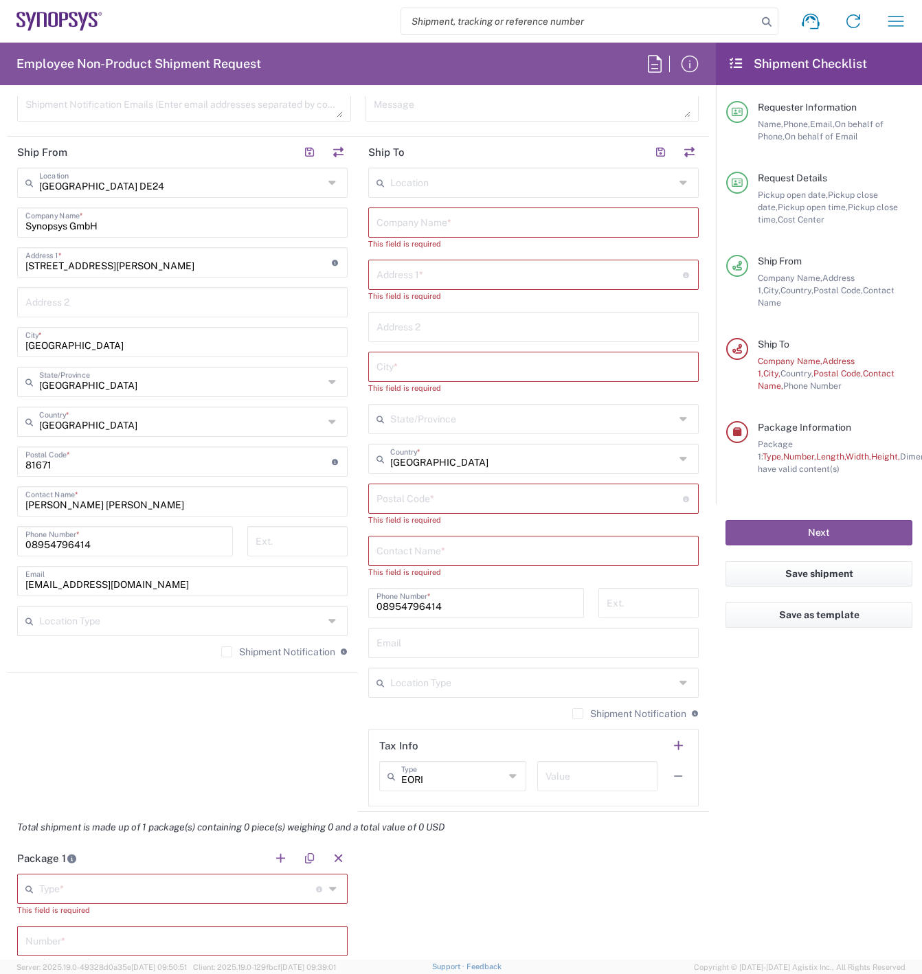
scroll to position [618, 0]
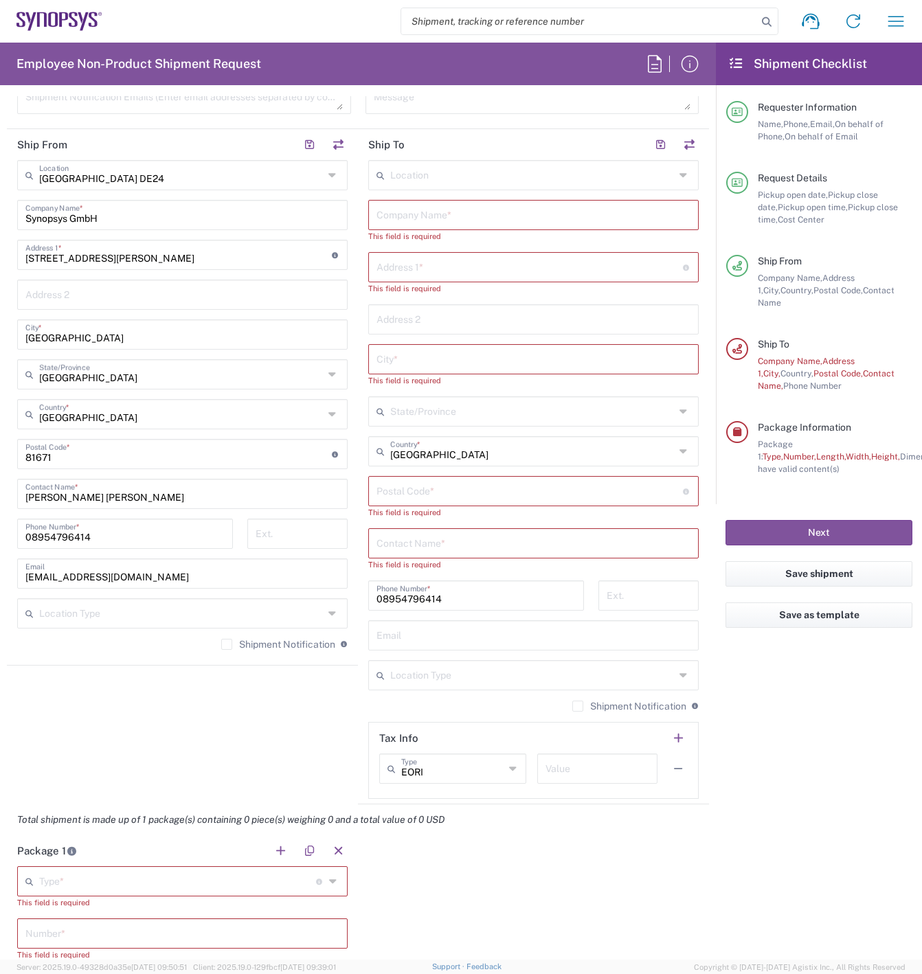
type input "demarcos@synopsys.com"
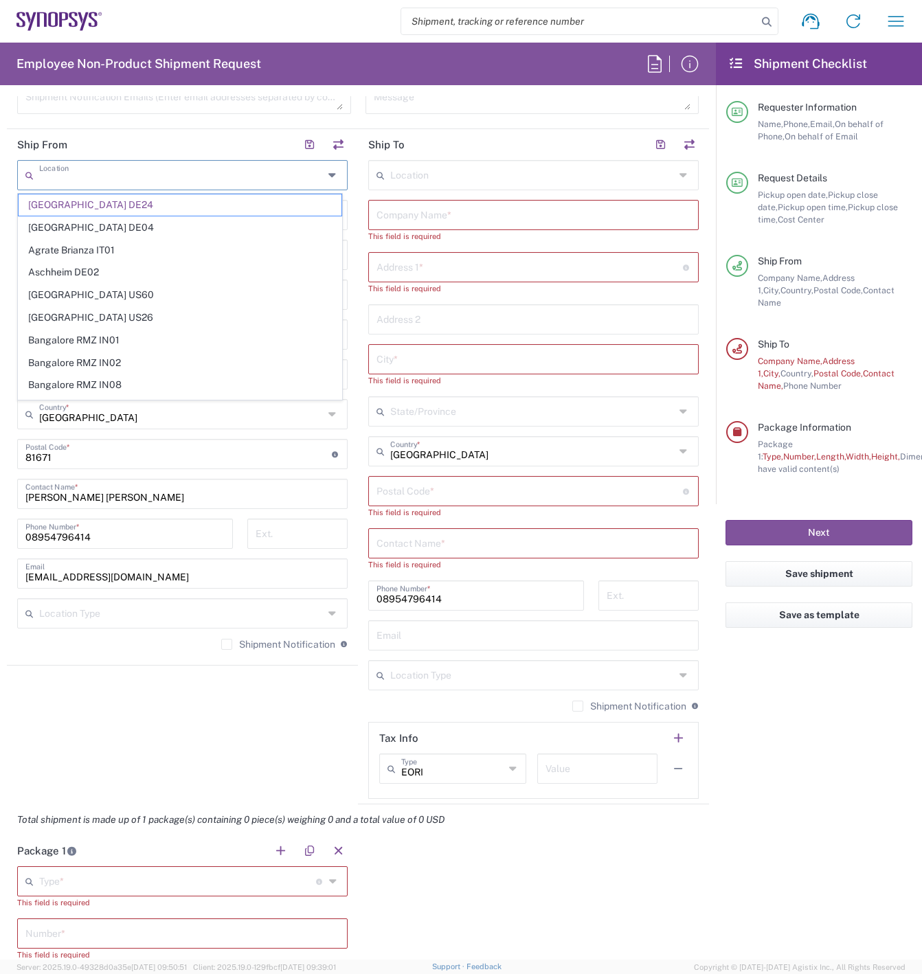
drag, startPoint x: 253, startPoint y: 179, endPoint x: 30, endPoint y: 170, distance: 224.0
click at [30, 170] on div "Location" at bounding box center [182, 175] width 330 height 30
click at [297, 181] on input "text" at bounding box center [181, 174] width 284 height 24
click at [348, 229] on main "Location Munich DE24 Aachen DE04 Agrate Brianza IT01 Aschheim DE02 Atlanta US60…" at bounding box center [182, 410] width 351 height 500
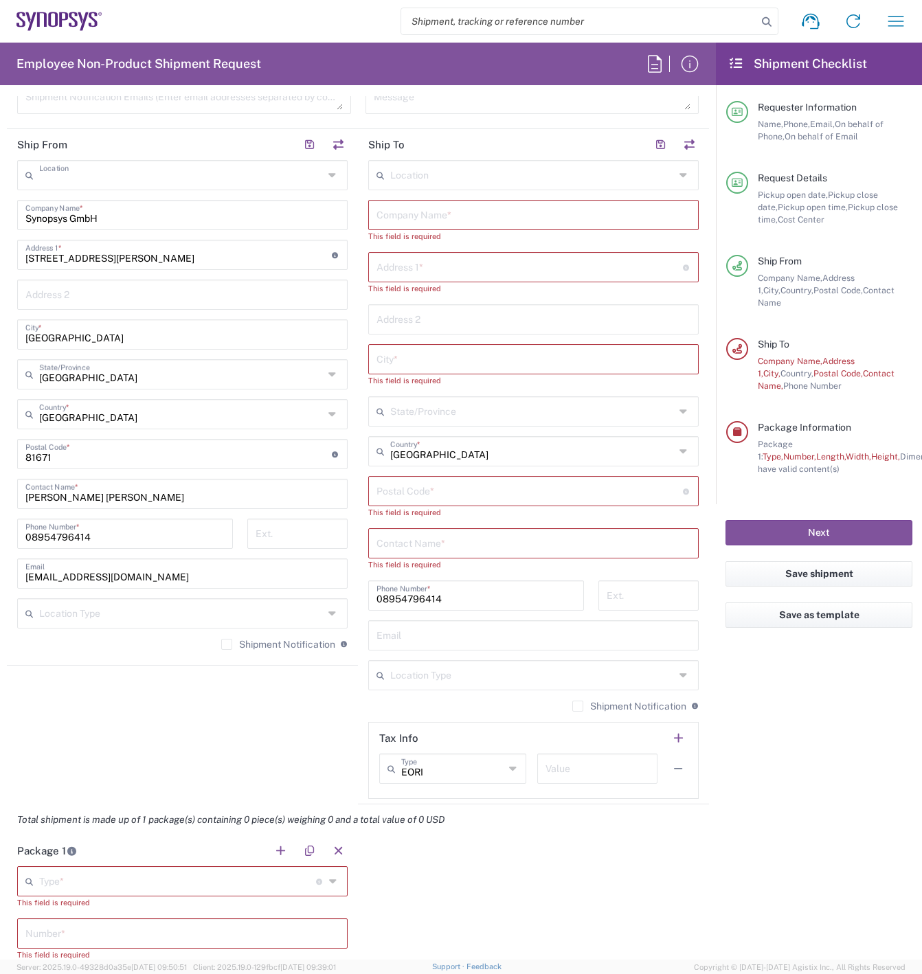
type input "[GEOGRAPHIC_DATA] DE24"
drag, startPoint x: 176, startPoint y: 262, endPoint x: -45, endPoint y: 247, distance: 221.6
click at [0, 247] on html "Shipment request Shipment tracking Employee non-product shipment request My shi…" at bounding box center [461, 487] width 922 height 974
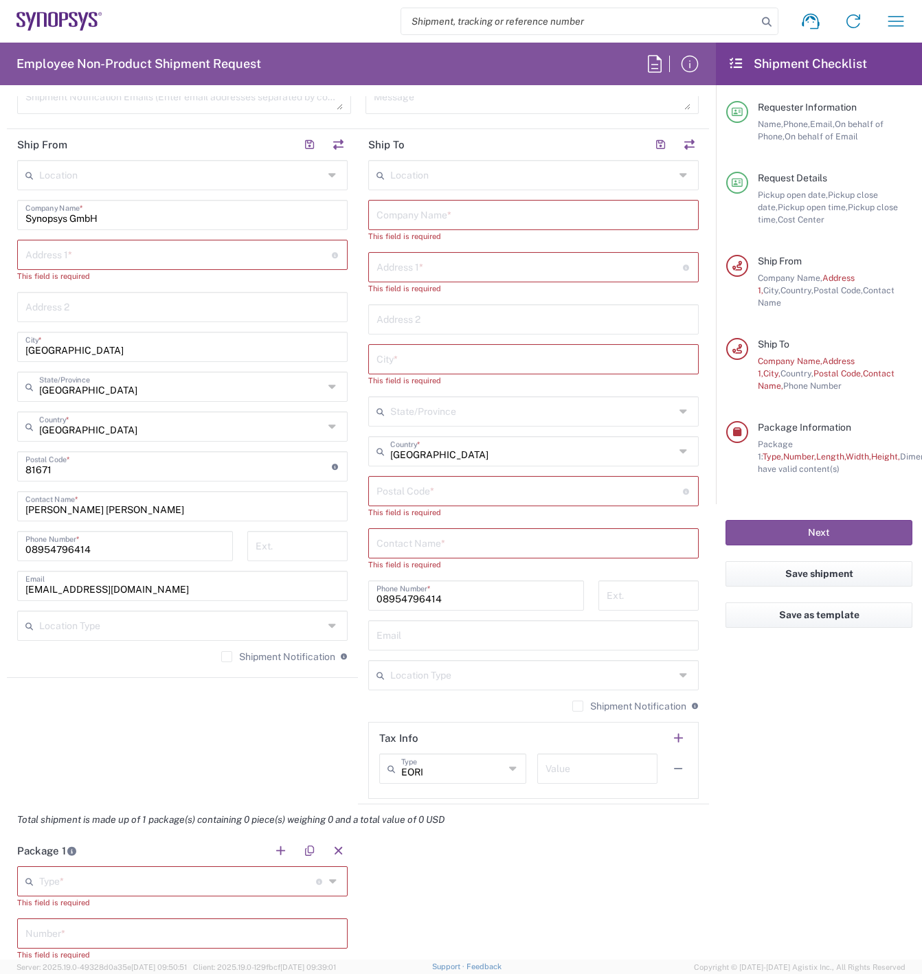
click at [269, 251] on input "text" at bounding box center [178, 254] width 306 height 24
paste input "Gartenstrasse 17"
type input "Gartenstrasse 17"
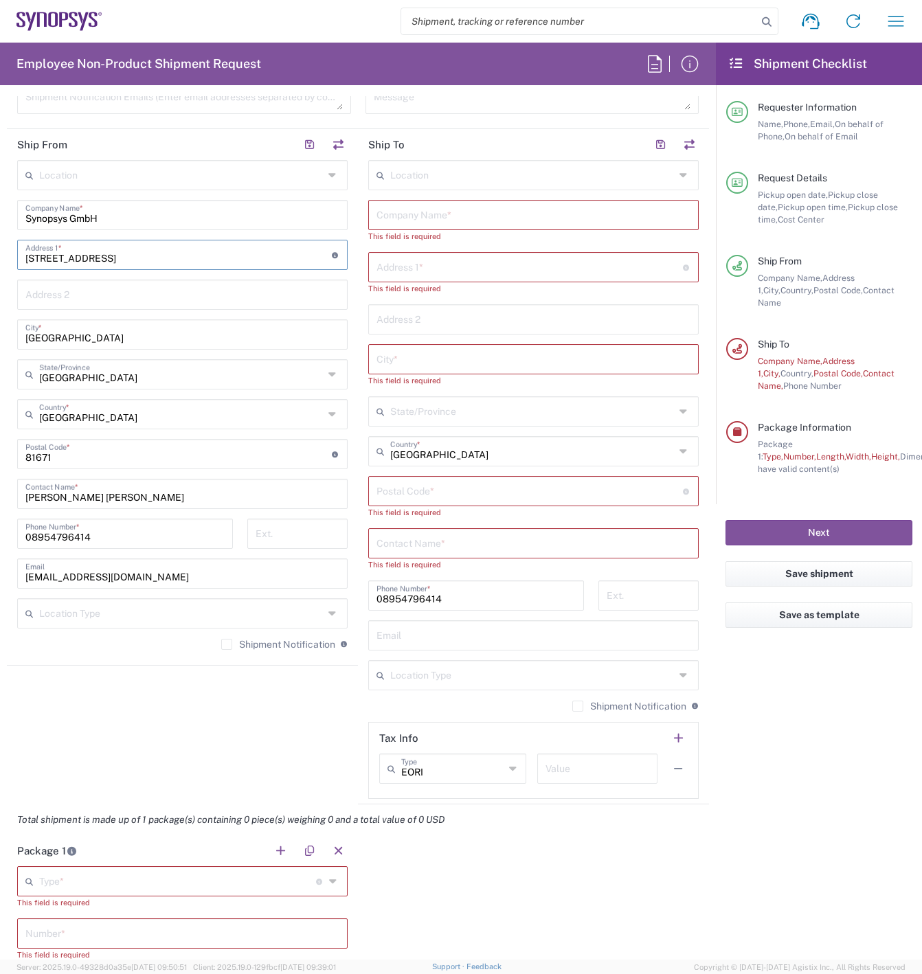
type input "Synopsys GmbH"
type input "Gartenstrasse 17"
type input "Moritzburg"
type input "01468"
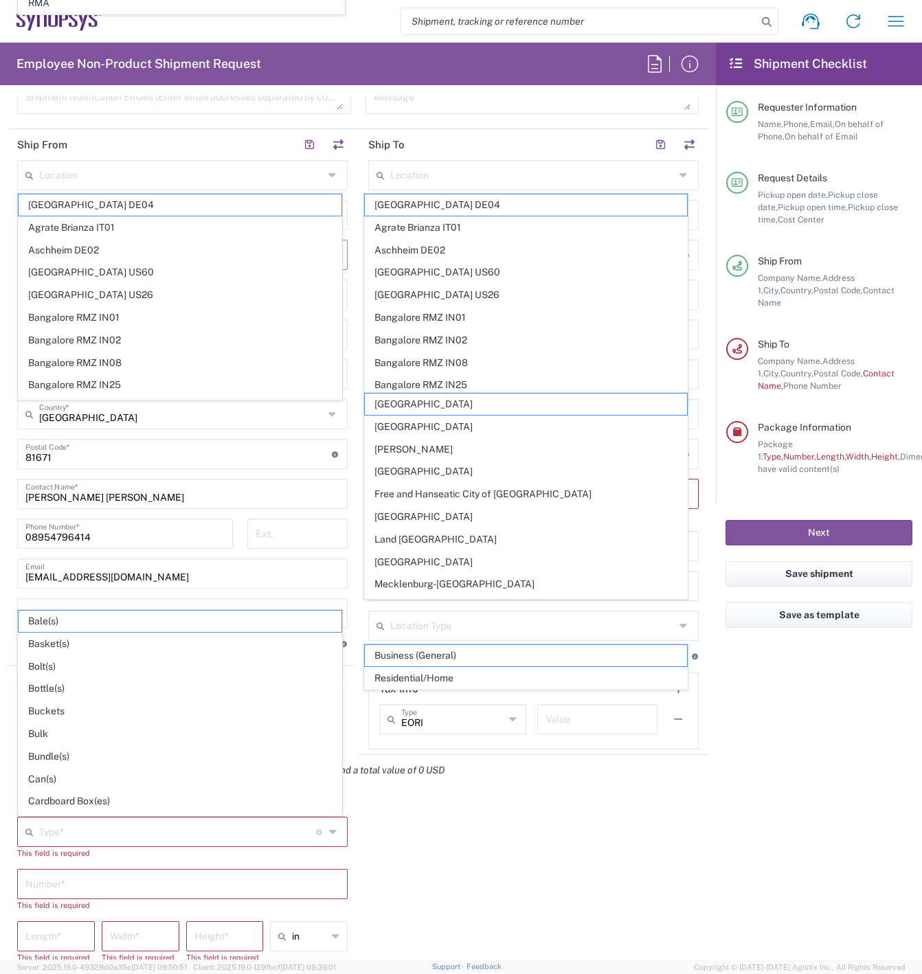
type input "Gartenstrasse 17"
click at [787, 751] on agx-form-checklist "Shipment Checklist Requester Information Name, Phone, Email, On behalf of Phone…" at bounding box center [819, 501] width 206 height 917
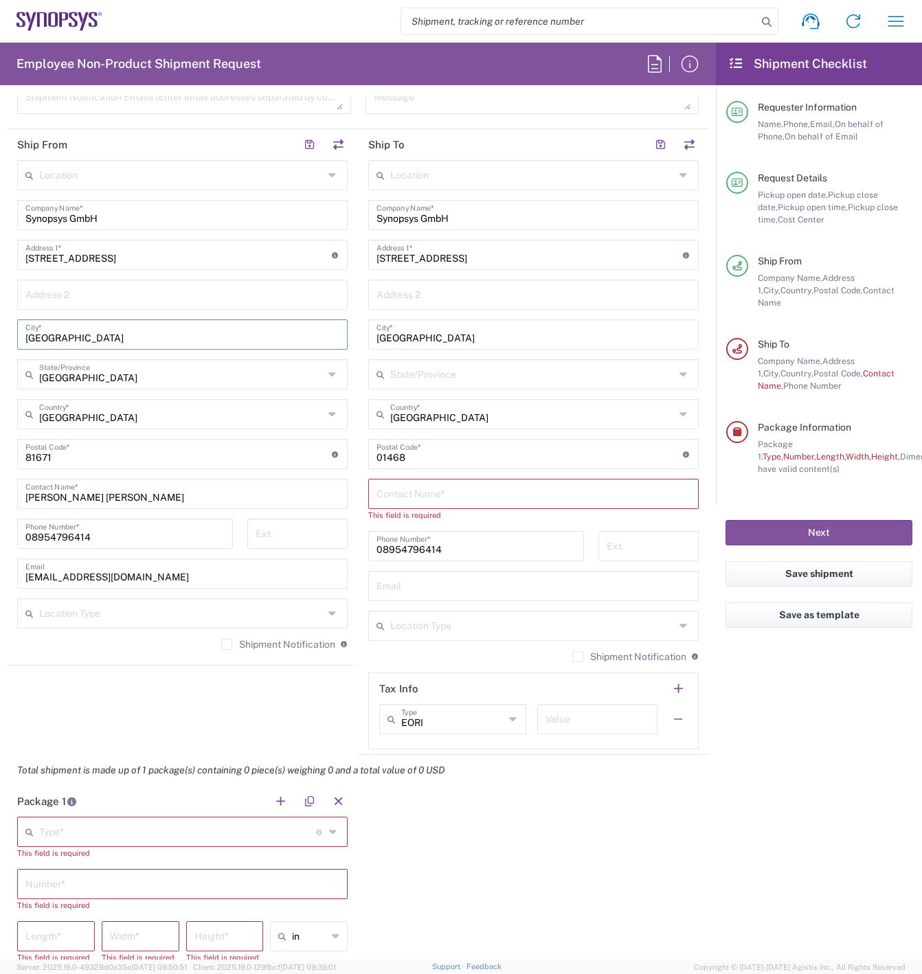
drag, startPoint x: 98, startPoint y: 340, endPoint x: -6, endPoint y: 330, distance: 104.1
click at [0, 330] on html "Shipment request Shipment tracking Employee non-product shipment request My shi…" at bounding box center [461, 487] width 922 height 974
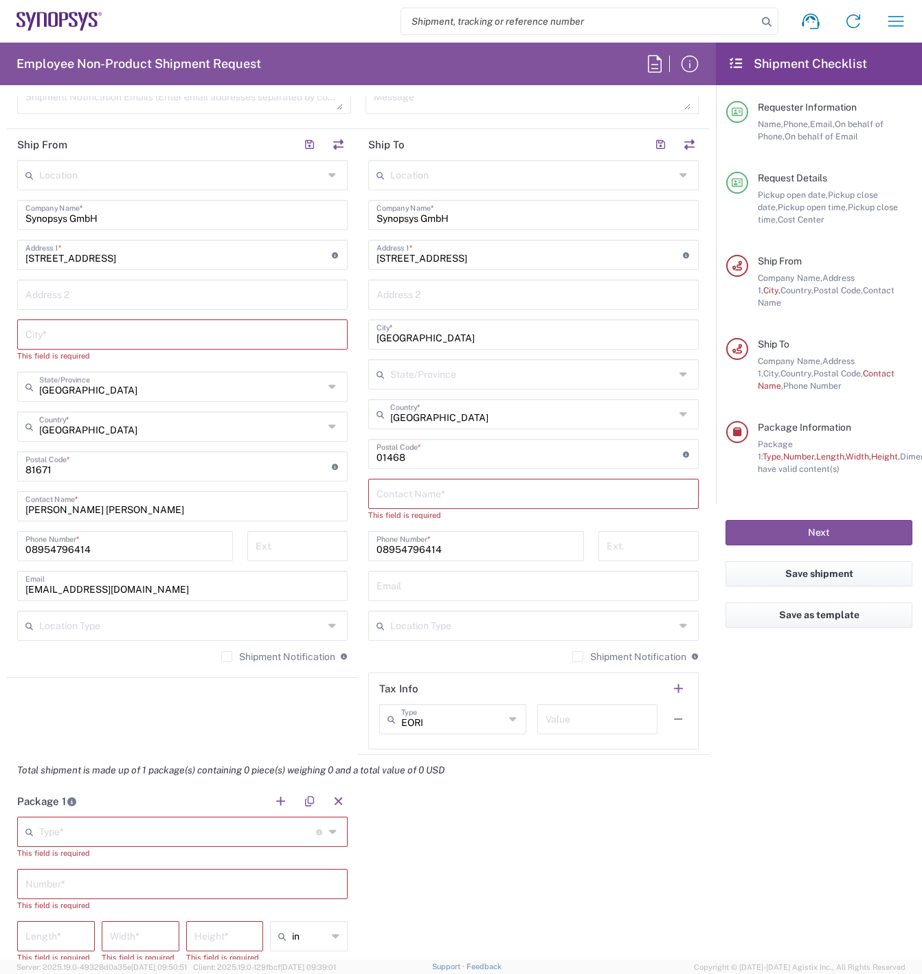
click at [203, 333] on input "text" at bounding box center [182, 333] width 314 height 24
paste input "Moritzburg"
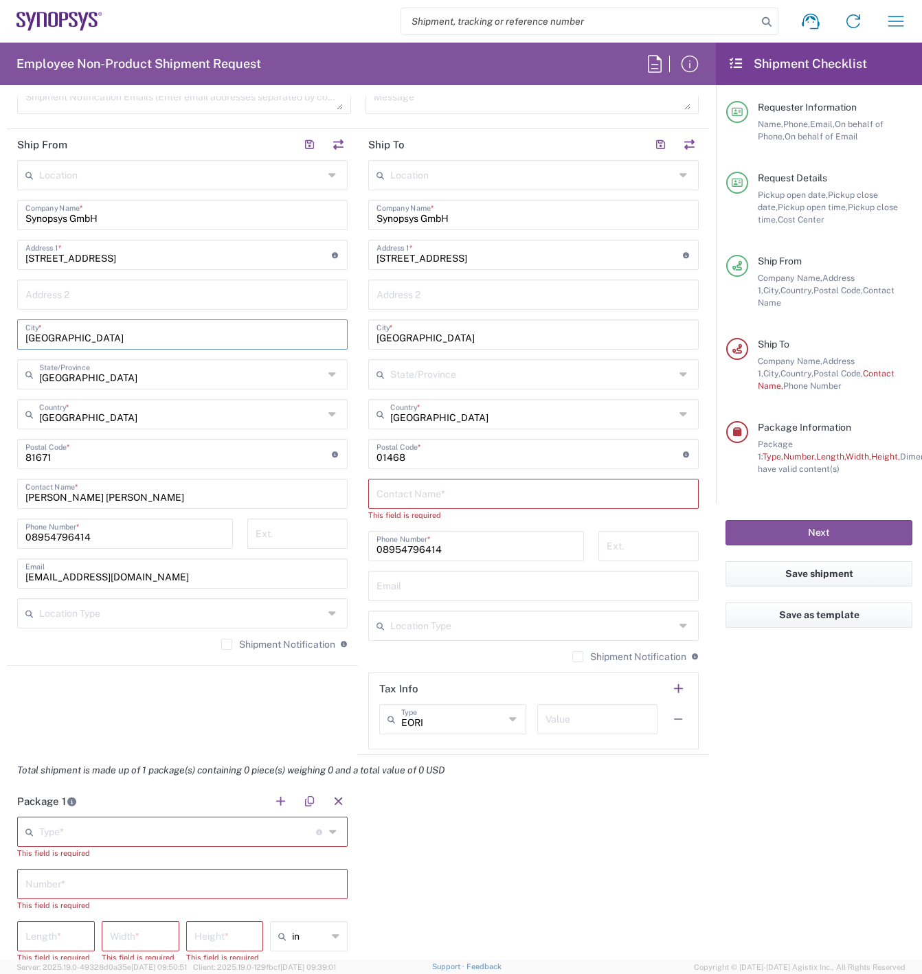
type input "Moritzburg"
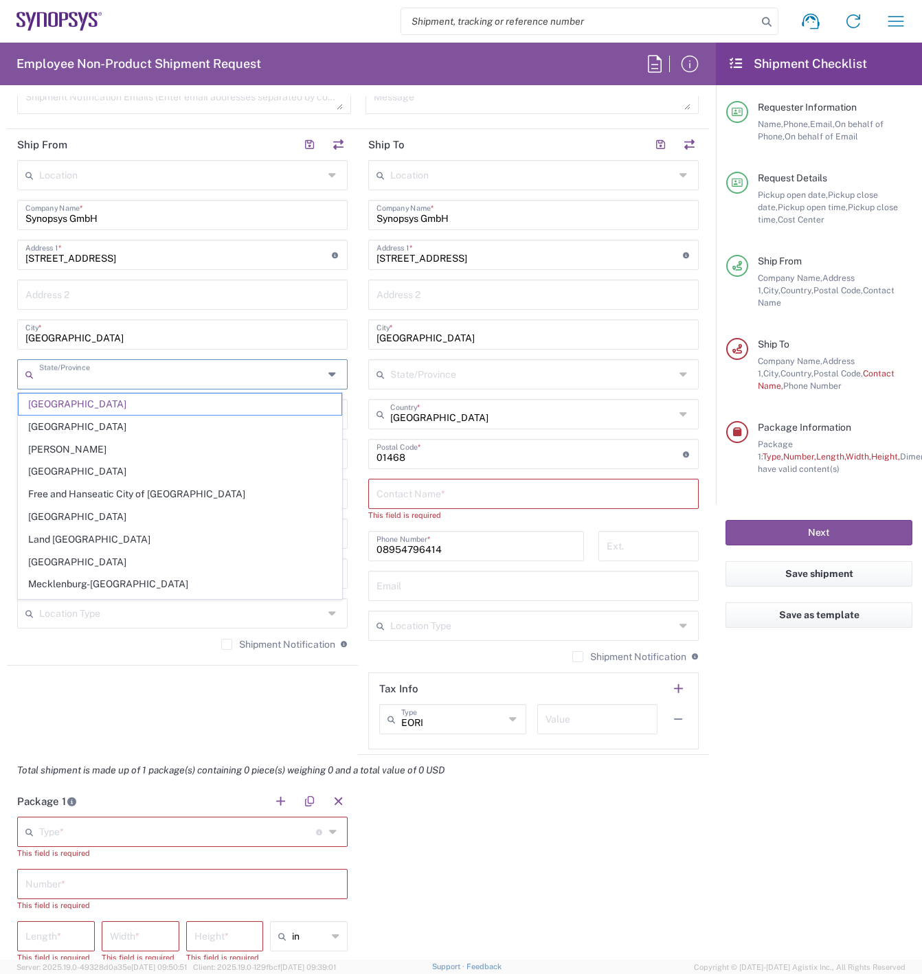
click at [128, 380] on input "text" at bounding box center [181, 373] width 284 height 24
click at [530, 843] on div "Package 1 Type * Material used to package goods Bale(s) Basket(s) Bolt(s) Bottl…" at bounding box center [358, 939] width 702 height 306
type input "[GEOGRAPHIC_DATA]"
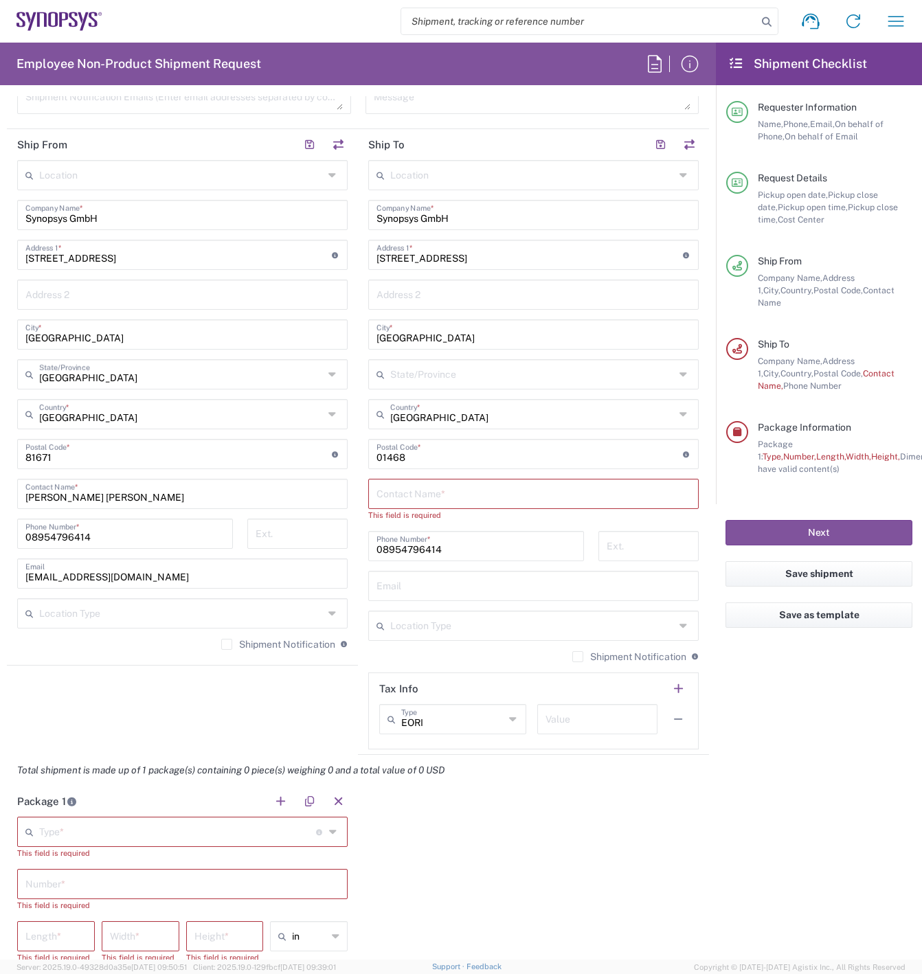
click at [328, 374] on icon at bounding box center [333, 374] width 11 height 22
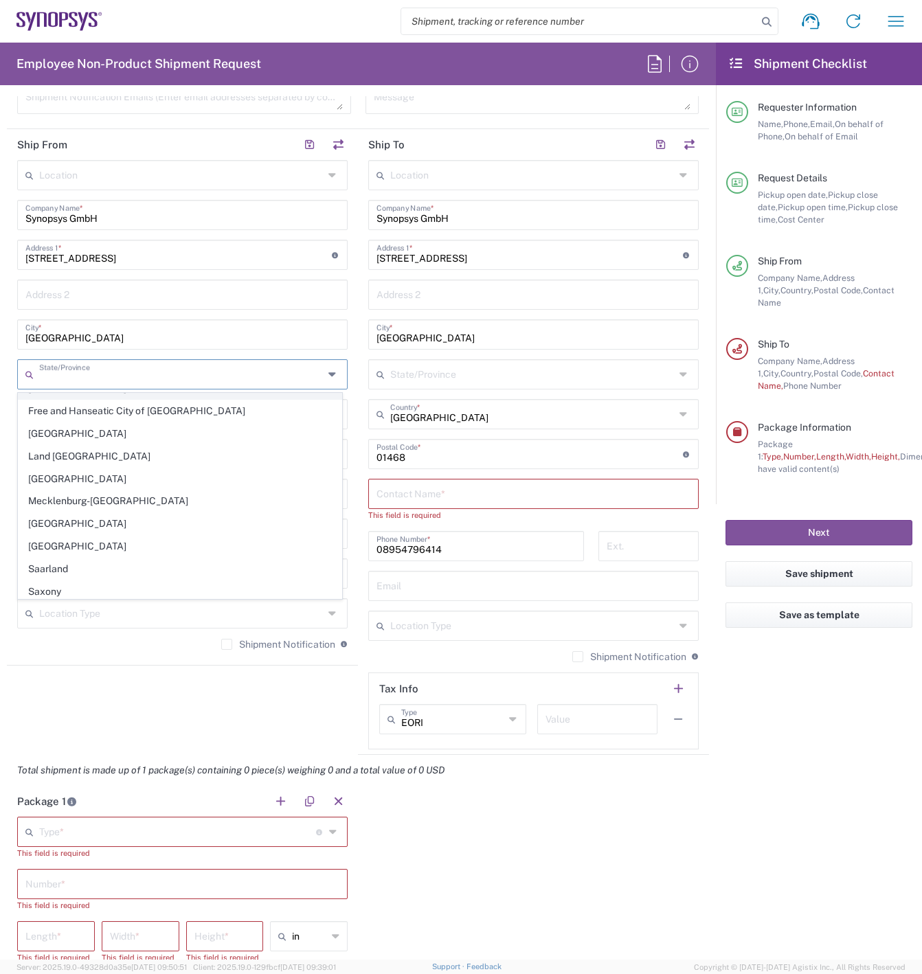
scroll to position [0, 0]
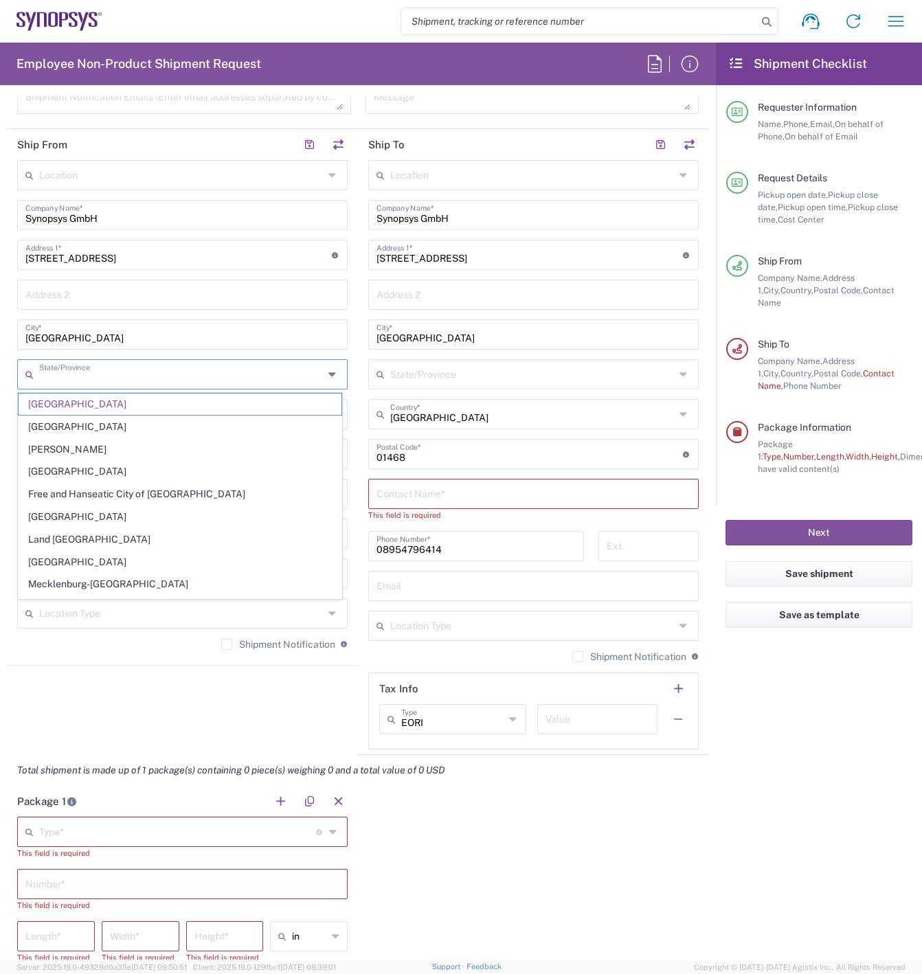
click at [776, 794] on agx-form-checklist "Shipment Checklist Requester Information Name, Phone, Email, On behalf of Phone…" at bounding box center [819, 501] width 206 height 917
type input "[GEOGRAPHIC_DATA]"
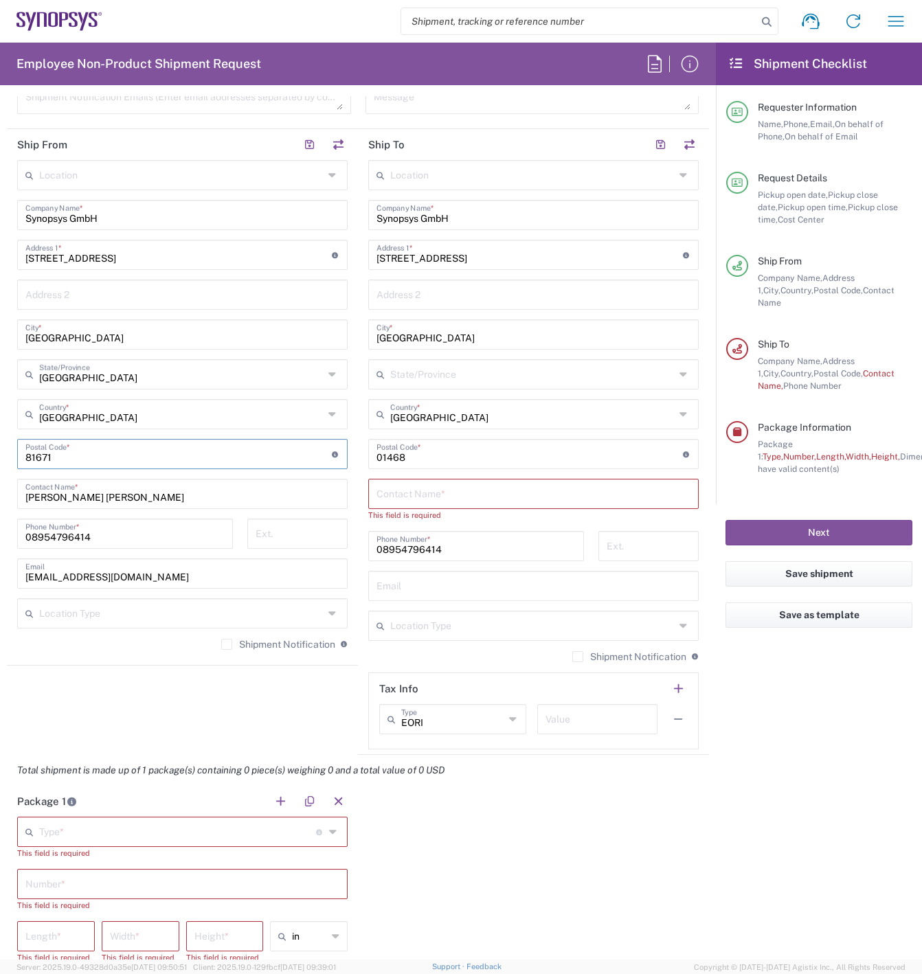
drag, startPoint x: 104, startPoint y: 456, endPoint x: -23, endPoint y: 458, distance: 127.1
click at [0, 458] on html "Shipment request Shipment tracking Employee non-product shipment request My shi…" at bounding box center [461, 487] width 922 height 974
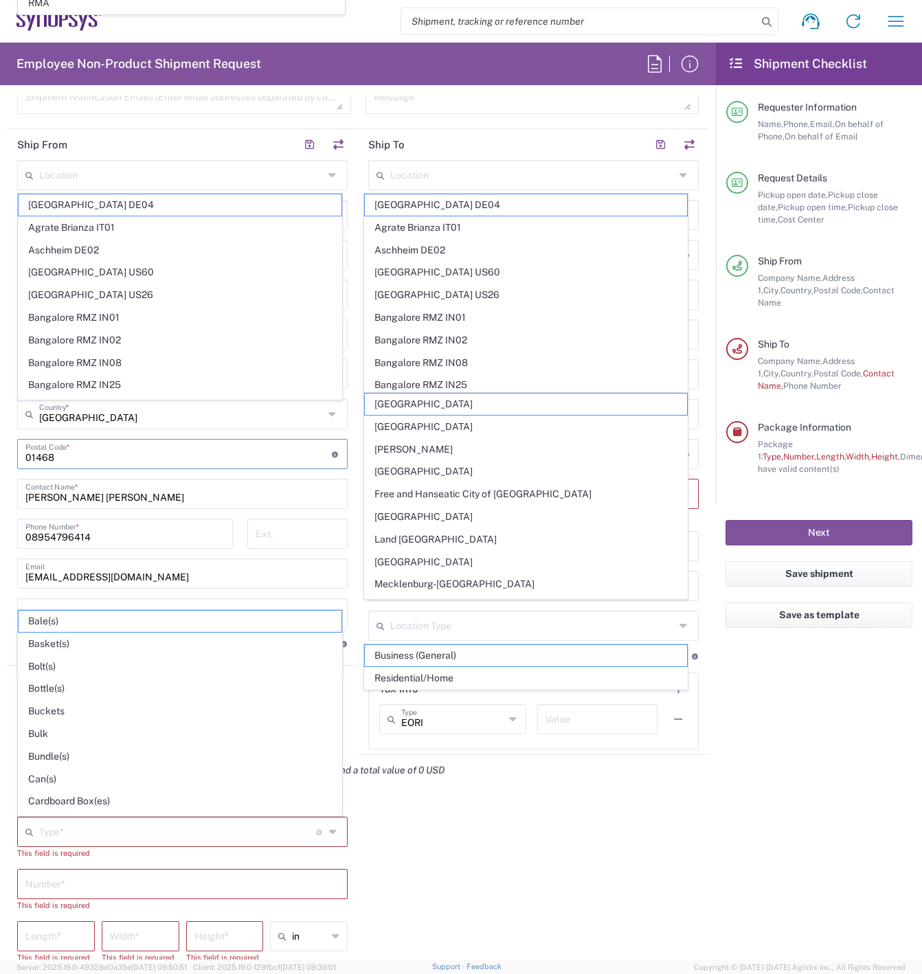
type input "01468"
click at [526, 819] on div "Package 1 Type * Material used to package goods Bale(s) Basket(s) Bolt(s) Bottl…" at bounding box center [358, 939] width 702 height 306
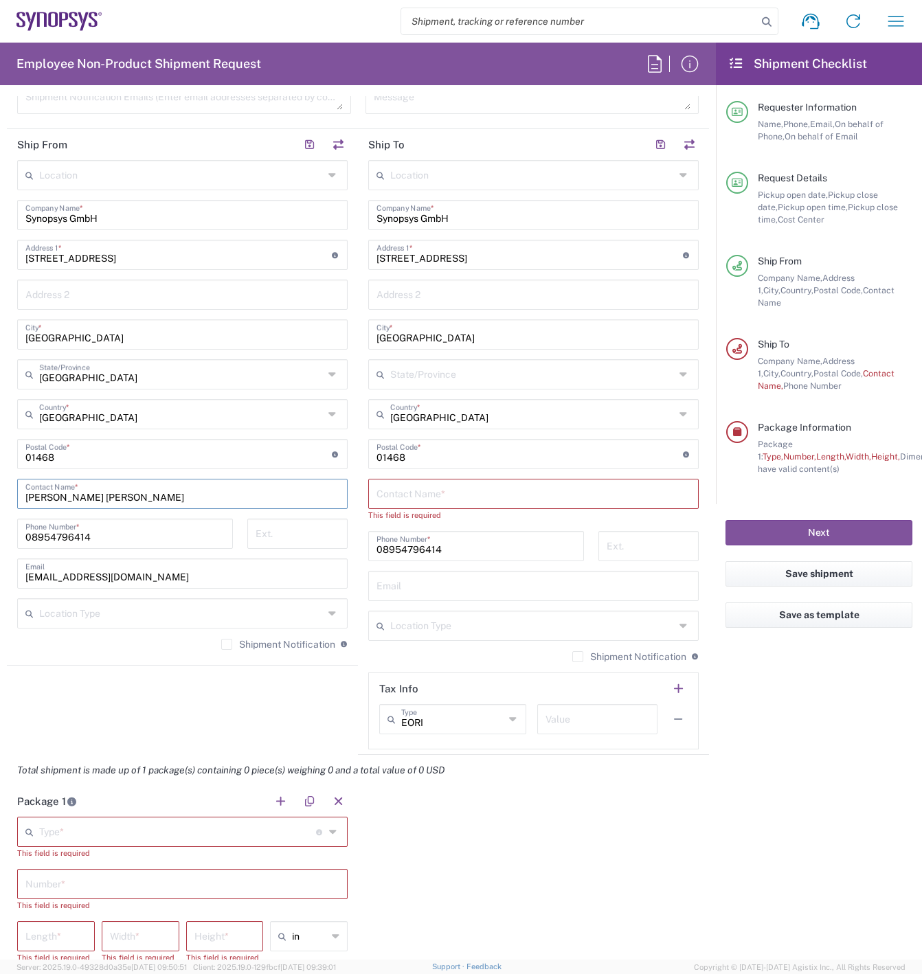
drag, startPoint x: 138, startPoint y: 497, endPoint x: -16, endPoint y: 496, distance: 153.8
click at [0, 496] on html "Shipment request Shipment tracking Employee non-product shipment request My shi…" at bounding box center [461, 487] width 922 height 974
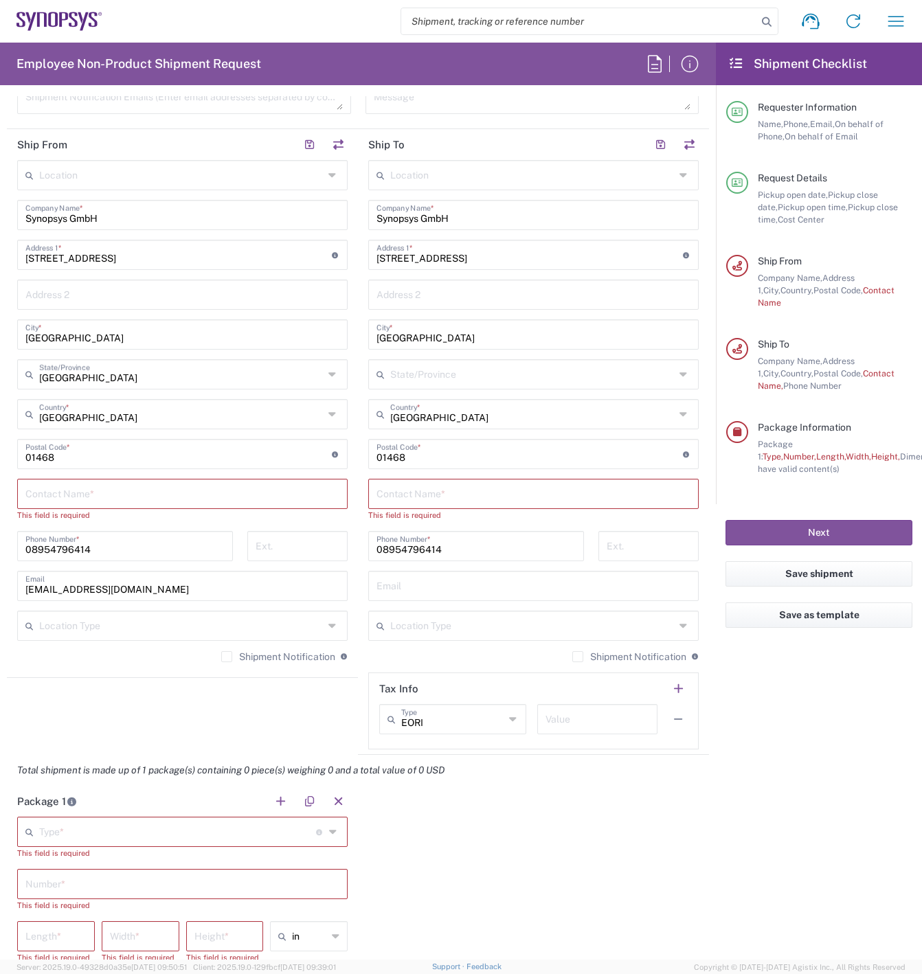
click at [133, 494] on input "text" at bounding box center [182, 493] width 314 height 24
paste input "David DeMarcos"
type input "David DeMarcos"
drag, startPoint x: 107, startPoint y: 538, endPoint x: -67, endPoint y: 540, distance: 174.4
click at [0, 540] on html "Shipment request Shipment tracking Employee non-product shipment request My shi…" at bounding box center [461, 487] width 922 height 974
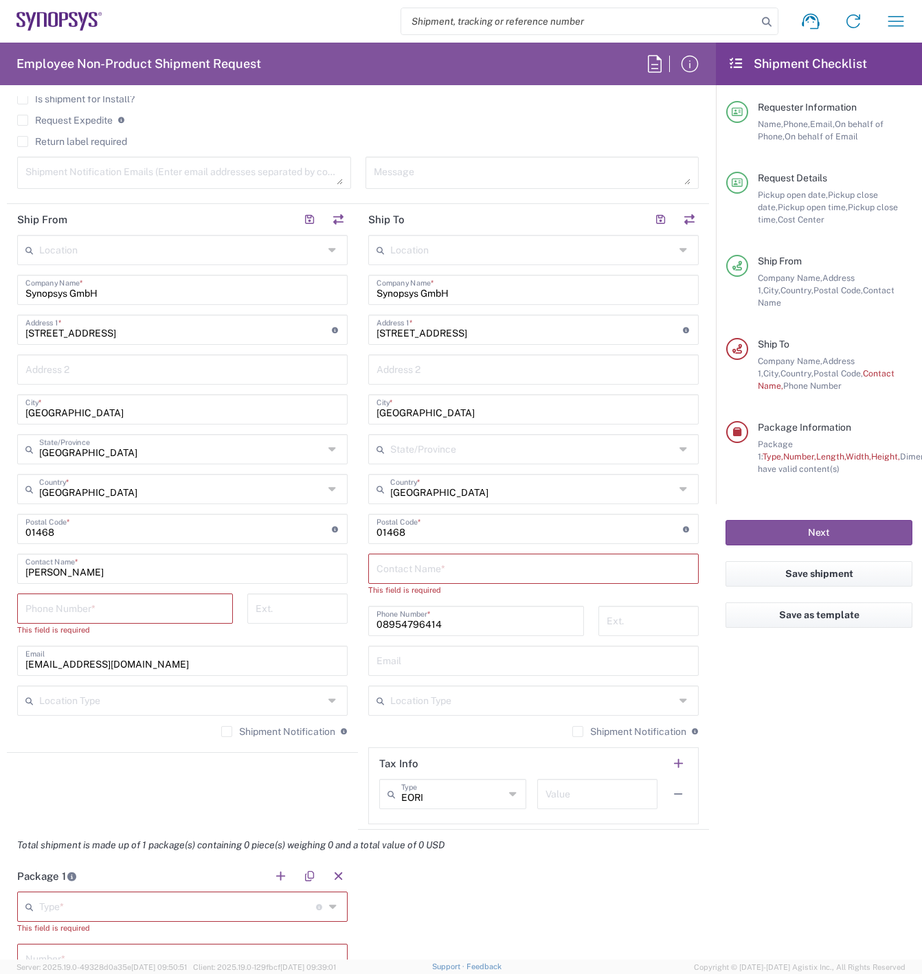
scroll to position [549, 0]
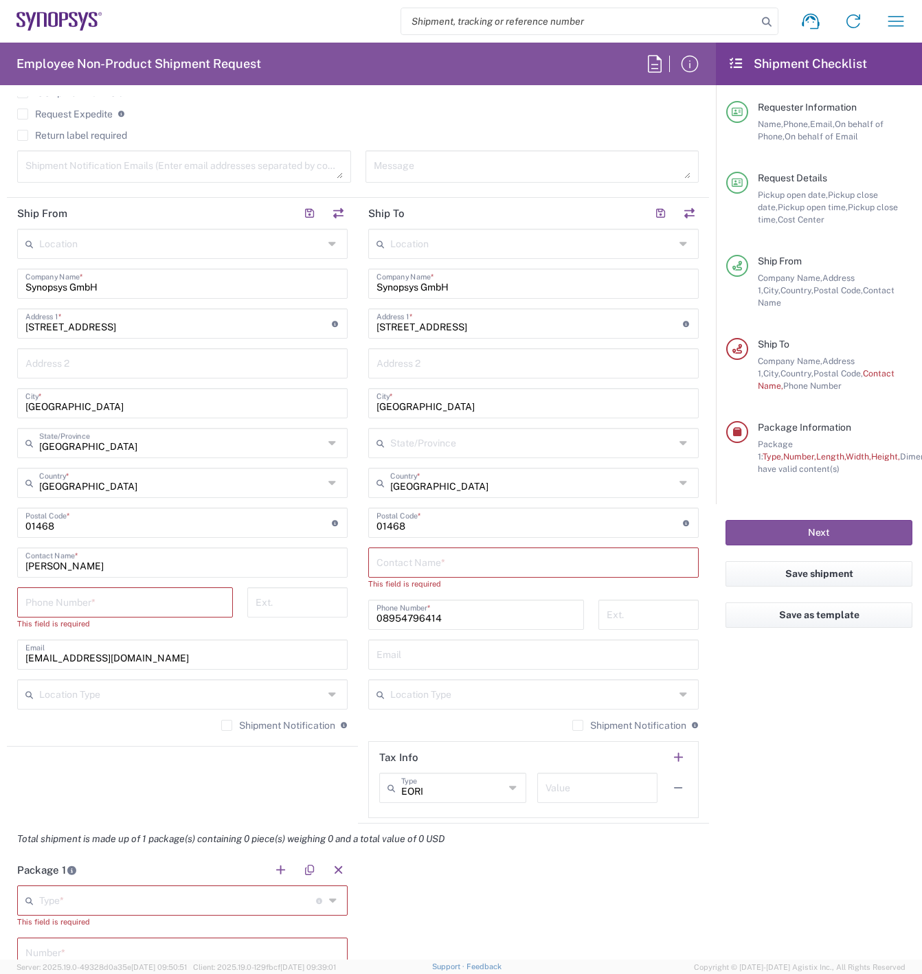
drag, startPoint x: 96, startPoint y: 598, endPoint x: 106, endPoint y: 602, distance: 11.1
click at [96, 598] on input "tel" at bounding box center [124, 601] width 199 height 24
paste input "0172.8199048"
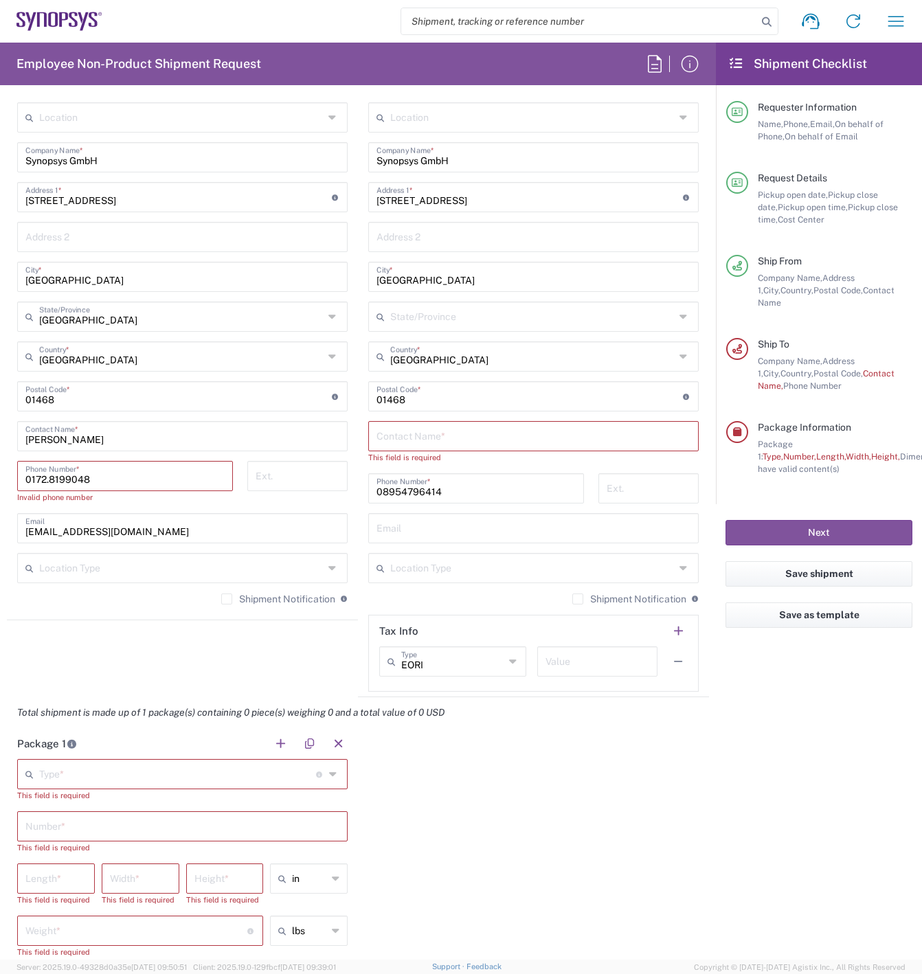
scroll to position [687, 0]
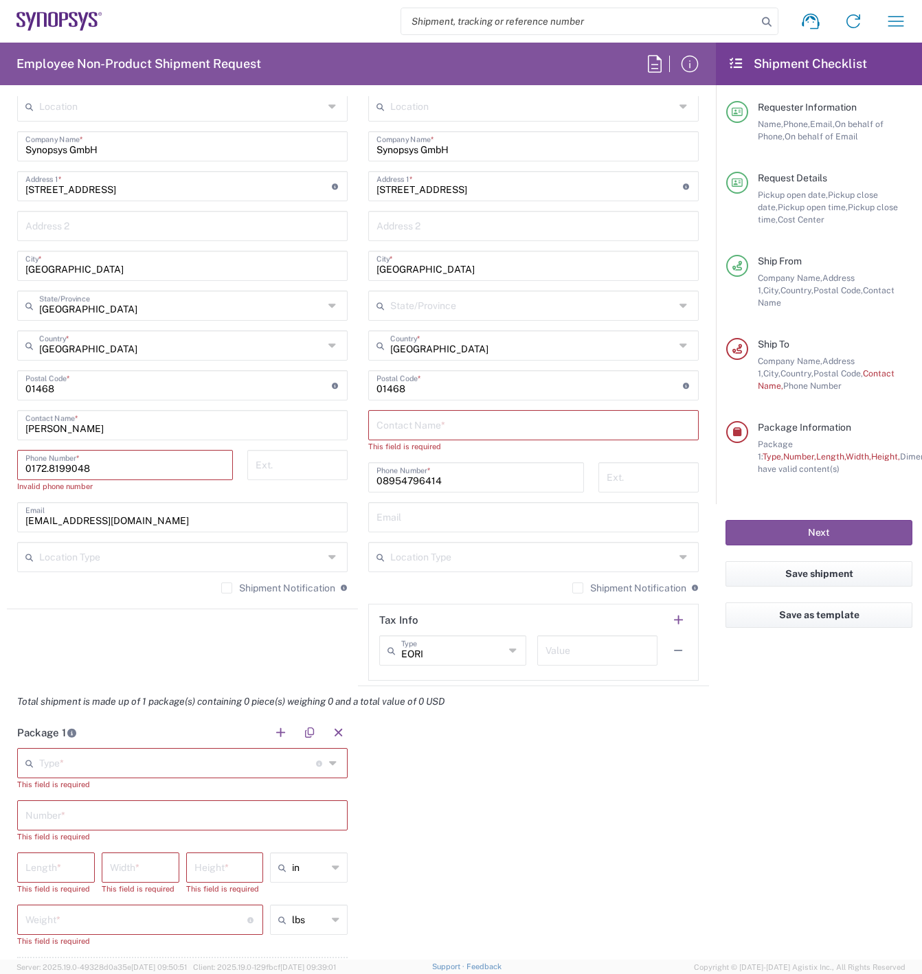
type input "0172.8199048"
drag, startPoint x: 152, startPoint y: 525, endPoint x: 14, endPoint y: 518, distance: 138.2
click at [14, 518] on main "Location Aachen DE04 Agrate Brianza IT01 Aschheim DE02 Atlanta US60 Austin US26…" at bounding box center [182, 347] width 351 height 512
click at [99, 521] on input "text" at bounding box center [182, 516] width 314 height 24
paste input "demarcos@synopsys.com"
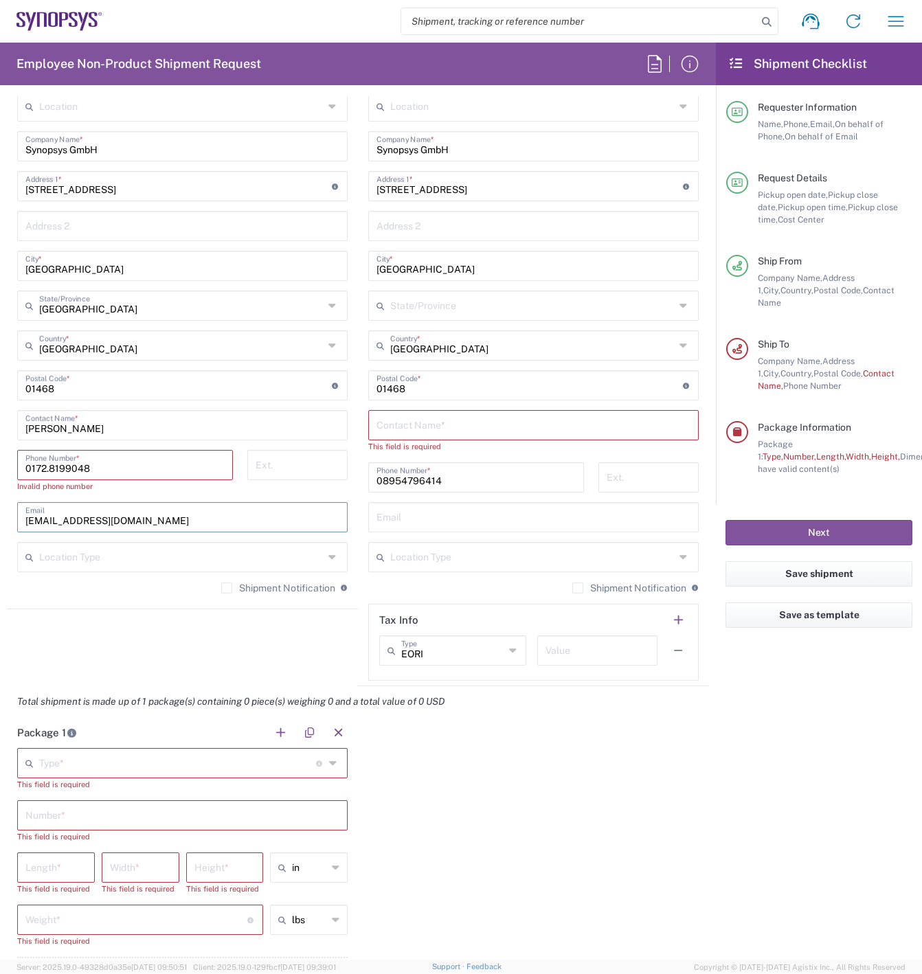
type input "demarcos@synopsys.com"
click at [622, 818] on div "Package 1 Type * Material used to package goods Bale(s) Basket(s) Bolt(s) Bottl…" at bounding box center [358, 870] width 702 height 306
click at [48, 467] on input "0172.8199048" at bounding box center [124, 464] width 199 height 24
type input "01728199048"
click at [459, 760] on div "Package 1 Type * Material used to package goods Bale(s) Basket(s) Bolt(s) Bottl…" at bounding box center [358, 870] width 702 height 306
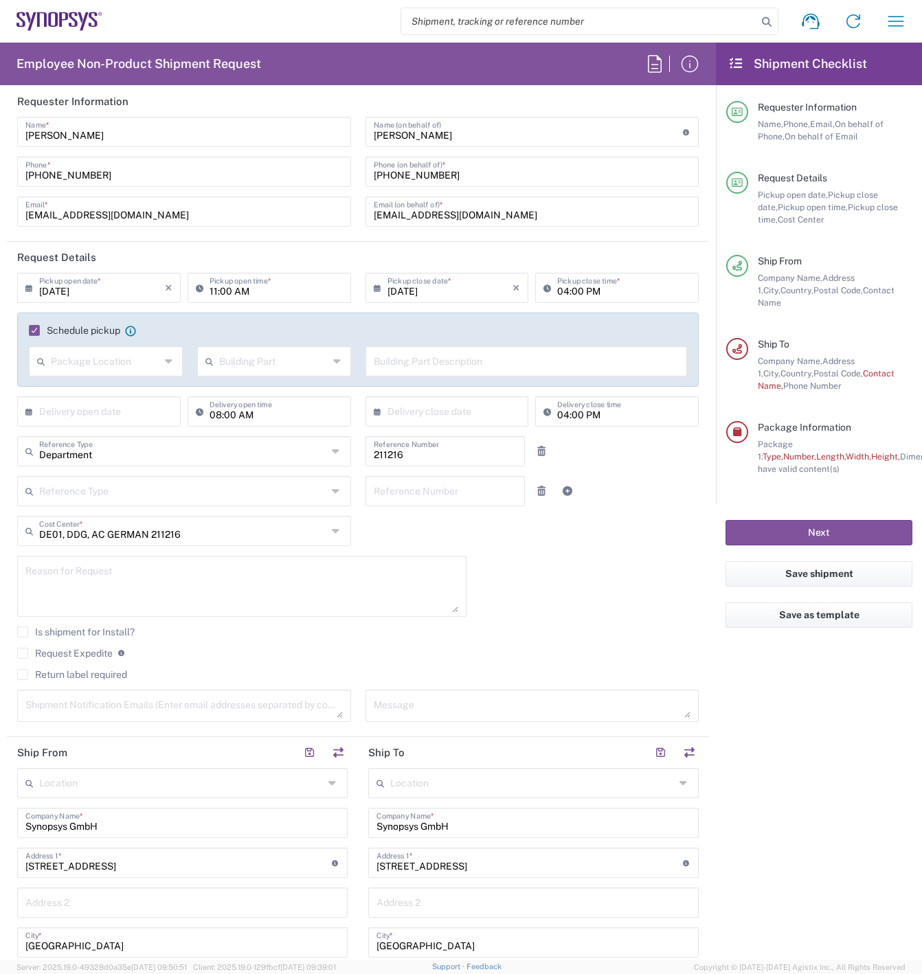
scroll to position [0, 0]
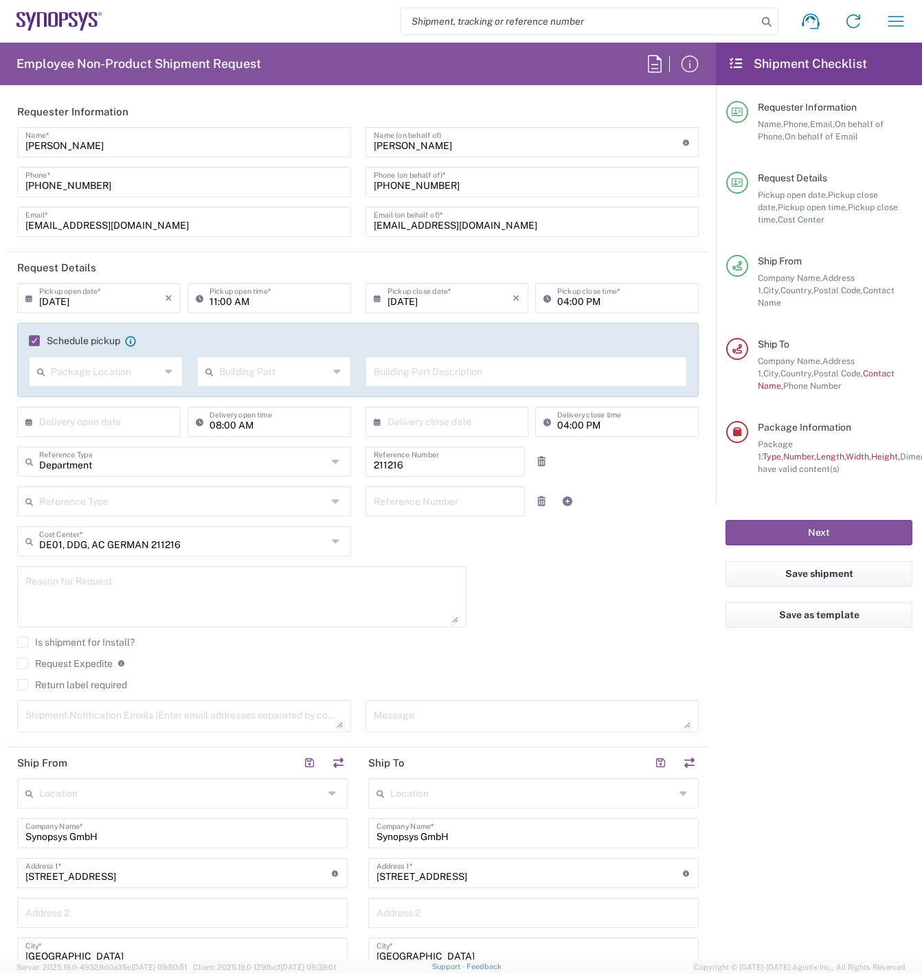
click at [559, 301] on input "04:00 PM" at bounding box center [623, 297] width 133 height 24
type input "03:00 PM"
click at [619, 635] on div "09/21/2025 × Pickup open date * Cancel Apply 11:00 AM Pickup open time * 09/21/…" at bounding box center [358, 512] width 696 height 459
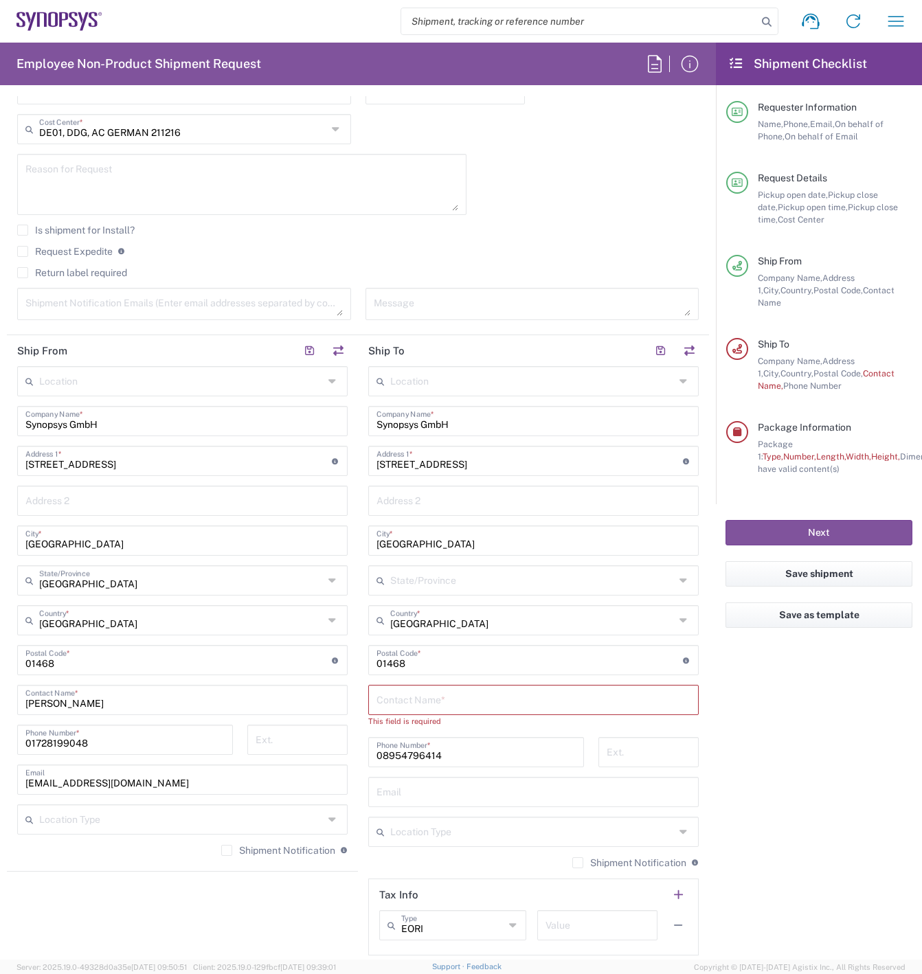
scroll to position [481, 0]
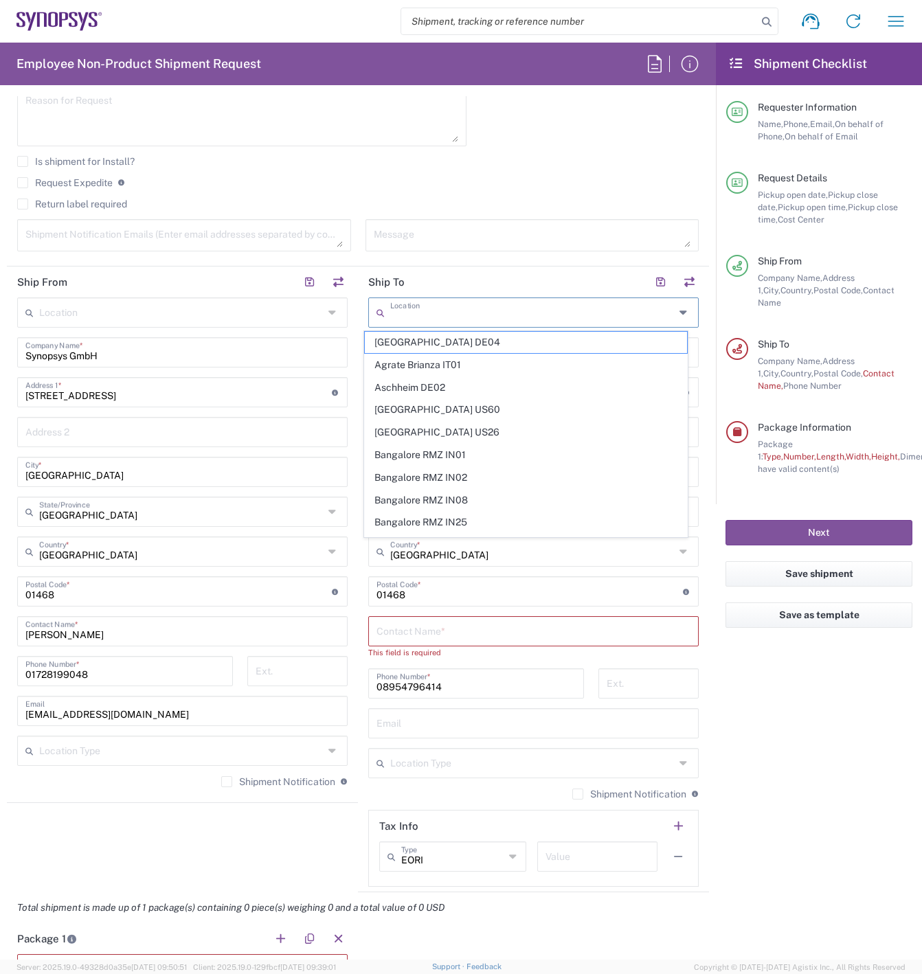
click at [664, 313] on input "text" at bounding box center [532, 311] width 284 height 24
type input "m"
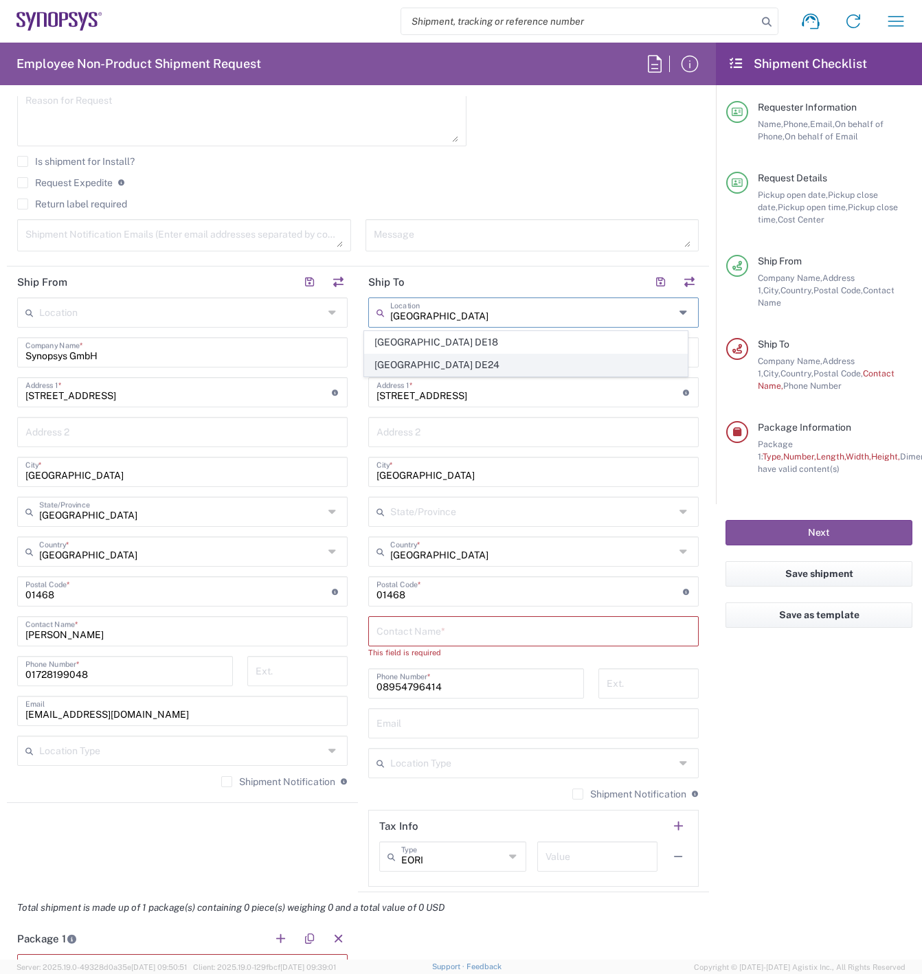
click at [584, 374] on span "[GEOGRAPHIC_DATA] DE24" at bounding box center [526, 364] width 323 height 21
type input "[GEOGRAPHIC_DATA] DE24"
type input "[STREET_ADDRESS][PERSON_NAME]"
type input "[GEOGRAPHIC_DATA]"
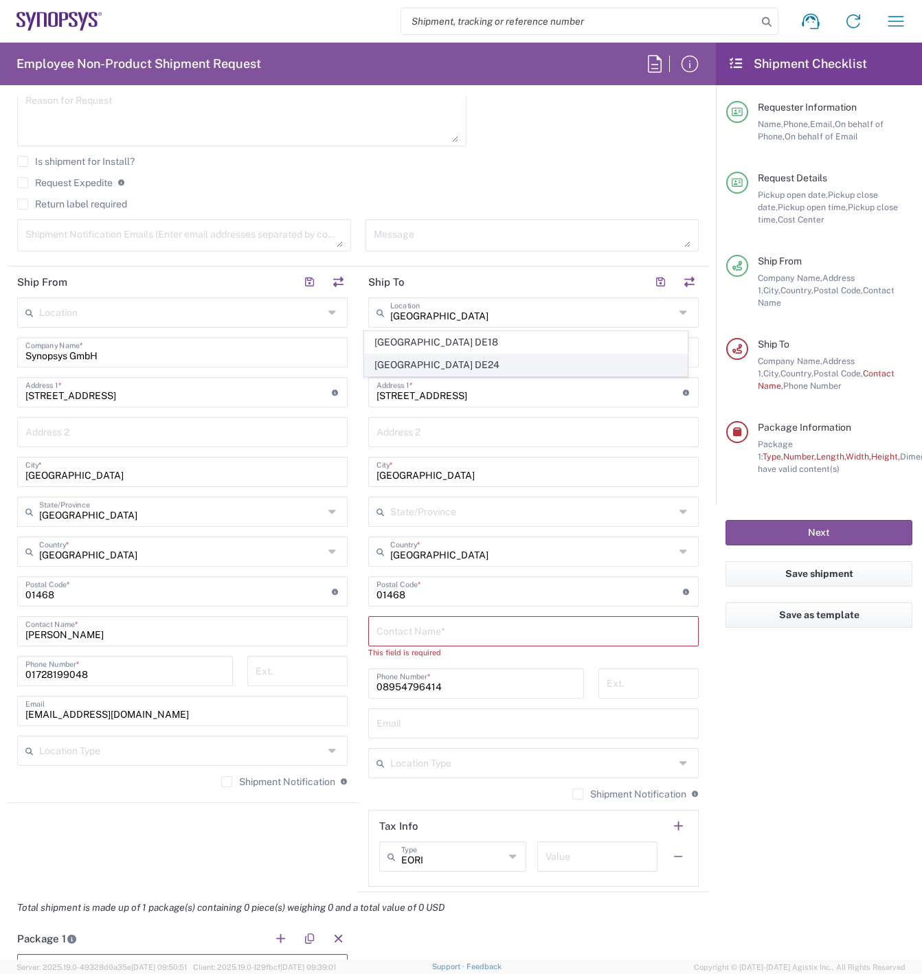
type input "81671"
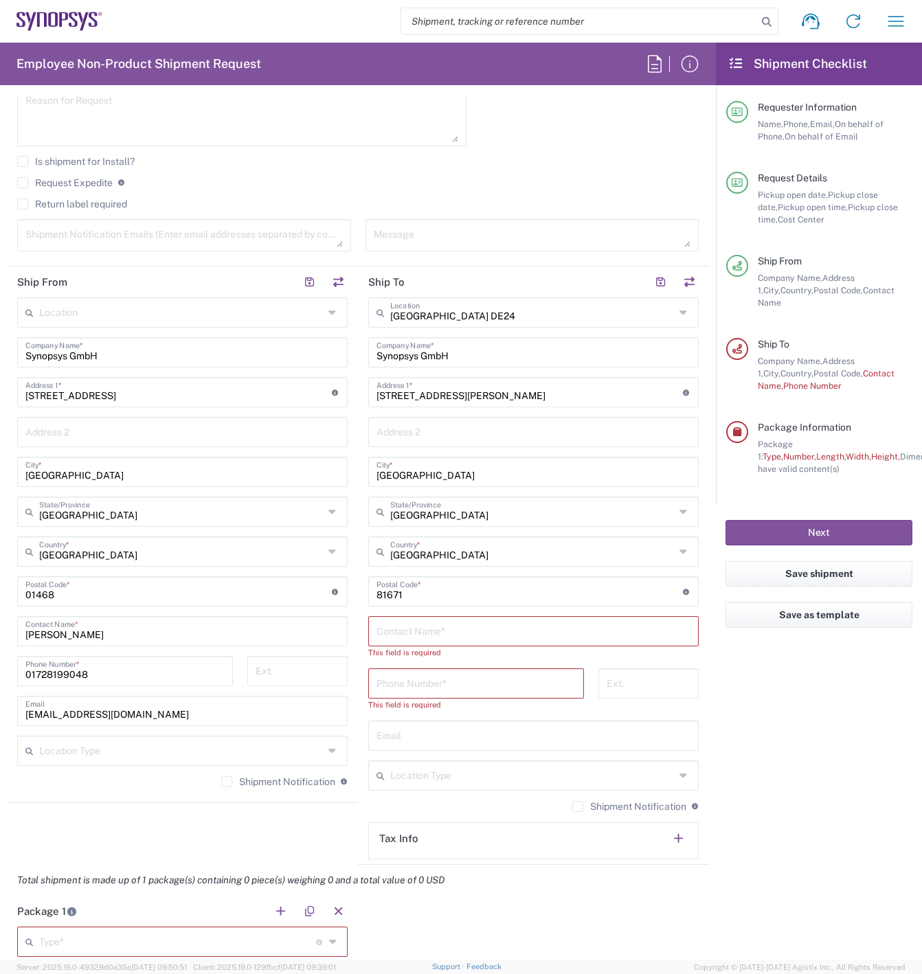
click at [416, 636] on input "text" at bounding box center [533, 630] width 314 height 24
click at [470, 630] on input "text" at bounding box center [533, 630] width 314 height 24
paste input "Rainer Marcischewski <rainer@synopsys.com>"
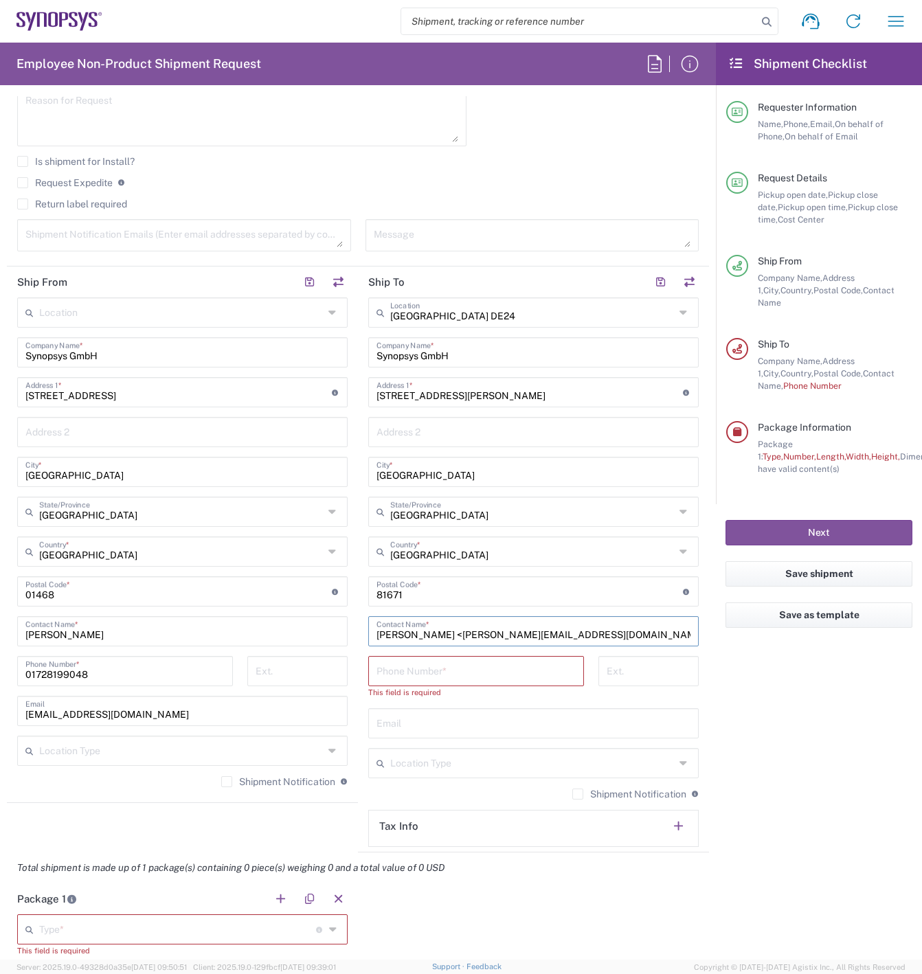
drag, startPoint x: 592, startPoint y: 633, endPoint x: 602, endPoint y: 632, distance: 9.6
click at [602, 632] on input "Rainer Marcischewski <rainer@synopsys.com>" at bounding box center [533, 630] width 314 height 24
drag, startPoint x: 569, startPoint y: 631, endPoint x: 477, endPoint y: 632, distance: 91.3
click at [477, 632] on input "Rainer Marcischewski <rainer@synopsys.com>" at bounding box center [533, 630] width 314 height 24
type input "Rainer Marcischewski <rainer@synopsys.com>"
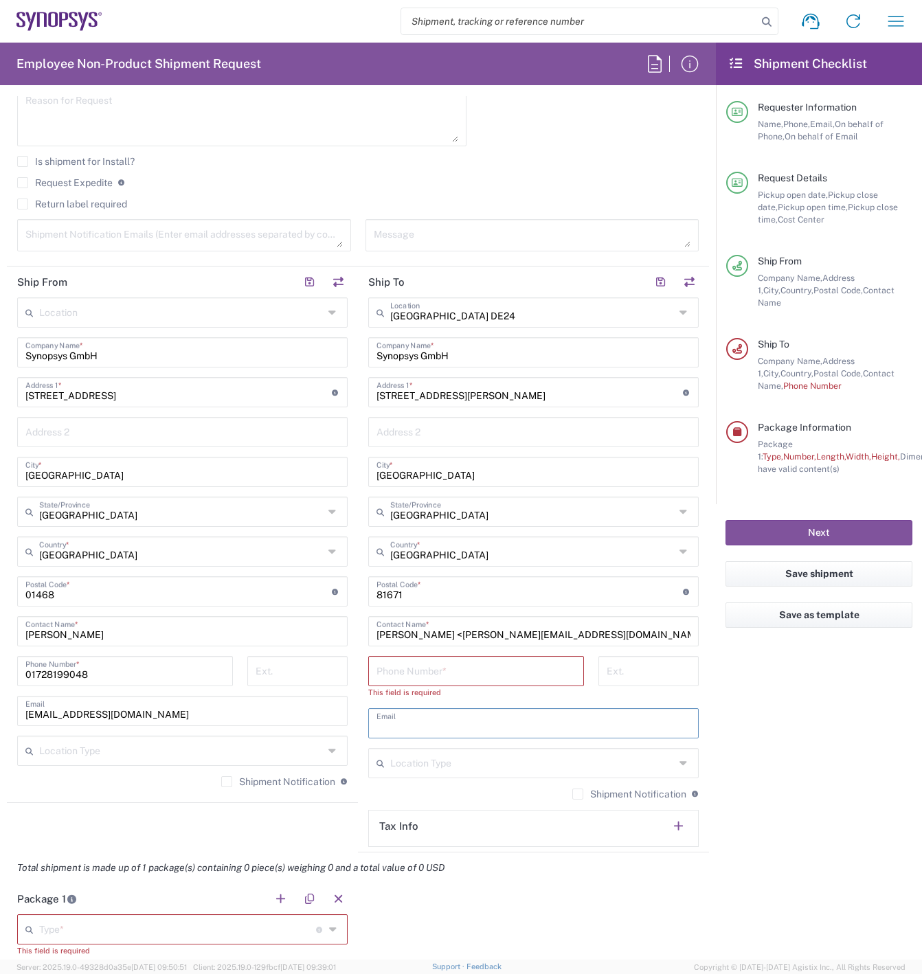
click at [416, 724] on input "text" at bounding box center [533, 722] width 314 height 24
paste input "rainer@synopsys.com"
type input "rainer@synopsys.com"
drag, startPoint x: 597, startPoint y: 630, endPoint x: 469, endPoint y: 636, distance: 128.6
click at [469, 636] on input "Rainer Marcischewski <rainer@synopsys.com>" at bounding box center [533, 630] width 314 height 24
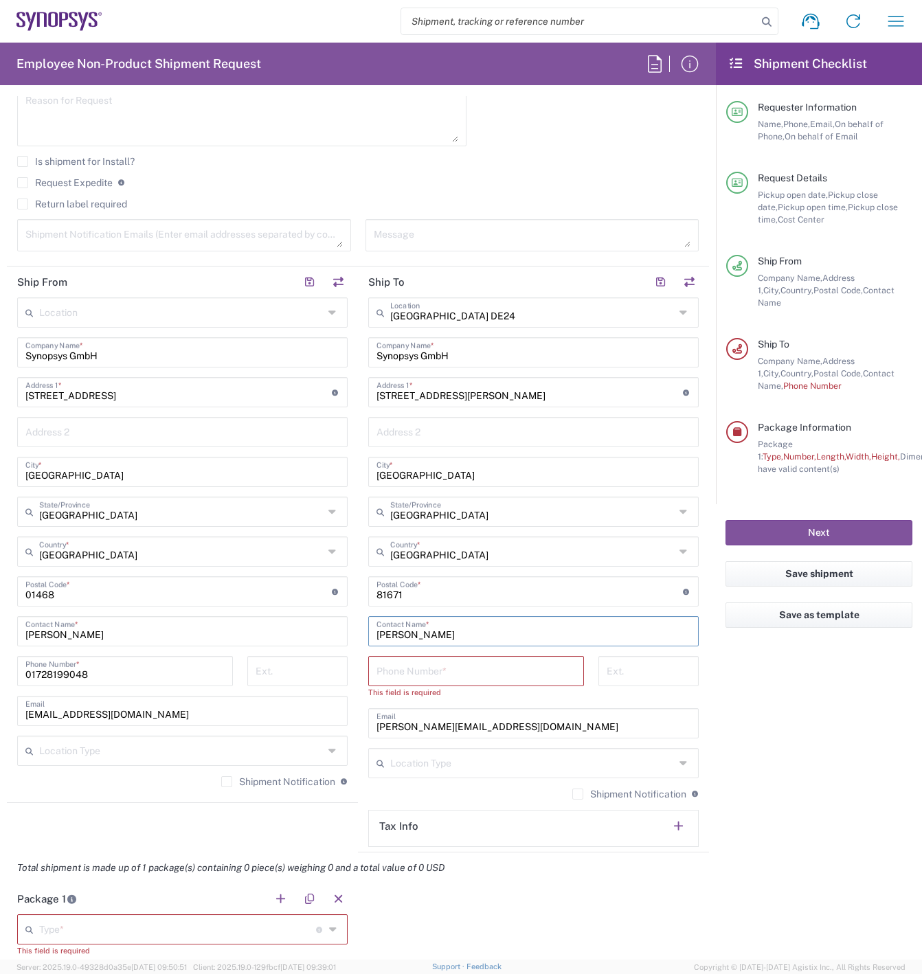
type input "Rainer Marcischewski"
click at [456, 664] on input "tel" at bounding box center [475, 670] width 199 height 24
click at [409, 666] on input "tel" at bounding box center [475, 670] width 199 height 24
paste input "+49.89541961849"
click at [393, 673] on input "+49.89541961849" at bounding box center [475, 670] width 199 height 24
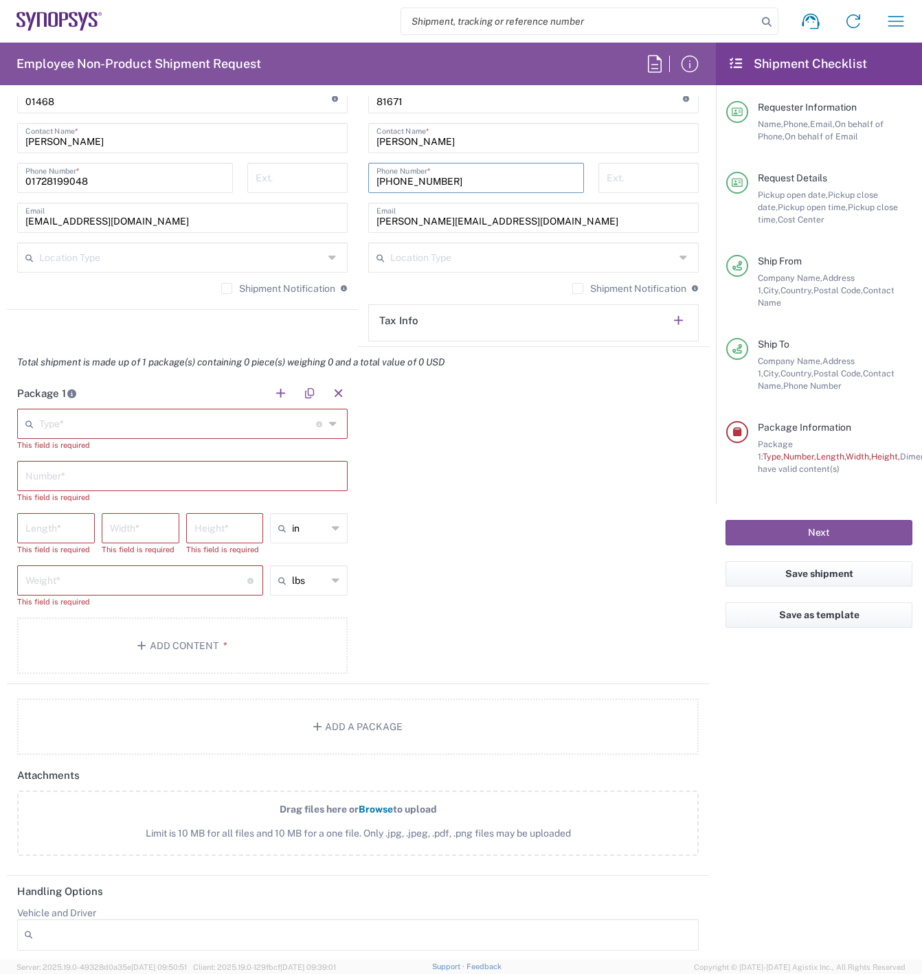
scroll to position [1030, 0]
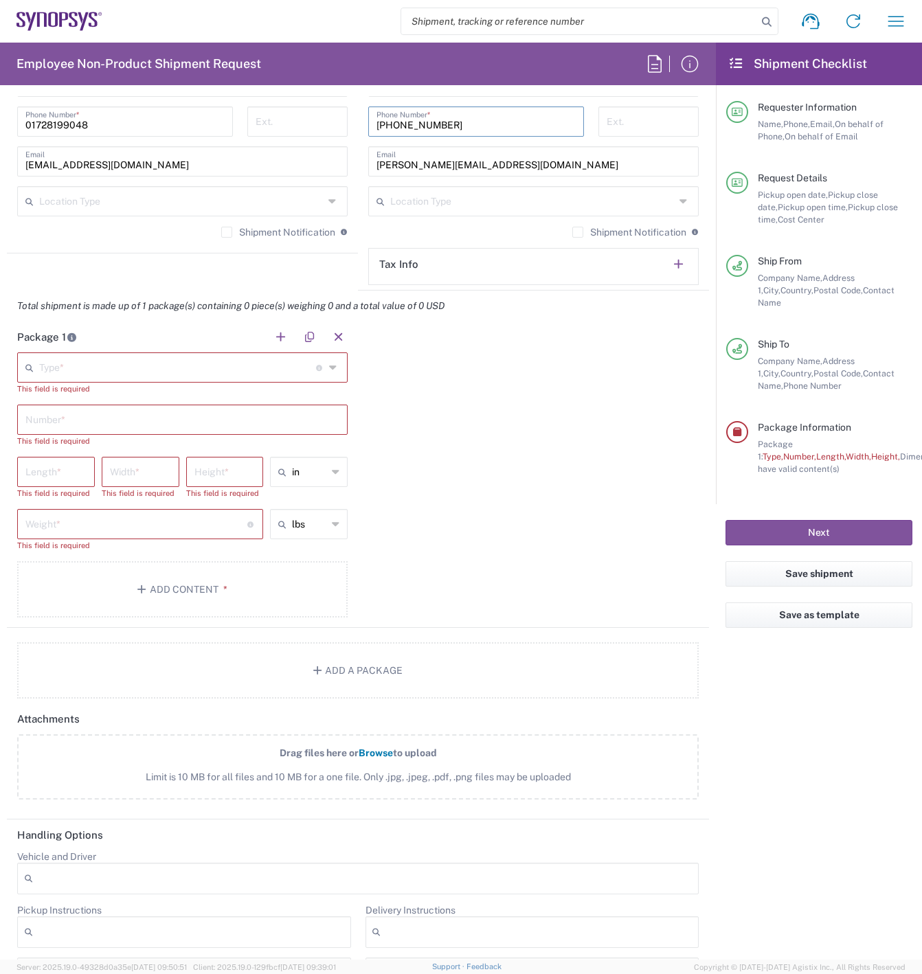
type input "+4989541961849"
click at [329, 369] on icon at bounding box center [334, 367] width 10 height 22
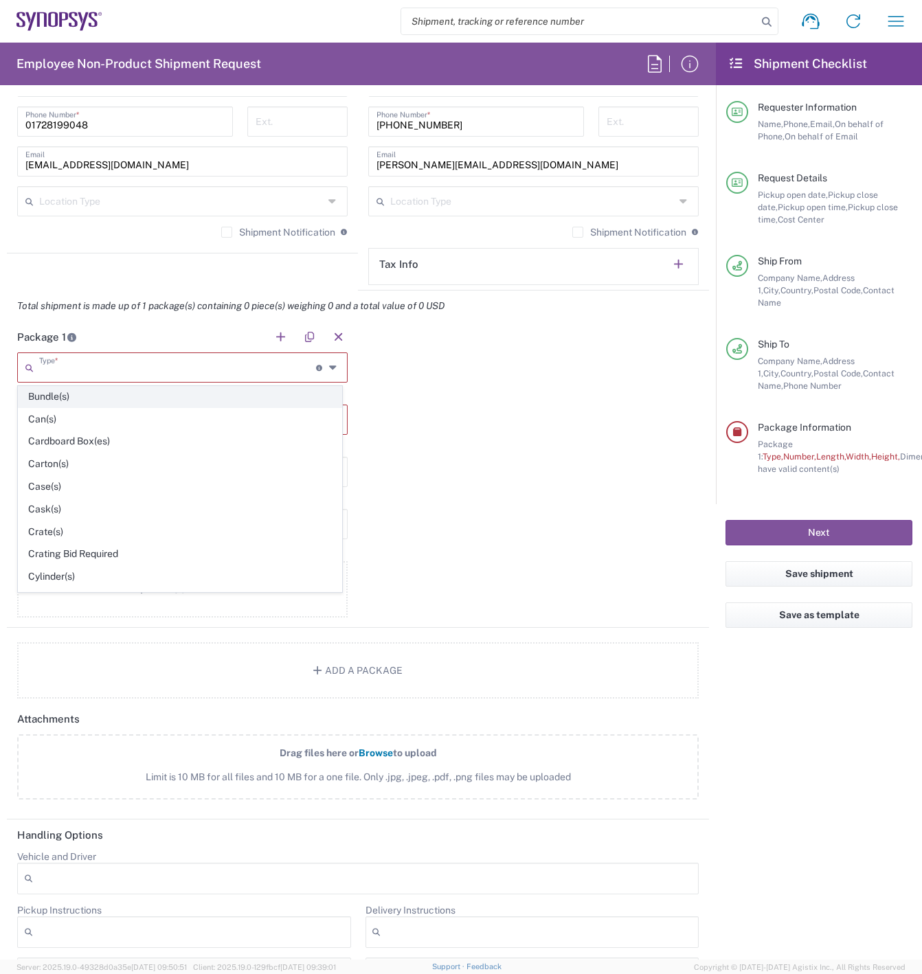
scroll to position [137, 0]
click at [201, 464] on span "Carton(s)" at bounding box center [180, 462] width 323 height 21
type input "Carton(s)"
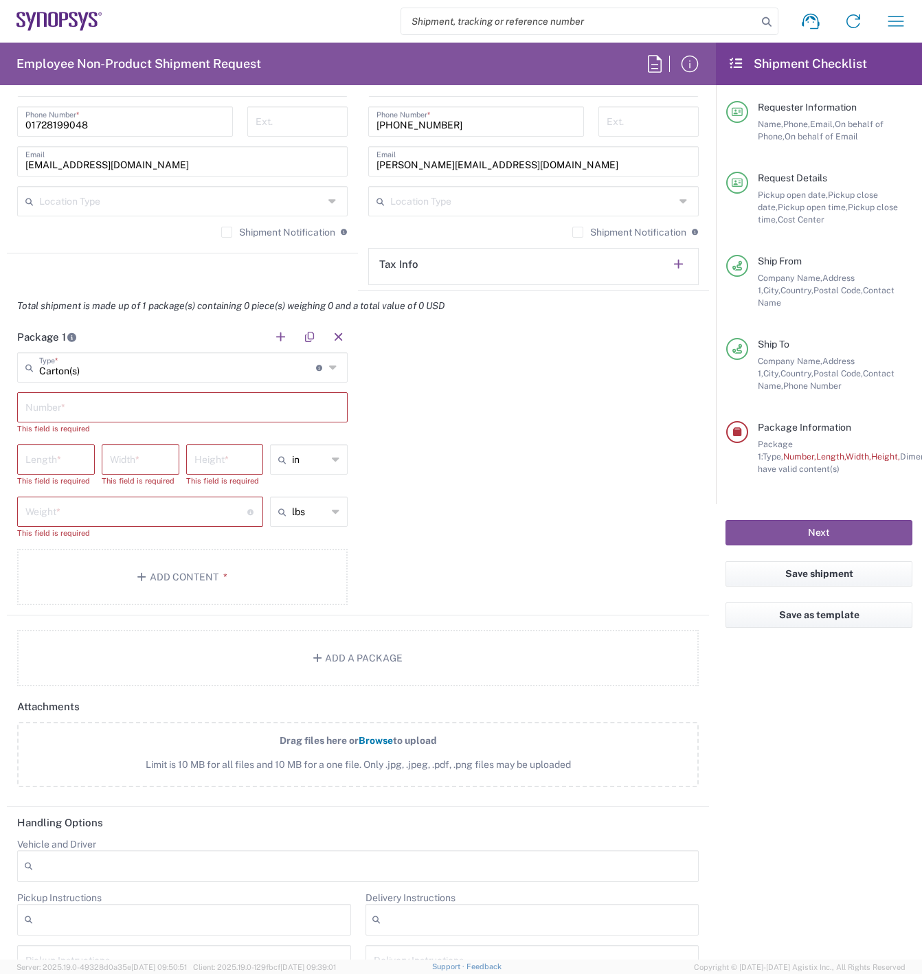
click at [121, 403] on input "text" at bounding box center [182, 406] width 314 height 24
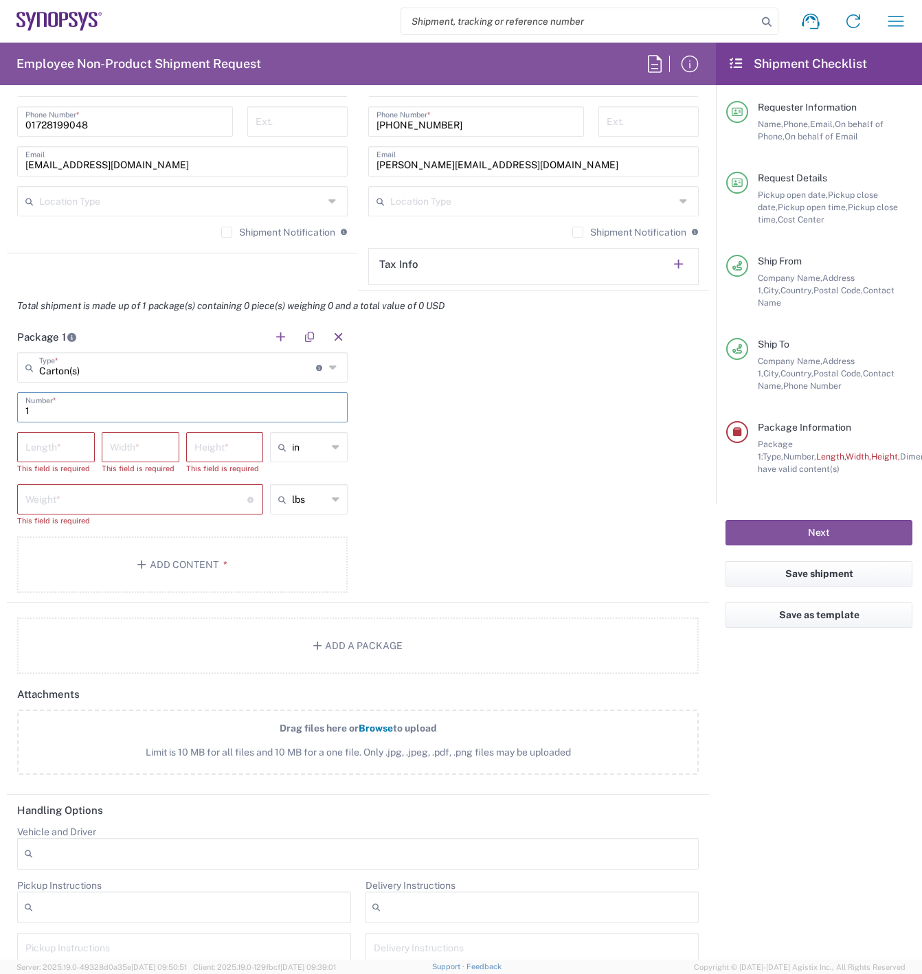
type input "1"
click at [38, 451] on input "number" at bounding box center [55, 446] width 61 height 24
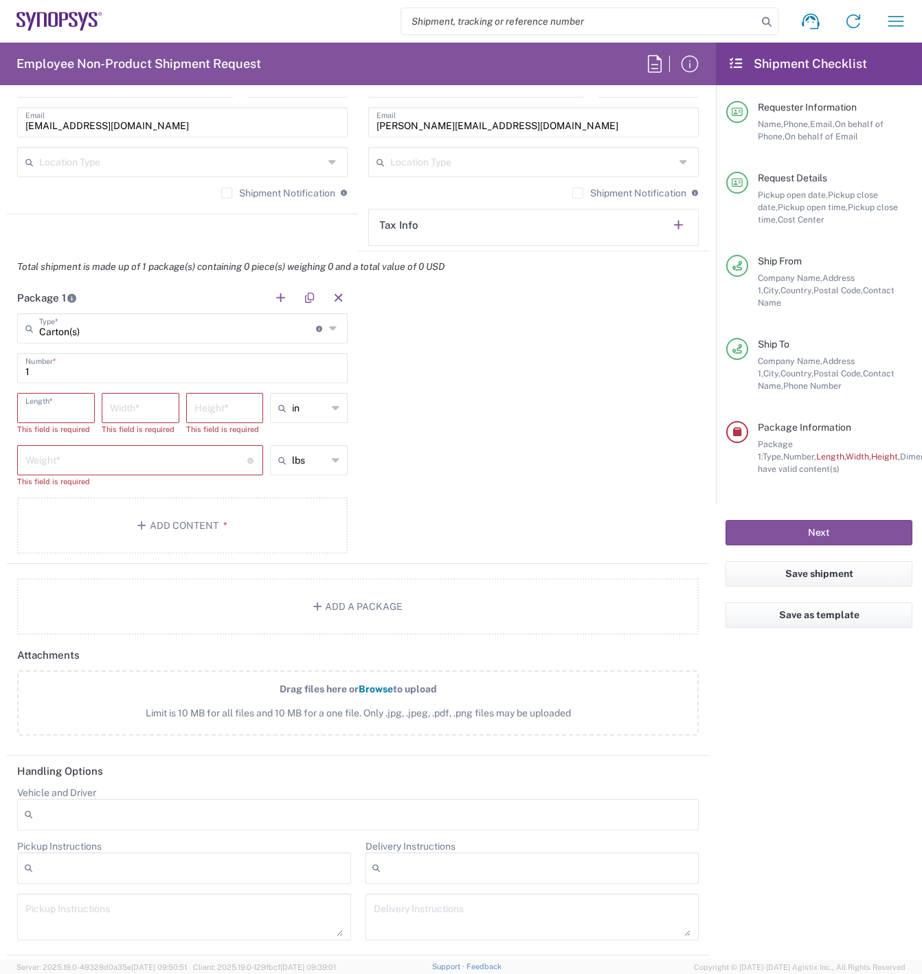
scroll to position [1099, 0]
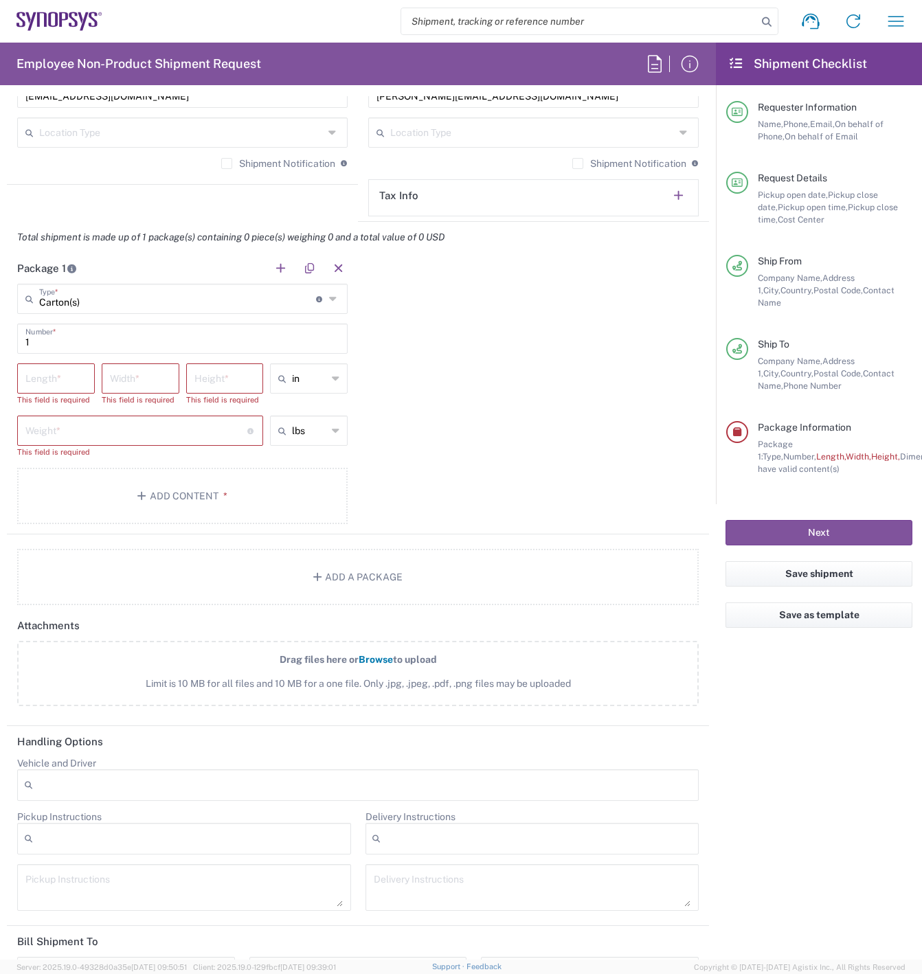
click at [332, 378] on icon at bounding box center [336, 378] width 8 height 22
click at [312, 426] on span "cm" at bounding box center [304, 430] width 73 height 21
type input "cm"
click at [67, 375] on input "number" at bounding box center [55, 377] width 61 height 24
type input "101"
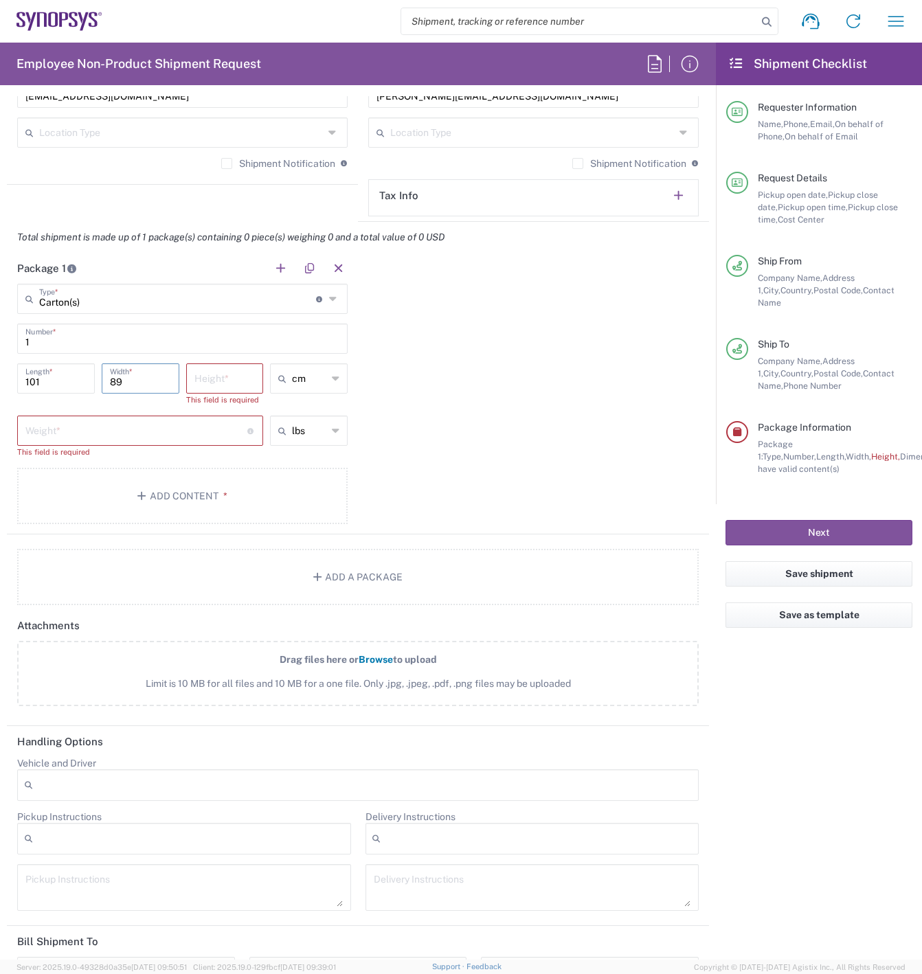
type input "89"
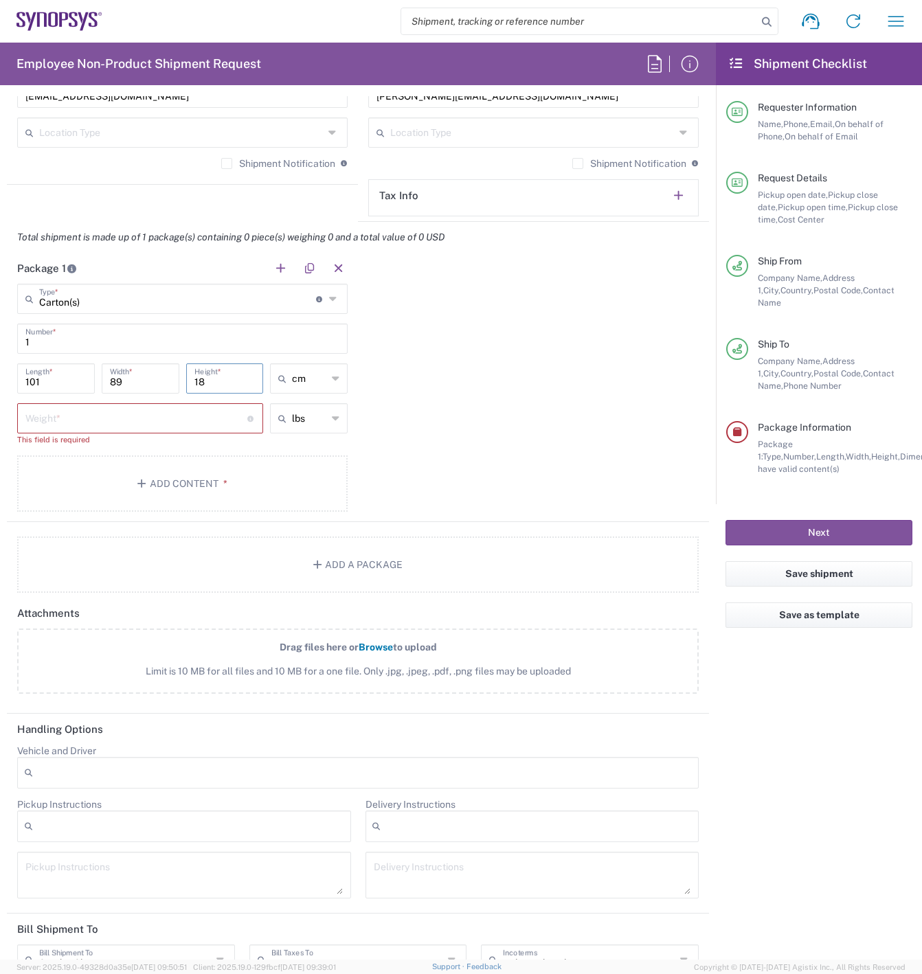
type input "18"
click at [332, 417] on icon at bounding box center [336, 418] width 8 height 22
click at [296, 473] on span "kgs" at bounding box center [304, 470] width 73 height 21
type input "kgs"
click at [172, 420] on input "number" at bounding box center [136, 417] width 222 height 24
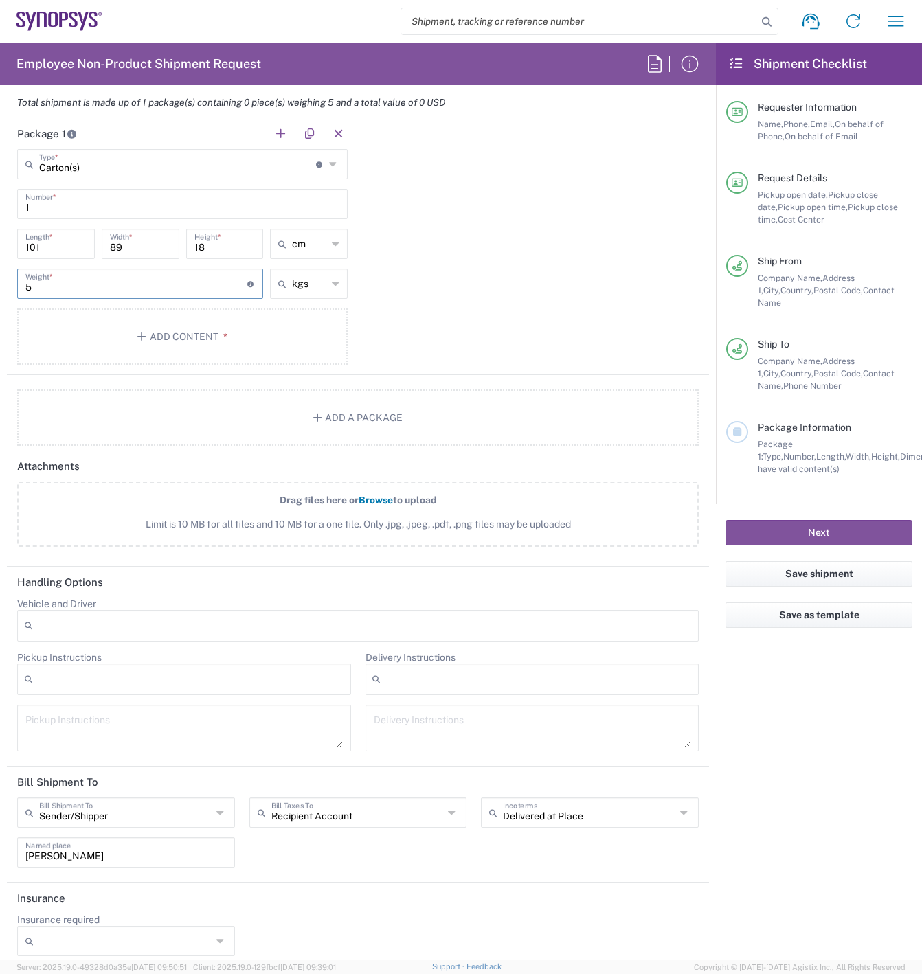
scroll to position [1236, 0]
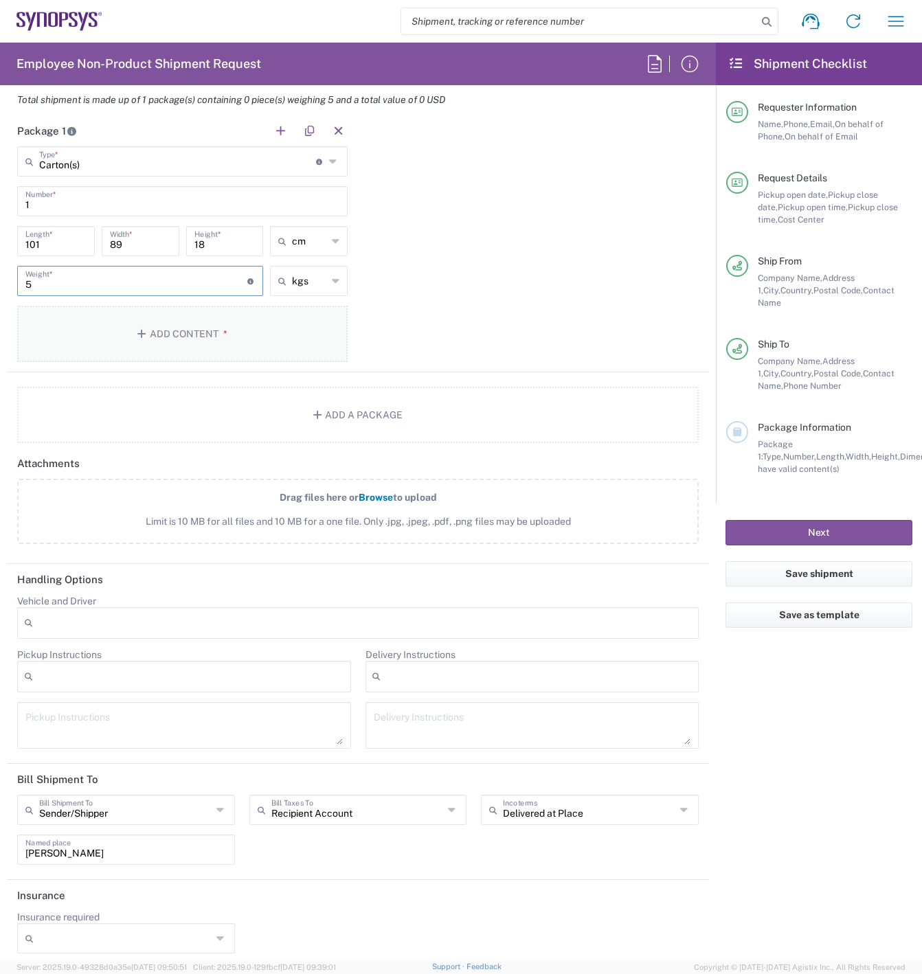
type input "5"
click at [218, 321] on button "Add Content *" at bounding box center [182, 334] width 330 height 56
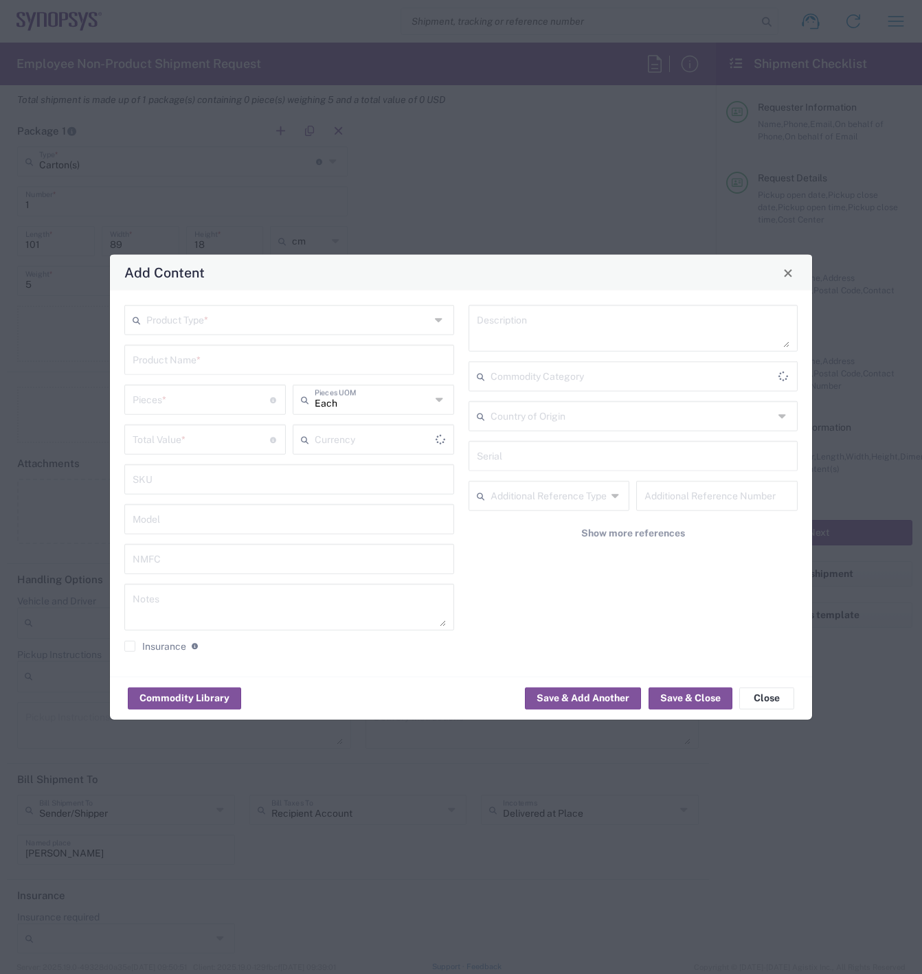
type input "US Dollar"
click at [223, 322] on input "text" at bounding box center [288, 319] width 284 height 24
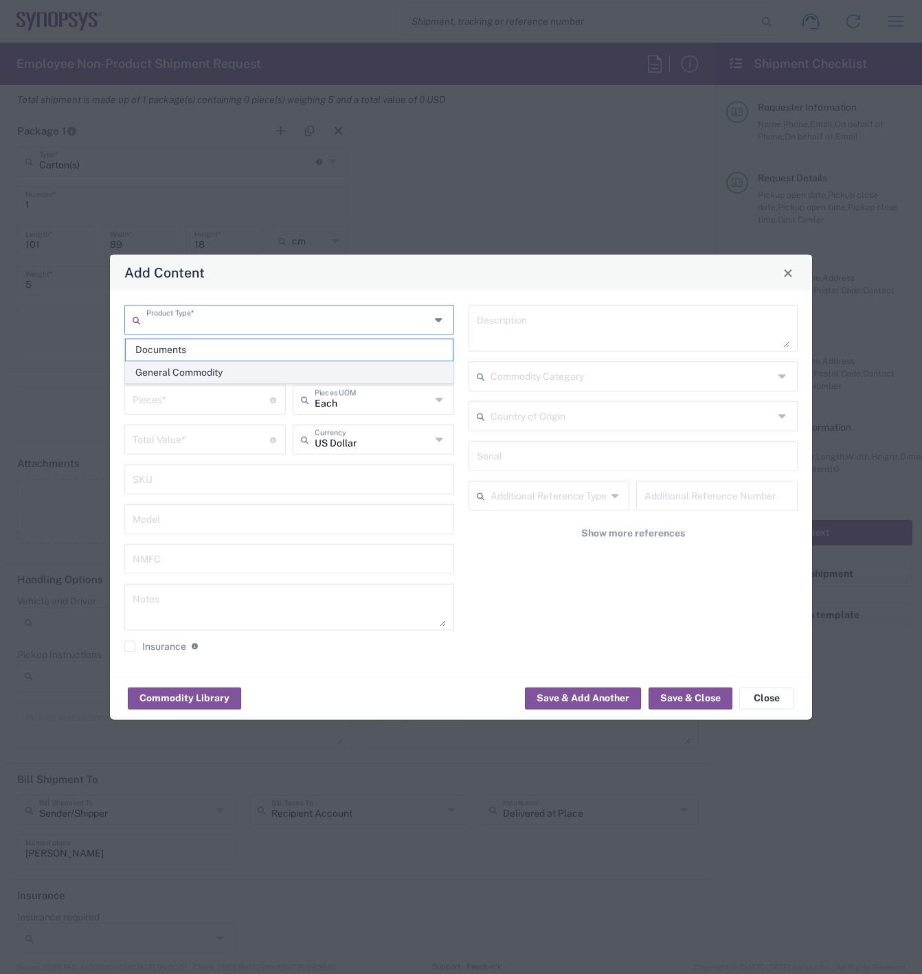
click at [216, 369] on span "General Commodity" at bounding box center [289, 372] width 327 height 21
type input "General Commodity"
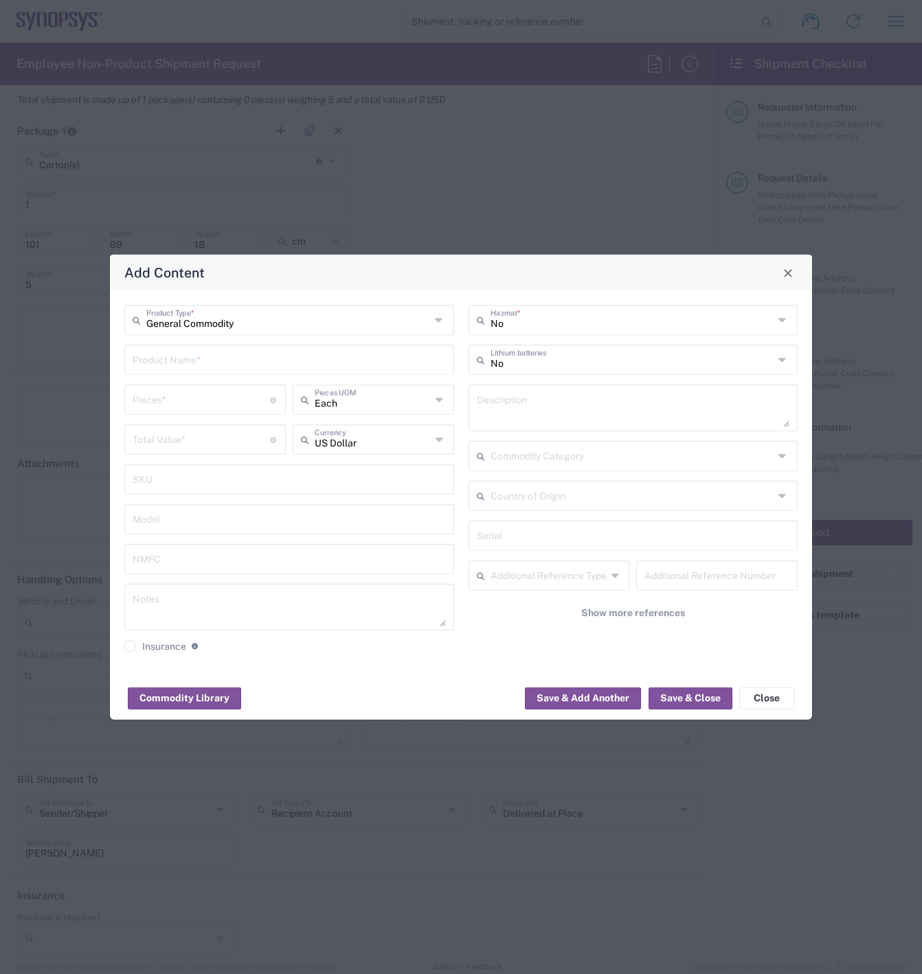
click at [216, 361] on input "text" at bounding box center [289, 359] width 313 height 24
type input "Dell Pro 13 Plus Laptop"
click at [442, 440] on icon at bounding box center [440, 440] width 10 height 22
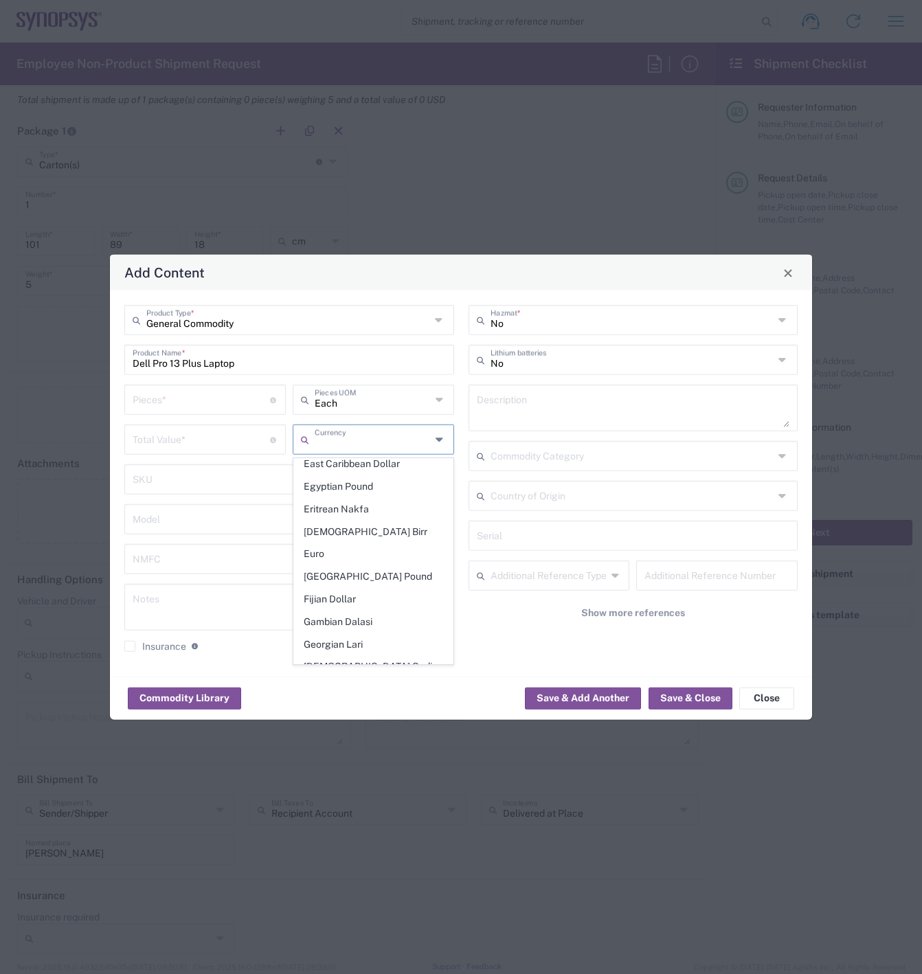
scroll to position [1167, 0]
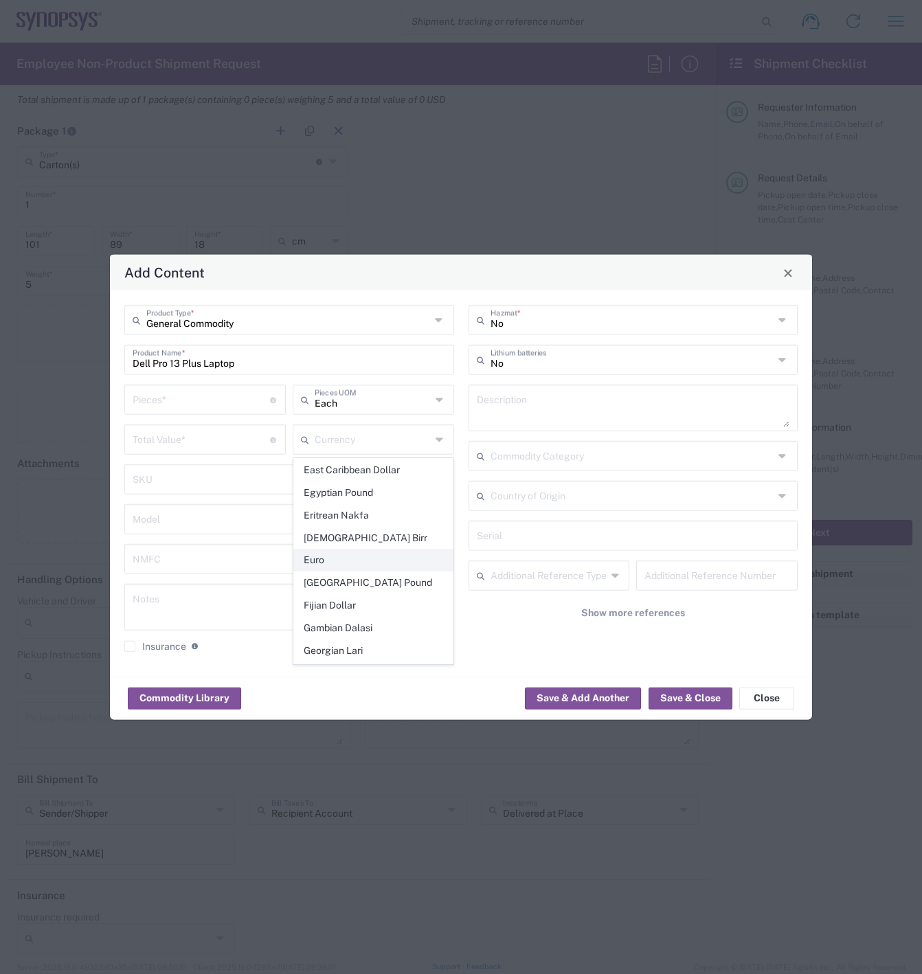
click at [334, 549] on span "Euro" at bounding box center [373, 559] width 159 height 21
type input "Euro"
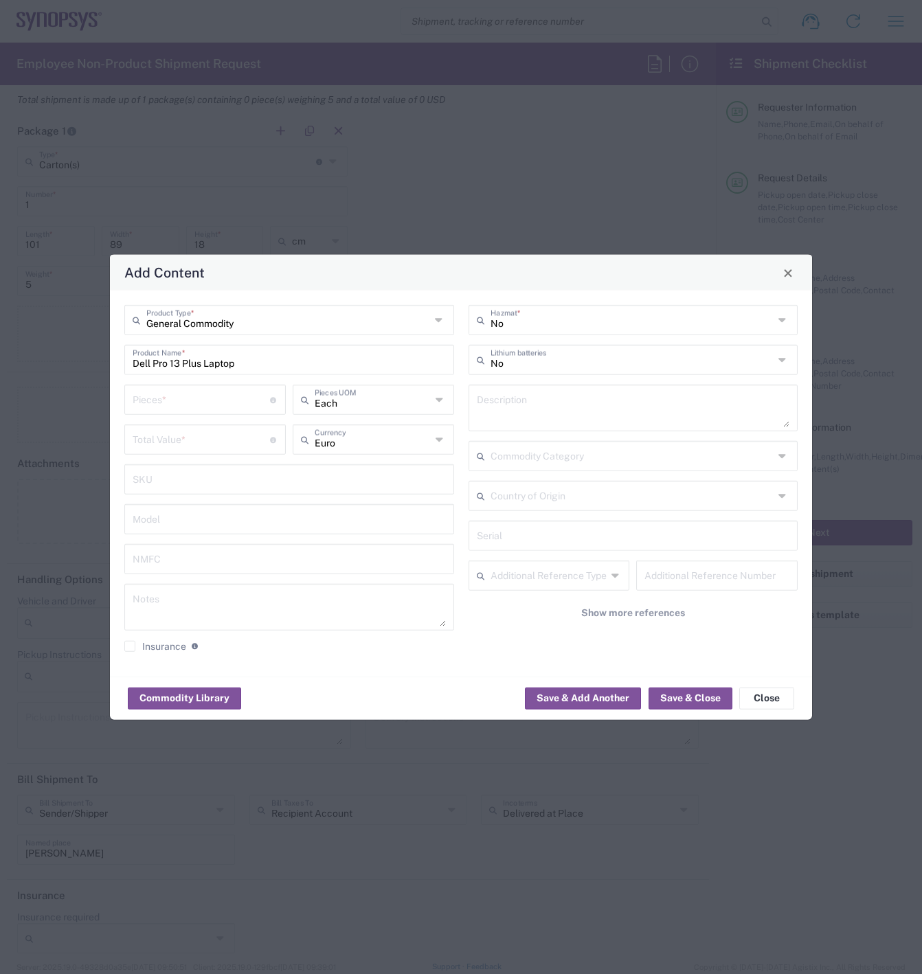
click at [183, 397] on input "number" at bounding box center [201, 399] width 137 height 24
type input "1"
click at [178, 440] on input "number" at bounding box center [201, 438] width 137 height 24
type input "800"
click at [683, 698] on button "Save & Close" at bounding box center [690, 698] width 84 height 22
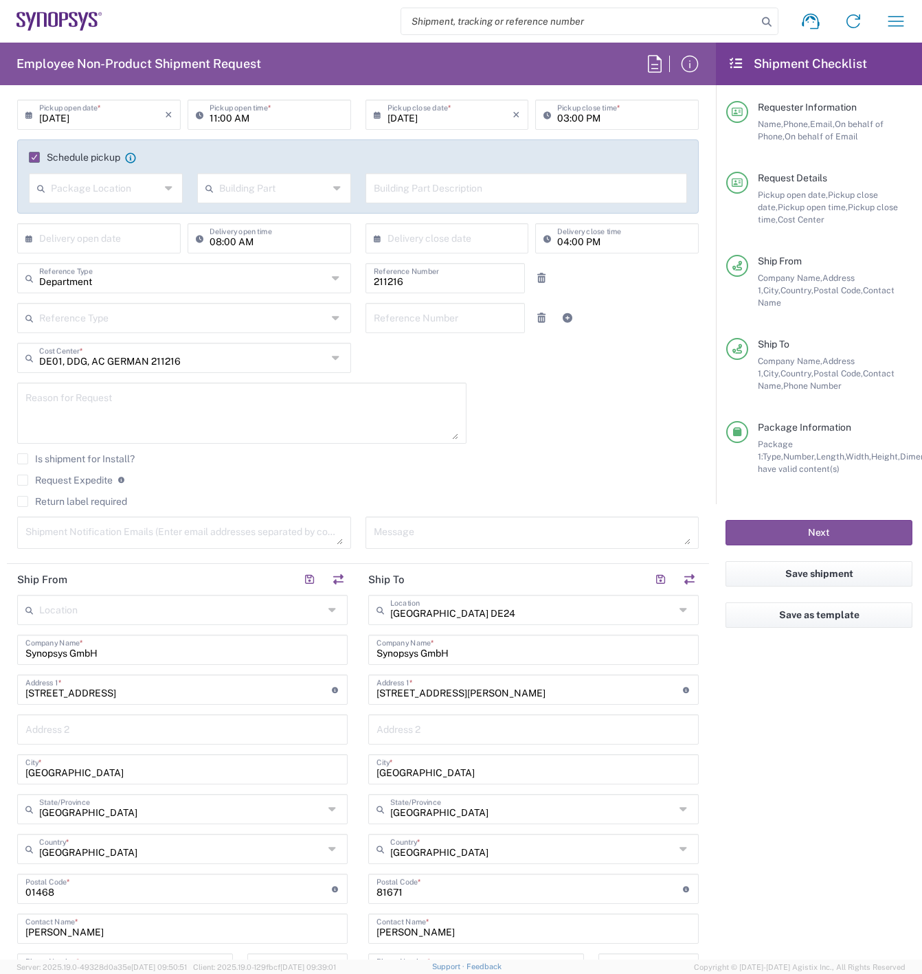
scroll to position [159, 0]
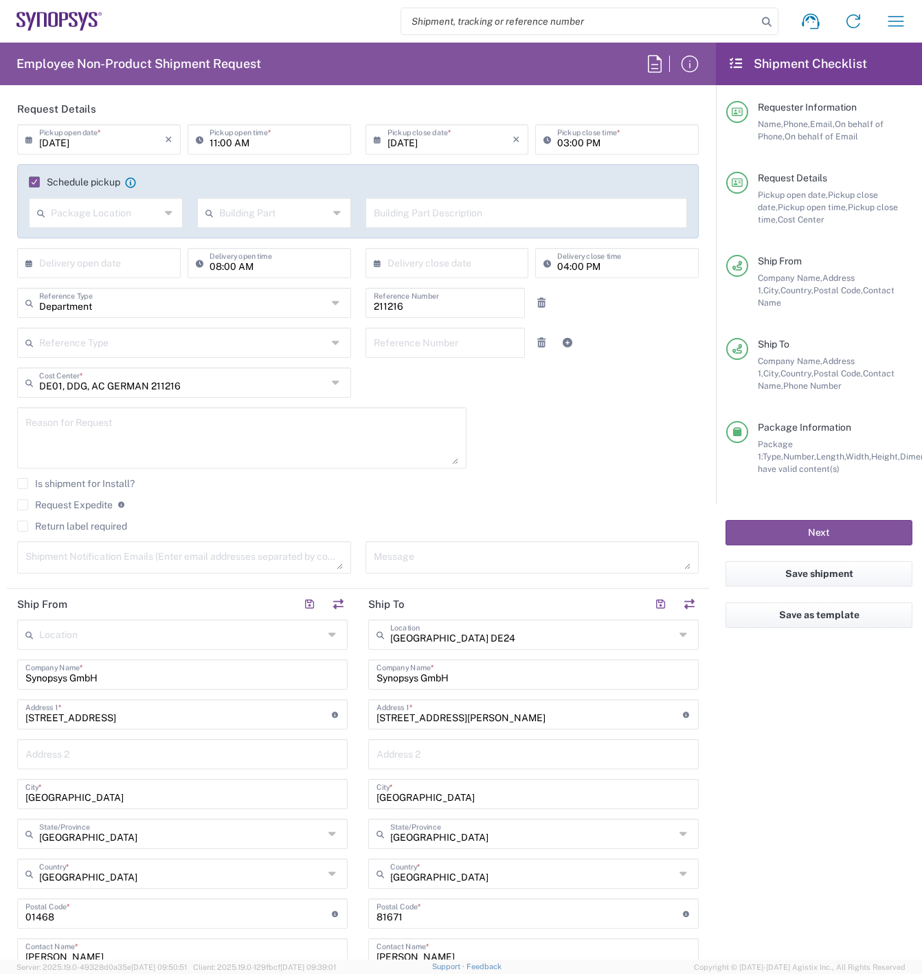
click at [27, 261] on icon at bounding box center [32, 263] width 14 height 22
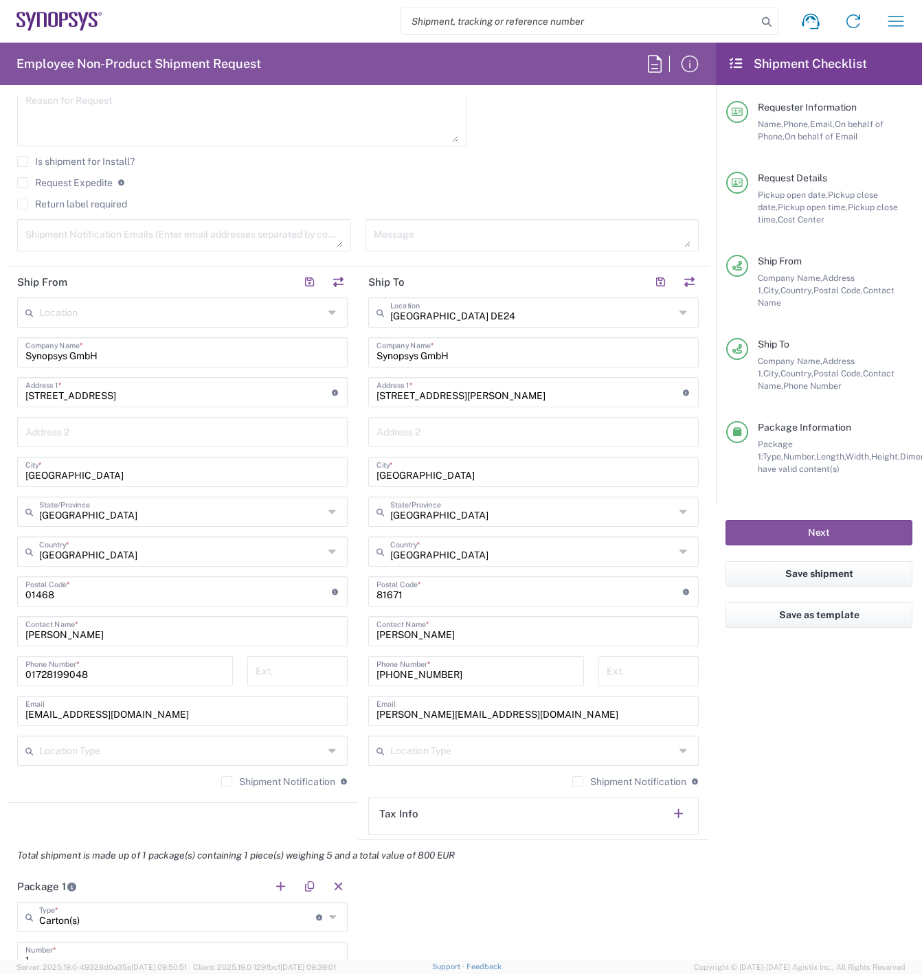
scroll to position [549, 0]
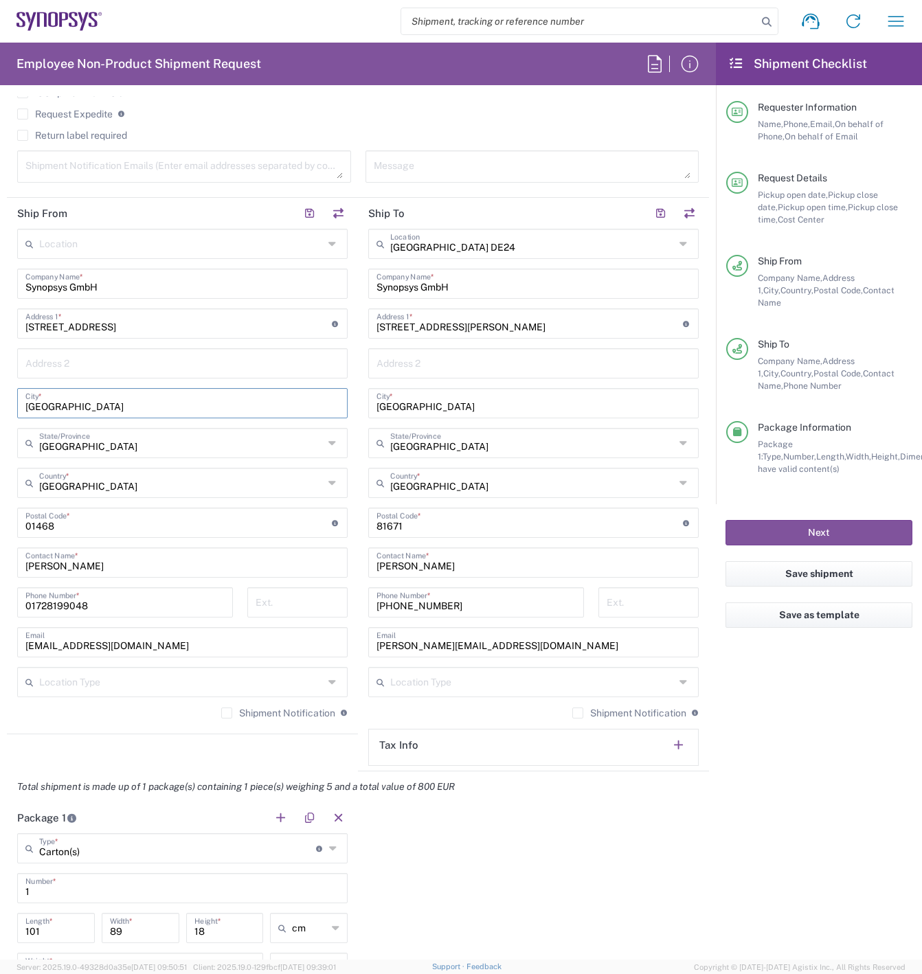
drag, startPoint x: 94, startPoint y: 407, endPoint x: 3, endPoint y: 398, distance: 91.8
click at [3, 398] on form "Requester Information David DeMarcos Name * +491728199048 Phone * demarcos@syno…" at bounding box center [358, 527] width 716 height 863
drag, startPoint x: 47, startPoint y: 404, endPoint x: 630, endPoint y: 802, distance: 706.7
click at [630, 802] on div "Package 1 Carton(s) Type * Material used to package goods Bale(s) Basket(s) Bol…" at bounding box center [358, 971] width 702 height 338
click at [328, 442] on icon at bounding box center [333, 443] width 11 height 22
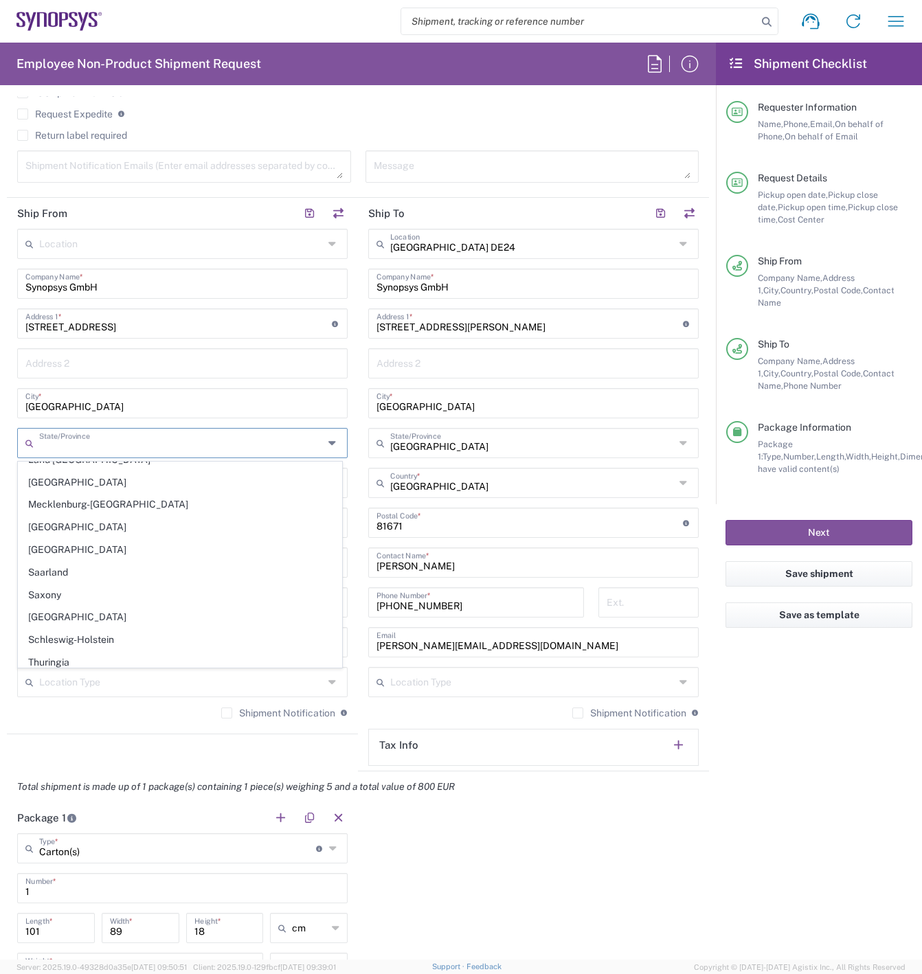
scroll to position [155, 0]
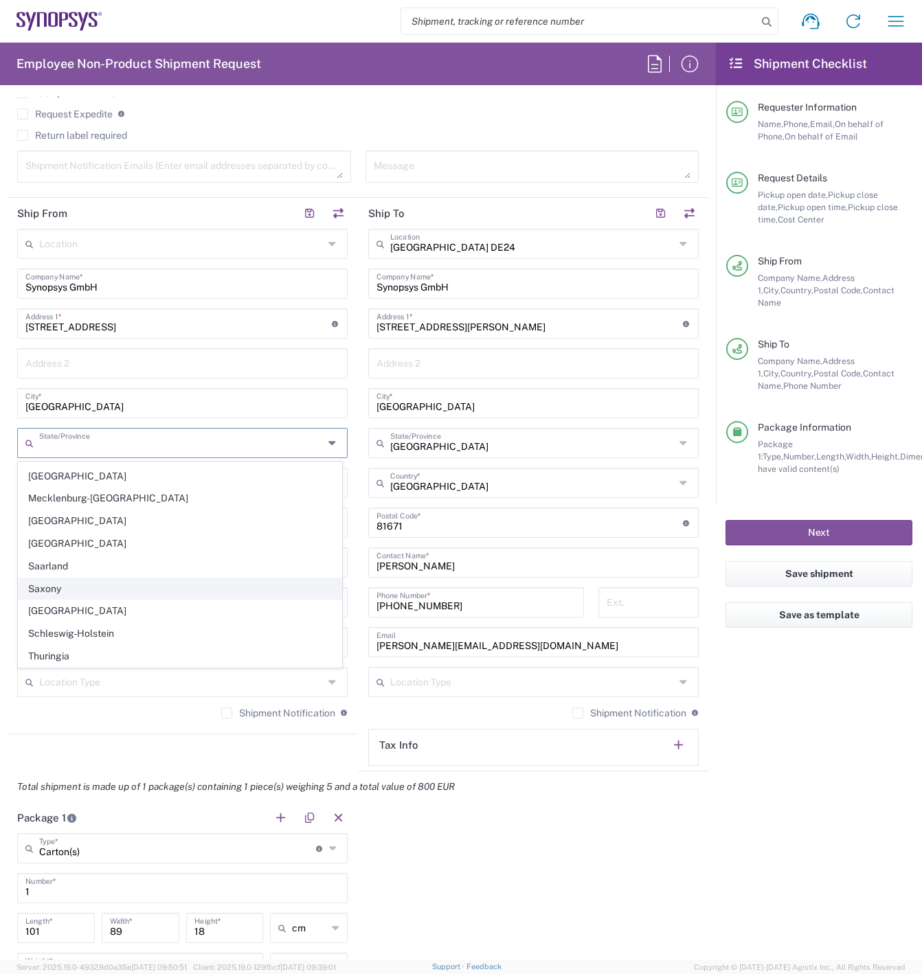
click at [177, 593] on span "Saxony" at bounding box center [180, 588] width 323 height 21
type input "Saxony"
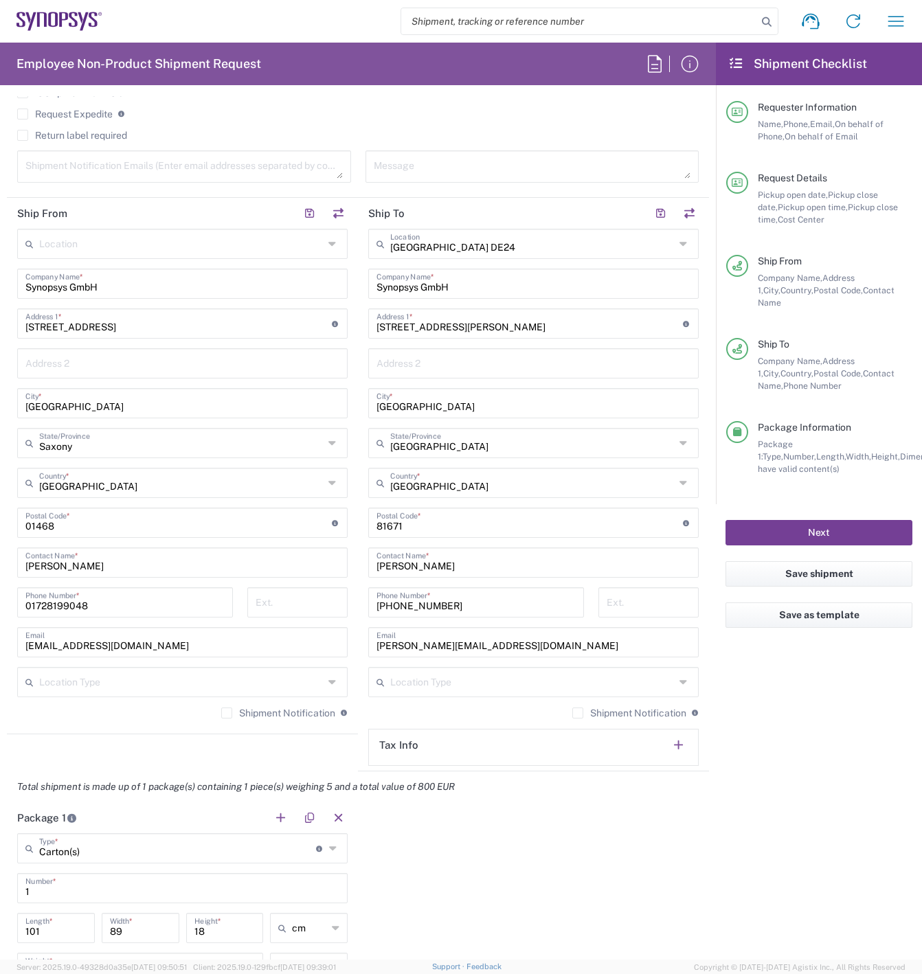
click at [856, 523] on button "Next" at bounding box center [818, 532] width 187 height 25
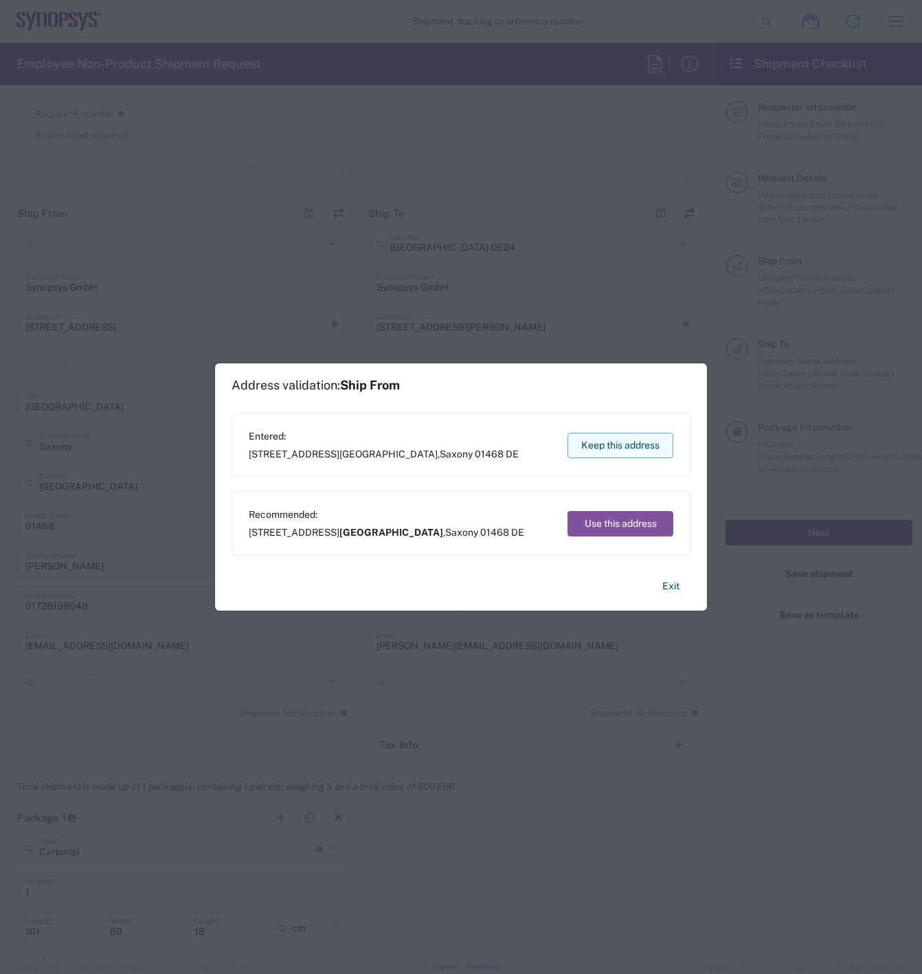
click at [661, 444] on button "Keep this address" at bounding box center [620, 445] width 106 height 25
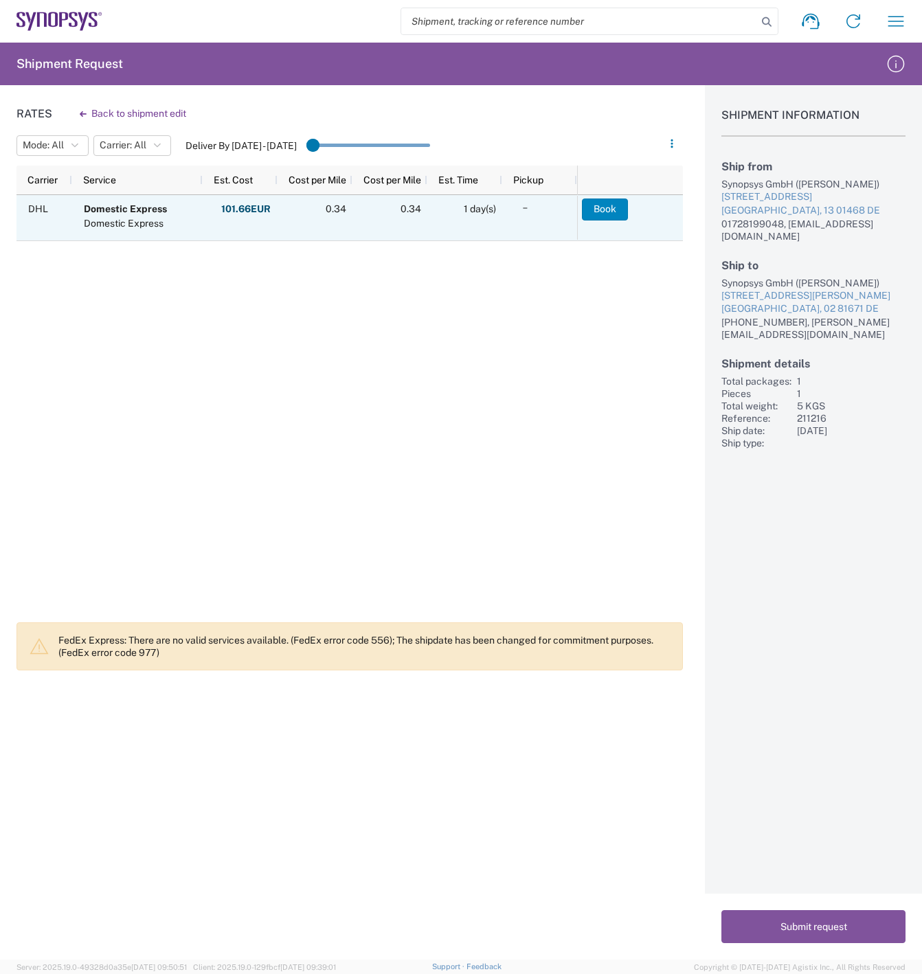
click at [608, 208] on button "Book" at bounding box center [605, 209] width 46 height 22
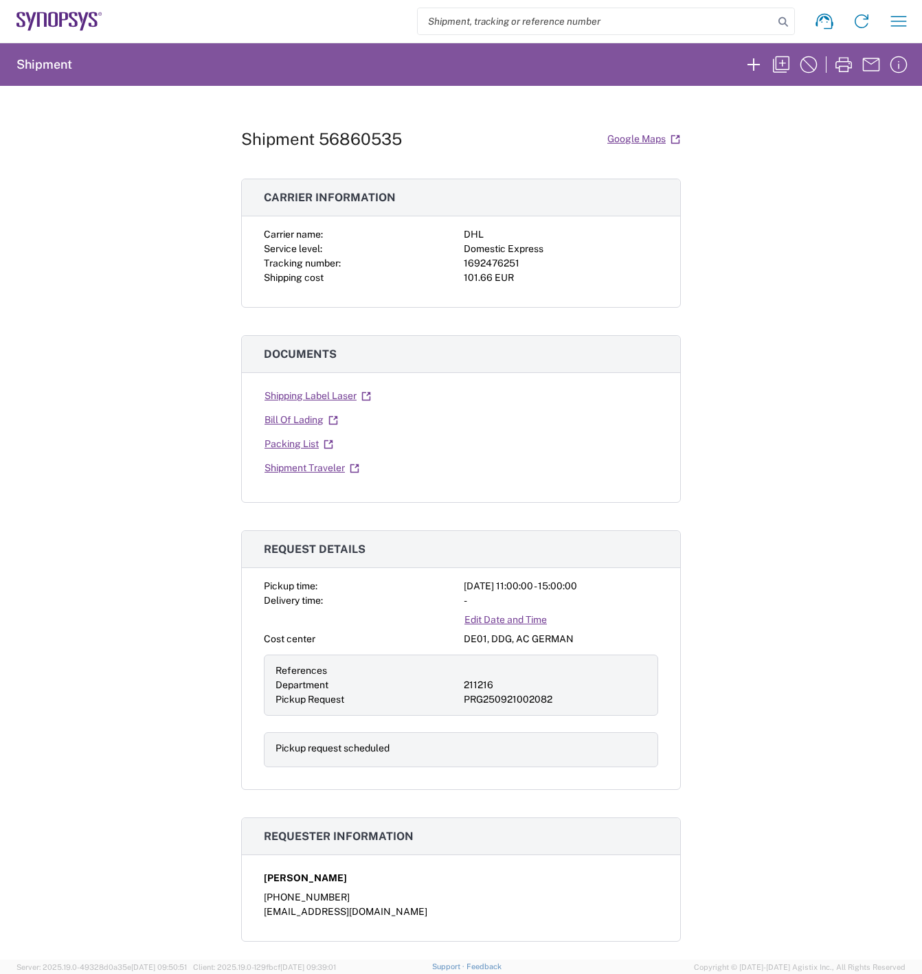
drag, startPoint x: 743, startPoint y: 201, endPoint x: 742, endPoint y: 192, distance: 9.0
click at [743, 201] on div "Shipment 56860535 Google Maps Carrier information Carrier name: DHL Service lev…" at bounding box center [461, 523] width 922 height 874
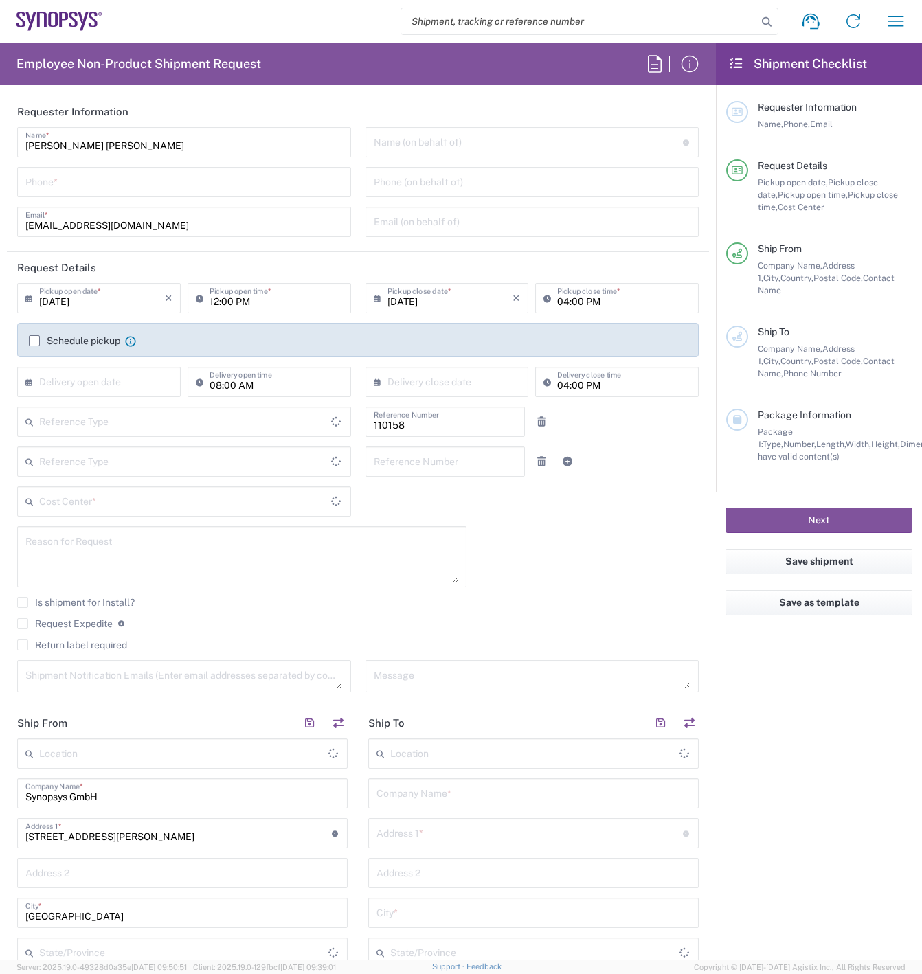
type input "DE01, FAC, DE02, Munich 110158"
type input "Department"
type input "Delivered at Place"
type input "[GEOGRAPHIC_DATA]"
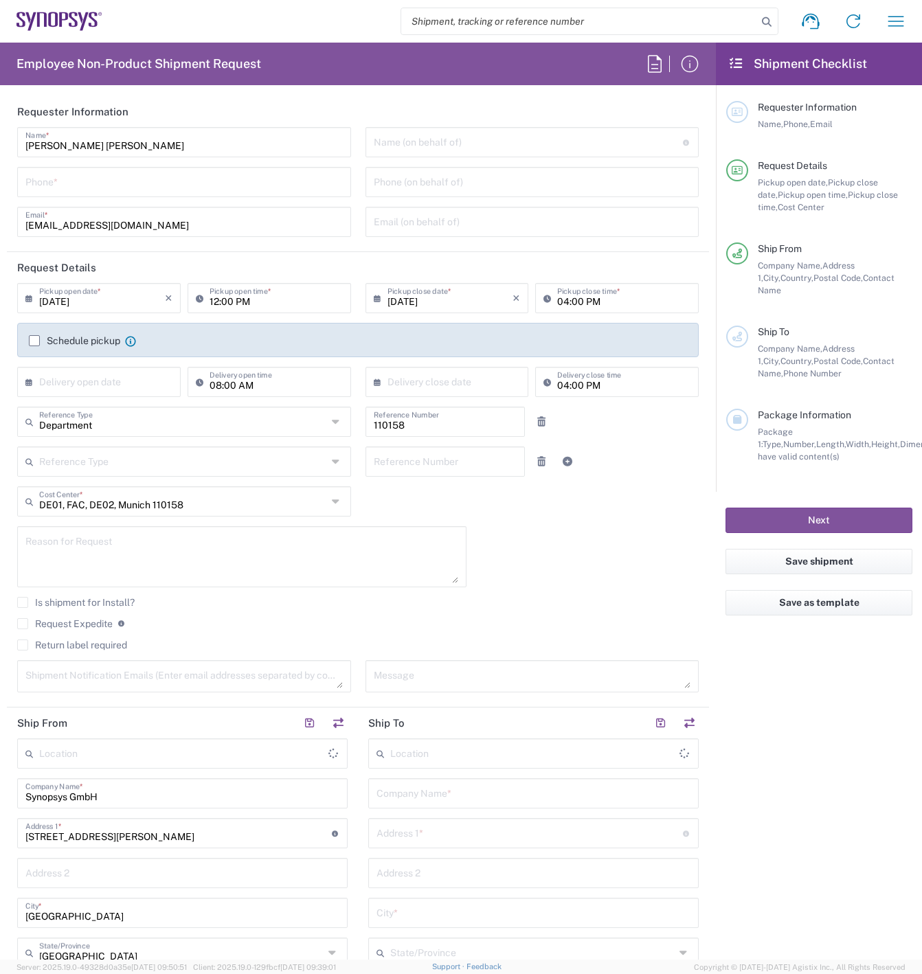
type input "[GEOGRAPHIC_DATA]"
type input "[GEOGRAPHIC_DATA] DE24"
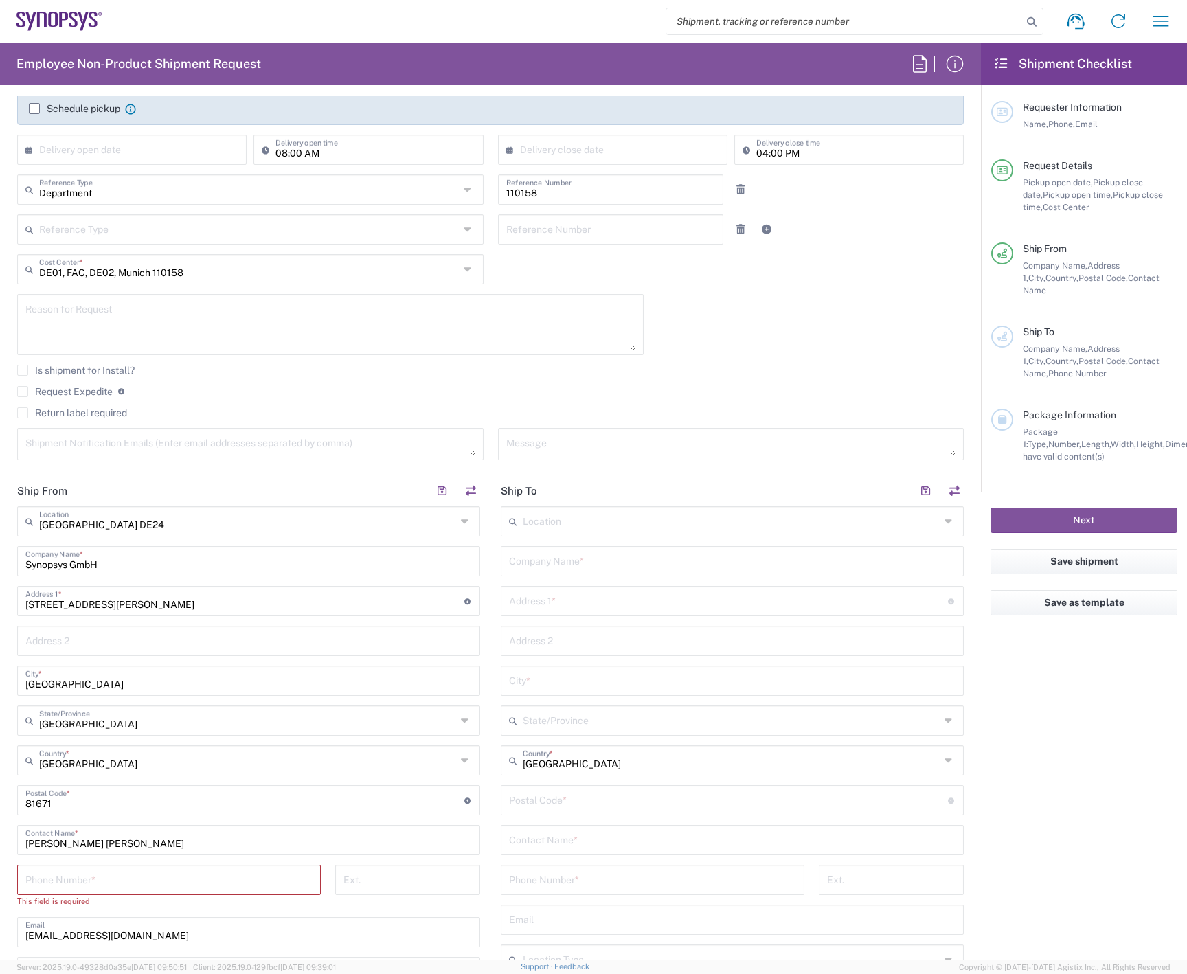
scroll to position [275, 0]
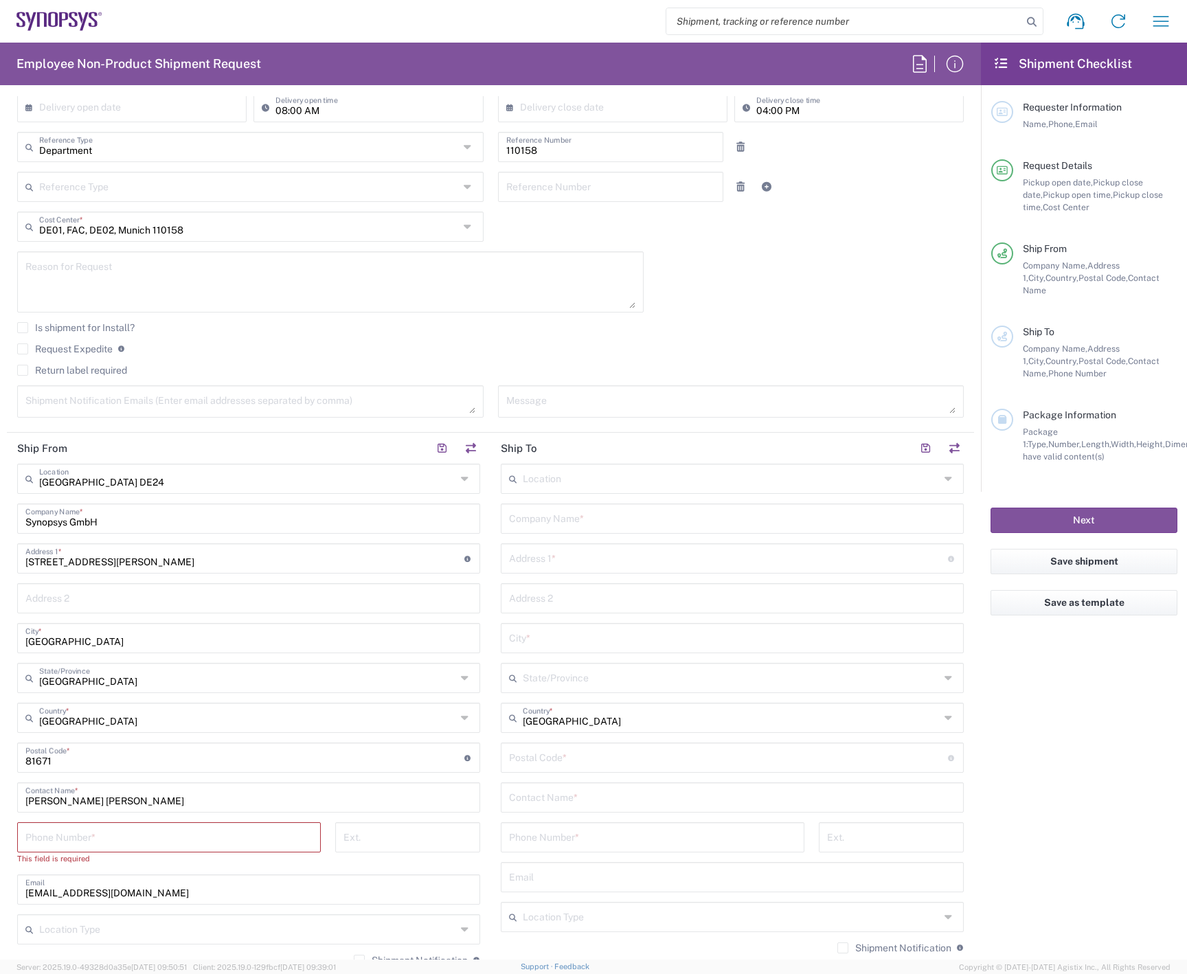
click at [921, 821] on agx-form-checklist "Shipment Checklist Requester Information Name, Phone, Email Request Details Pic…" at bounding box center [1084, 501] width 206 height 917
